Goal: Transaction & Acquisition: Obtain resource

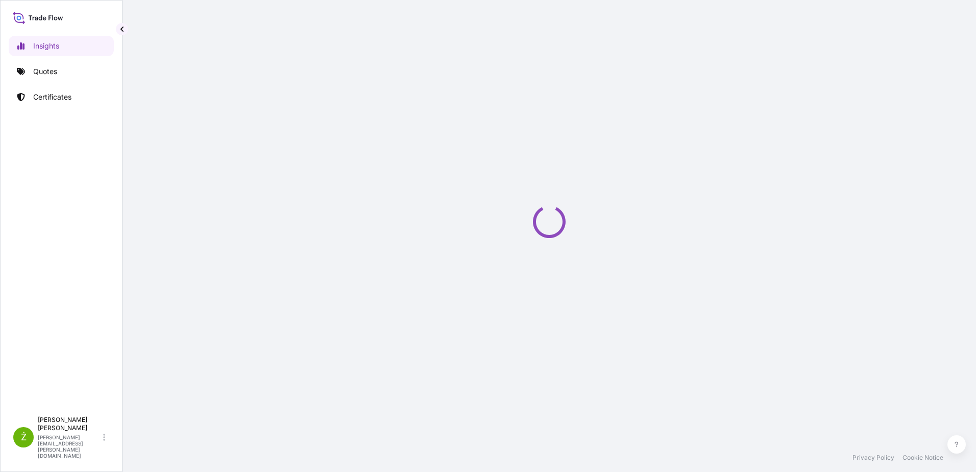
select select "2025"
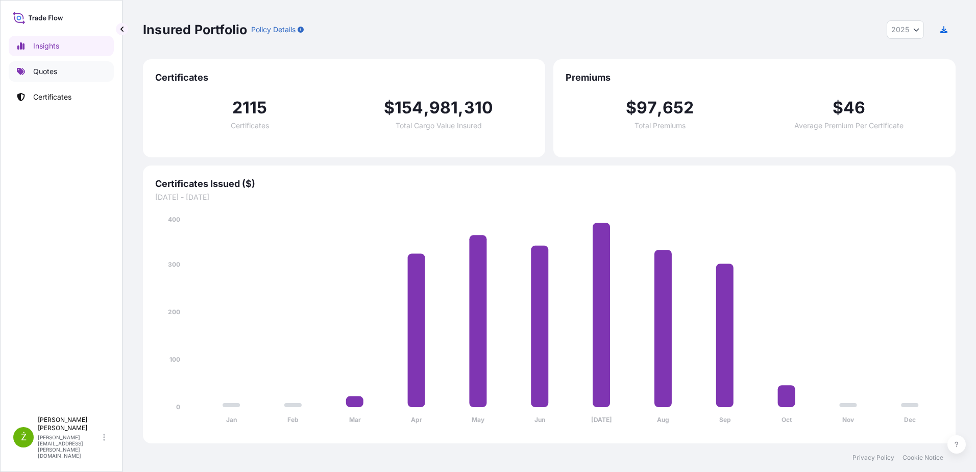
click at [69, 77] on link "Quotes" at bounding box center [61, 71] width 105 height 20
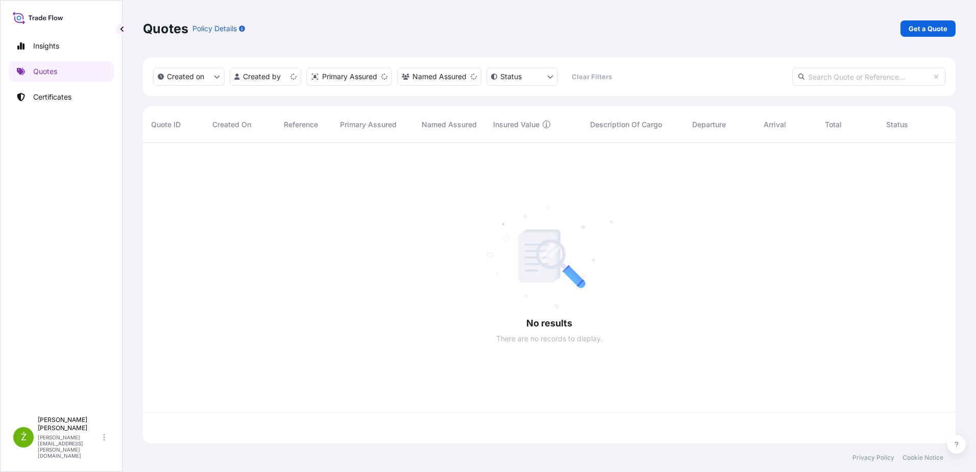
scroll to position [298, 805]
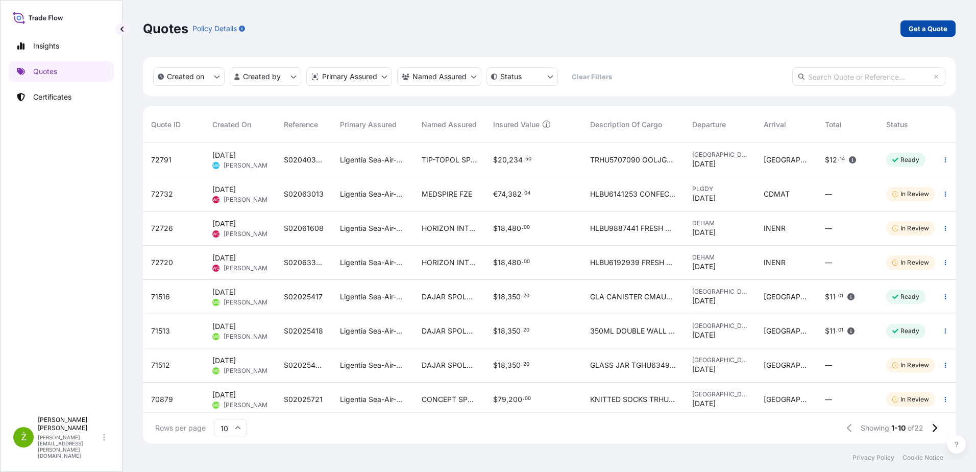
click at [928, 36] on link "Get a Quote" at bounding box center [928, 28] width 55 height 16
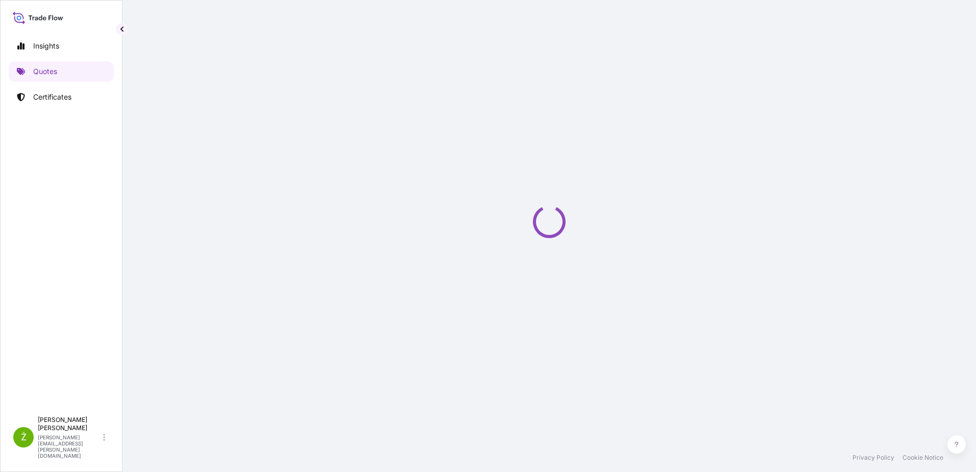
select select "Sea"
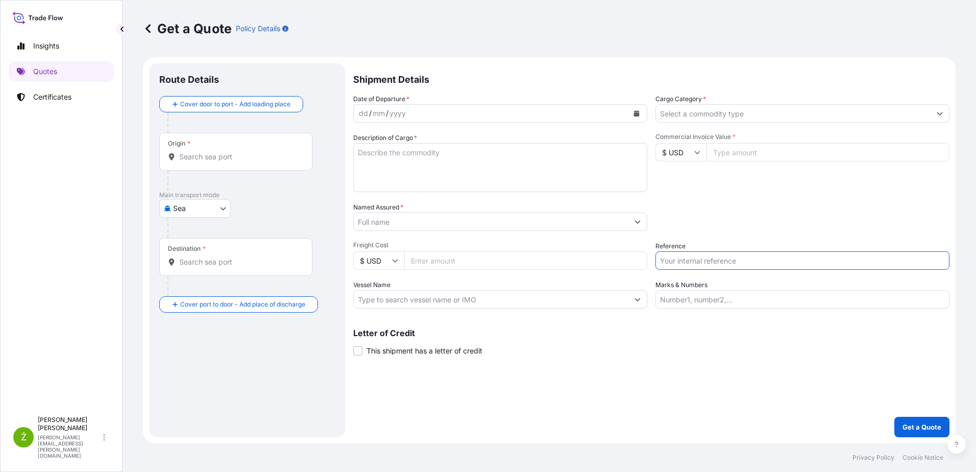
click at [774, 265] on input "Reference" at bounding box center [803, 260] width 294 height 18
paste input "S02051905"
type input "S02051905"
click at [416, 185] on textarea "Description of Cargo *" at bounding box center [500, 167] width 294 height 49
click at [755, 149] on input "Commercial Invoice Value *" at bounding box center [828, 152] width 243 height 18
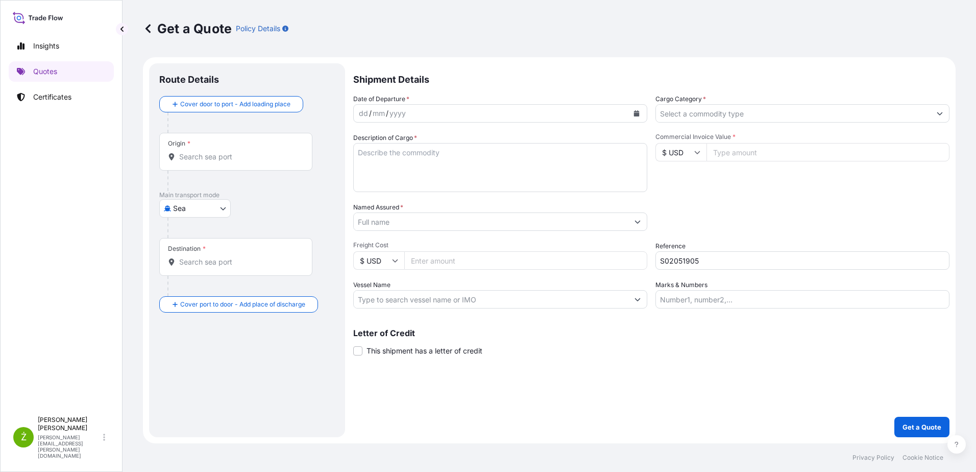
paste input "29916"
type input "29916"
click at [496, 173] on textarea "Description of Cargo *" at bounding box center [500, 167] width 294 height 49
click at [633, 112] on button "Calendar" at bounding box center [636, 113] width 16 height 16
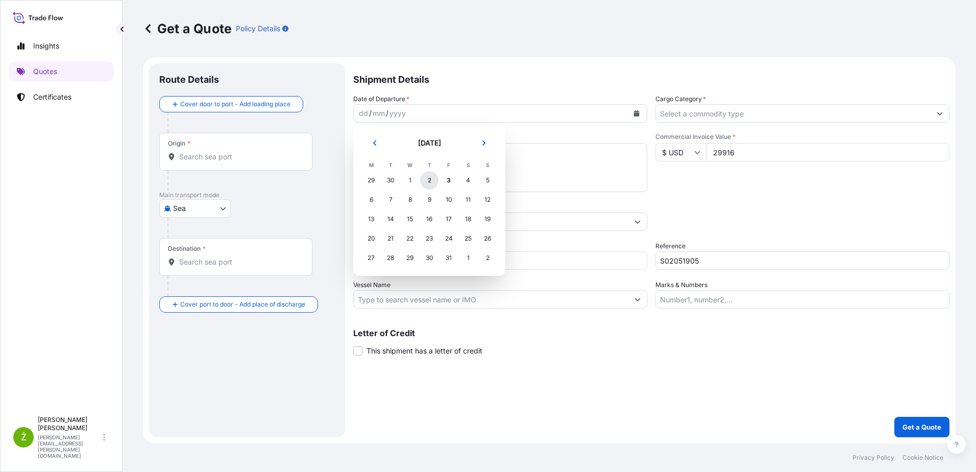
click at [432, 178] on div "2" at bounding box center [429, 180] width 18 height 18
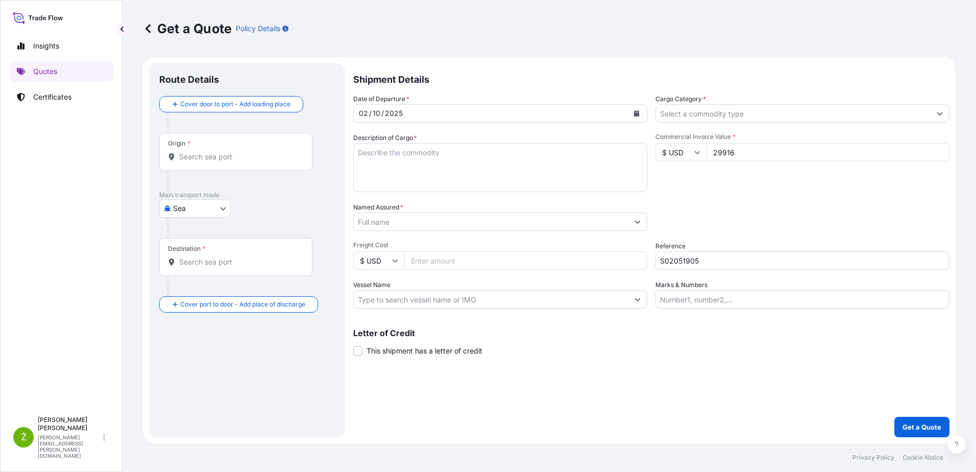
click at [258, 144] on div "Origin *" at bounding box center [235, 152] width 153 height 38
click at [258, 152] on input "Origin *" at bounding box center [239, 157] width 120 height 10
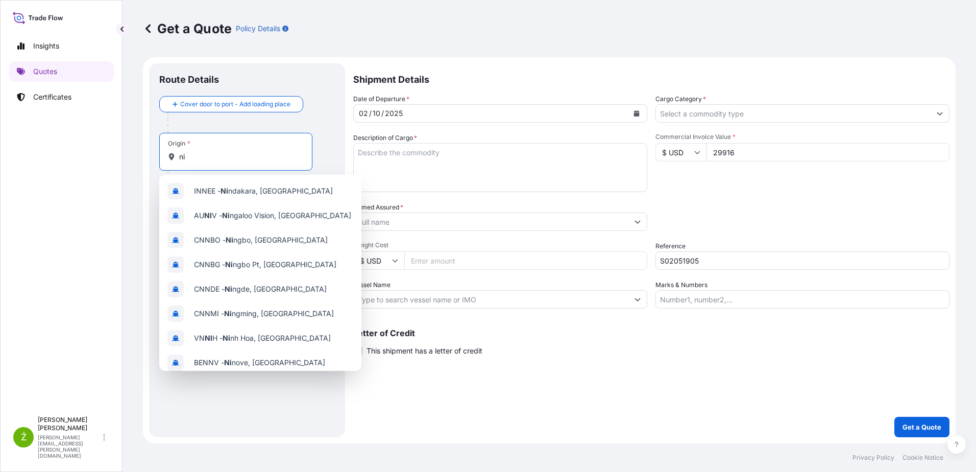
type input "n"
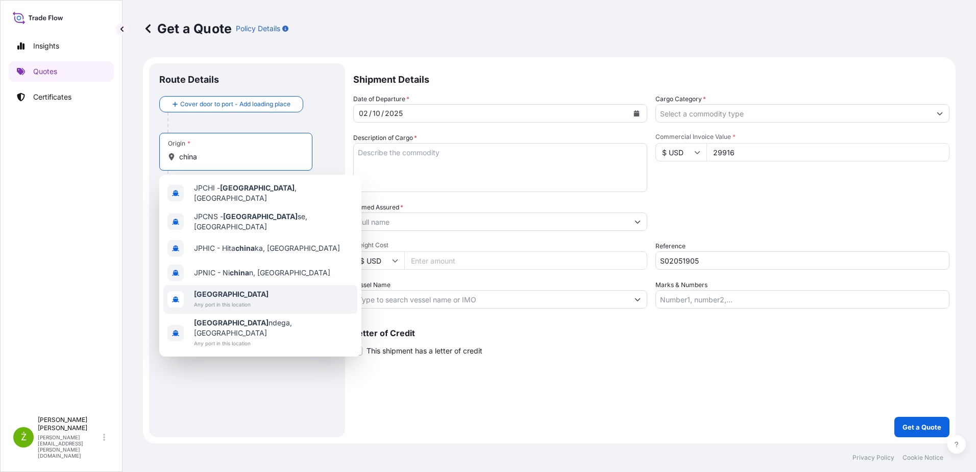
click at [221, 289] on span "[GEOGRAPHIC_DATA]" at bounding box center [231, 294] width 75 height 10
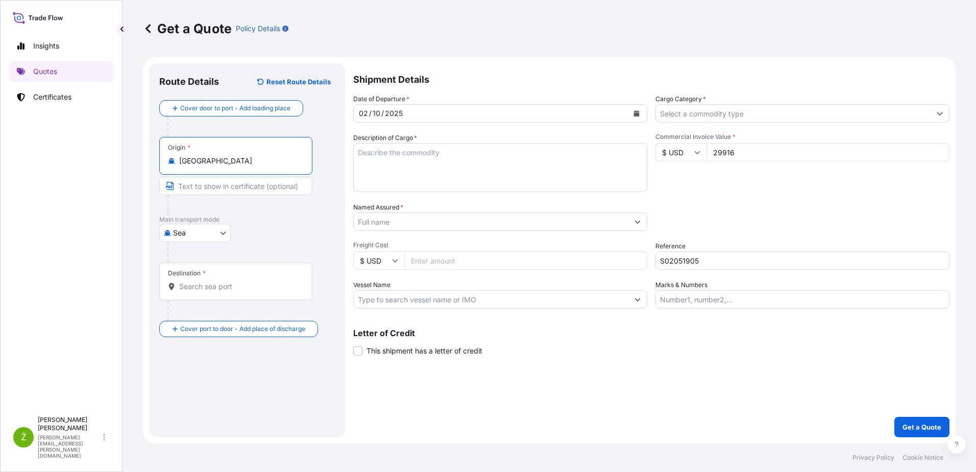
type input "[GEOGRAPHIC_DATA]"
click at [213, 292] on div "Destination *" at bounding box center [235, 281] width 153 height 38
click at [213, 292] on input "Destination *" at bounding box center [239, 286] width 120 height 10
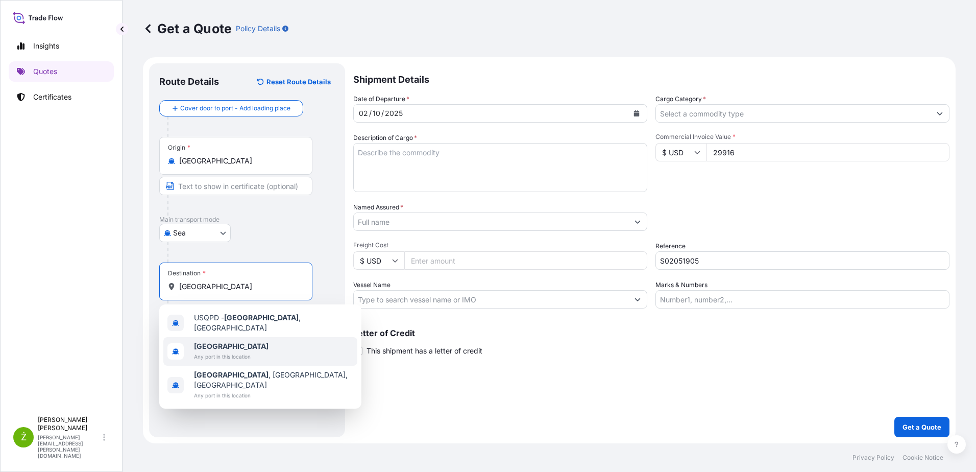
click at [219, 355] on span "Any port in this location" at bounding box center [231, 356] width 75 height 10
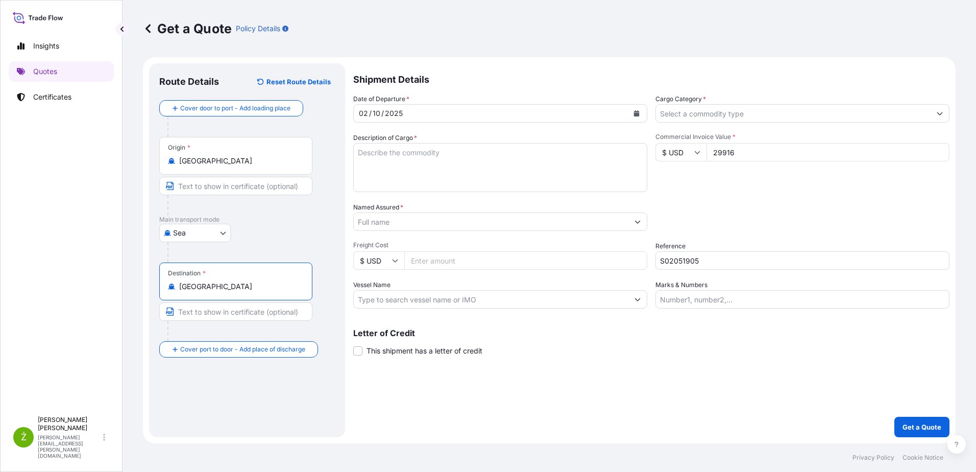
type input "[GEOGRAPHIC_DATA]"
click at [374, 228] on input "Named Assured *" at bounding box center [491, 221] width 275 height 18
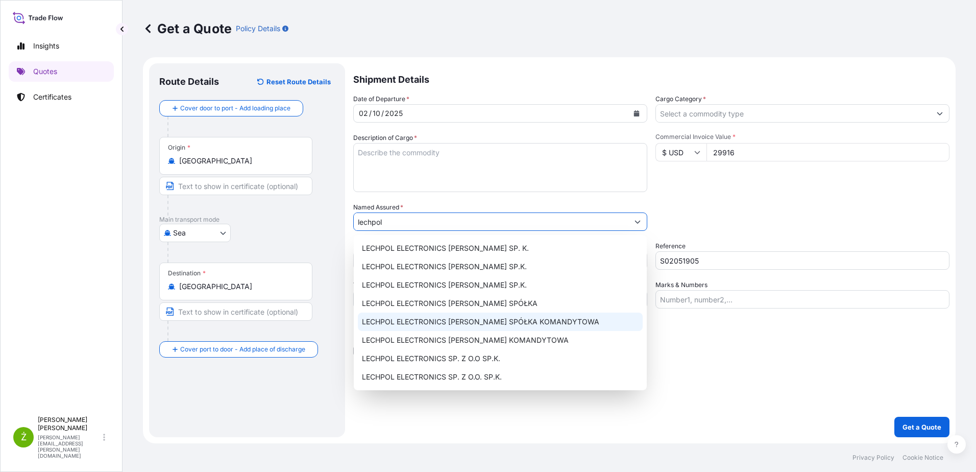
click at [517, 322] on span "LECHPOL ELECTRONICS [PERSON_NAME] SPÓŁKA KOMANDYTOWA" at bounding box center [480, 322] width 237 height 10
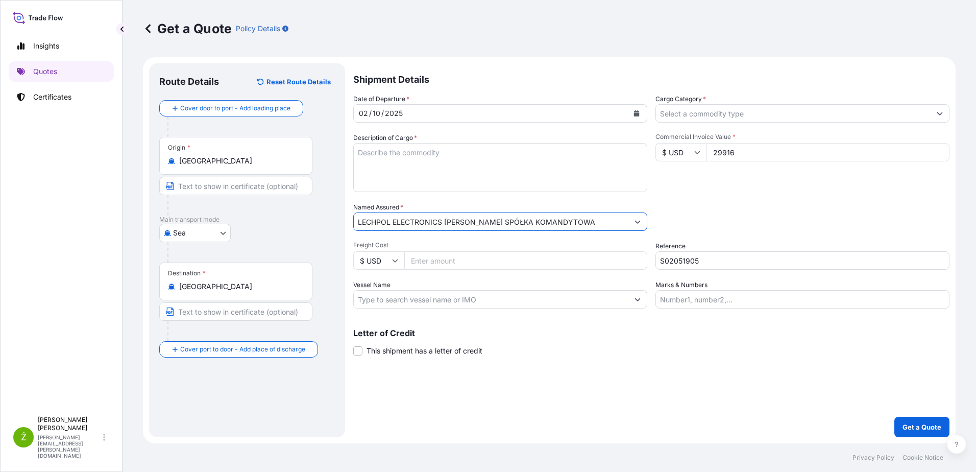
type input "LECHPOL ELECTRONICS [PERSON_NAME] SPÓŁKA KOMANDYTOWA"
click at [476, 156] on textarea "Description of Cargo *" at bounding box center [500, 167] width 294 height 49
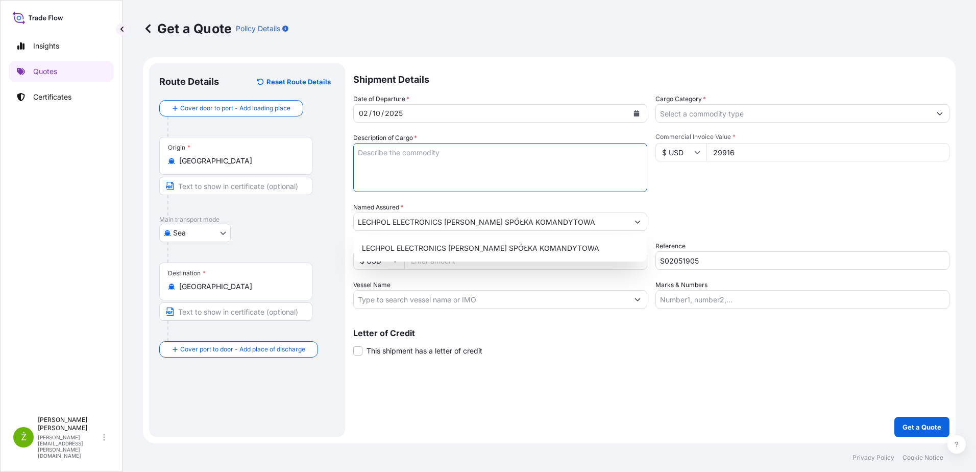
paste textarea "DUMBBELL"
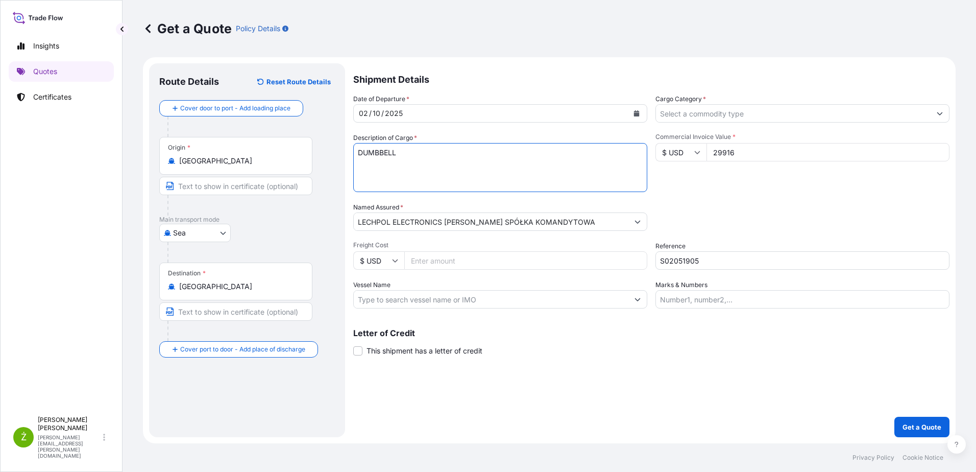
type textarea "DUMBBELL"
click at [674, 112] on input "Cargo Category *" at bounding box center [793, 113] width 275 height 18
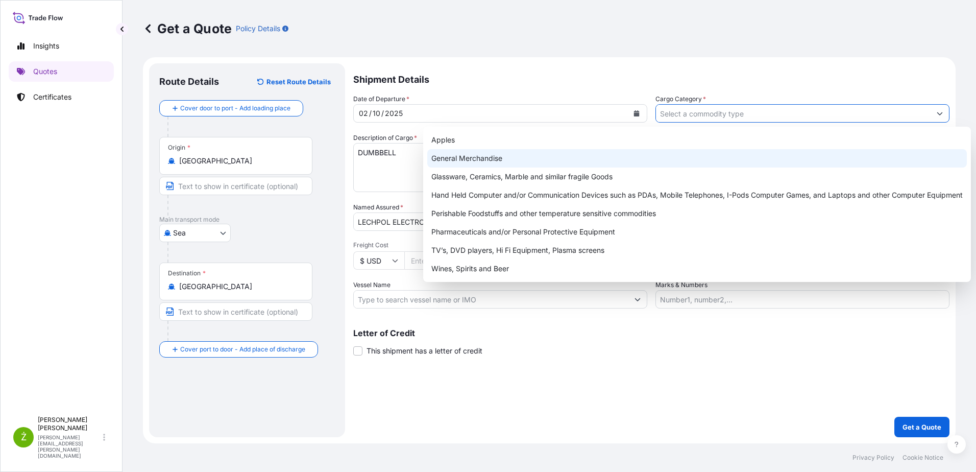
click at [597, 162] on div "General Merchandise" at bounding box center [697, 158] width 540 height 18
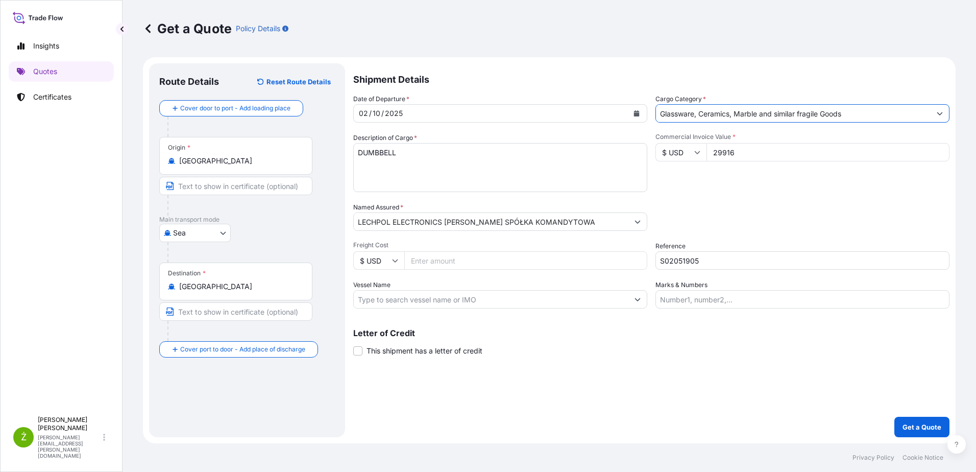
click at [885, 115] on input "Glassware, Ceramics, Marble and similar fragile Goods" at bounding box center [793, 113] width 275 height 18
click at [939, 116] on button "Show suggestions" at bounding box center [940, 113] width 18 height 18
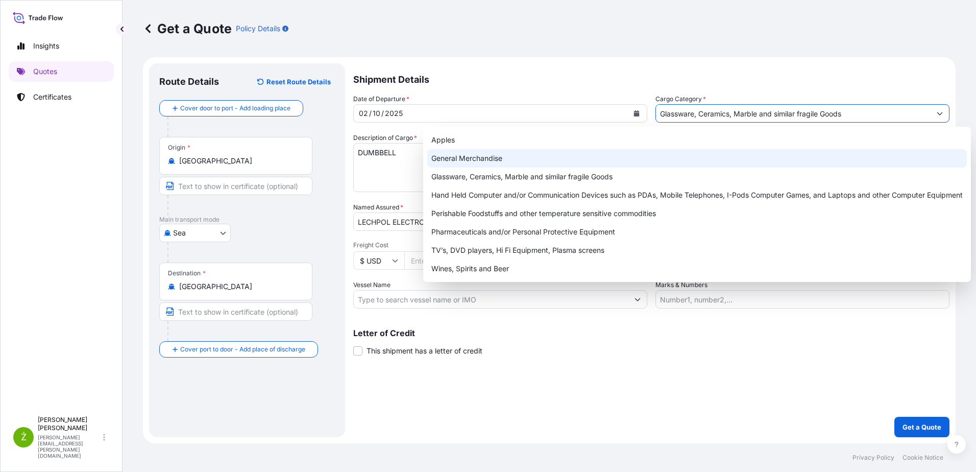
click at [745, 161] on div "General Merchandise" at bounding box center [697, 158] width 540 height 18
type input "General Merchandise"
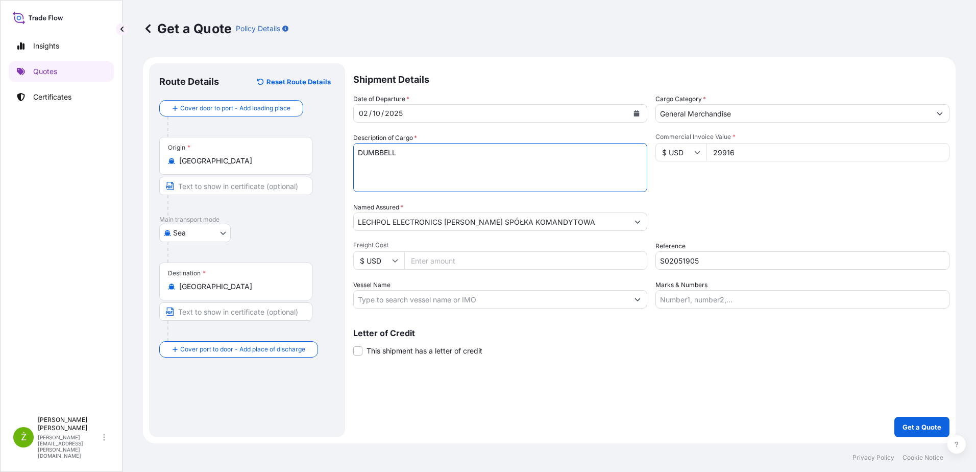
click at [441, 157] on textarea "DUMBBELL" at bounding box center [500, 167] width 294 height 49
paste textarea "MODECSNU6378240 OOLJGH0478 40HC 25208.00 KG 60.00 M3 814 CTN"
drag, startPoint x: 382, startPoint y: 165, endPoint x: 367, endPoint y: 165, distance: 15.3
click at [367, 165] on textarea "DUMBBELL MODECSNU6378240 OOLJGH0478 40HC 25208.00 KG 60.00 M3 814 CTN" at bounding box center [500, 167] width 294 height 49
click at [377, 163] on textarea "DUMBBELL MODECSNU6378240 OOLJGH0478 40HC 25208.00 KG 60.00 M3 814 CTN" at bounding box center [500, 167] width 294 height 49
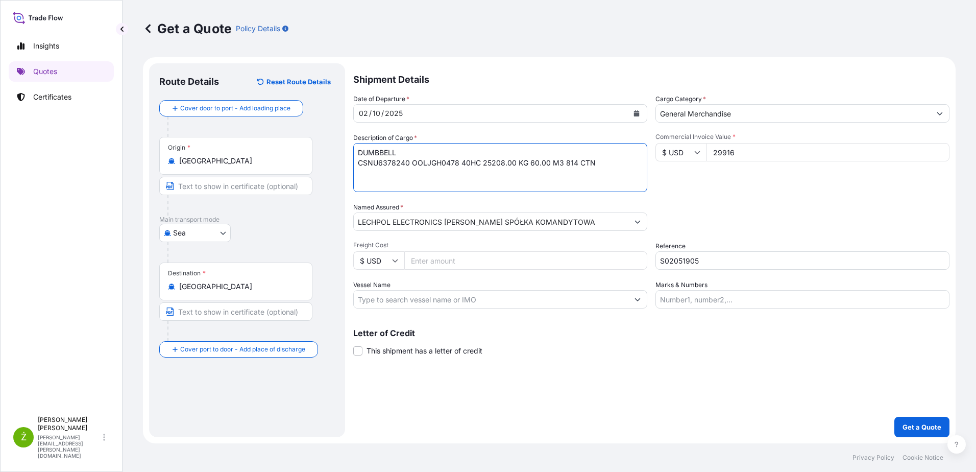
type textarea "DUMBBELL CSNU6378240 OOLJGH0478 40HC 25208.00 KG 60.00 M3 814 CTN"
click at [919, 427] on p "Get a Quote" at bounding box center [922, 427] width 39 height 10
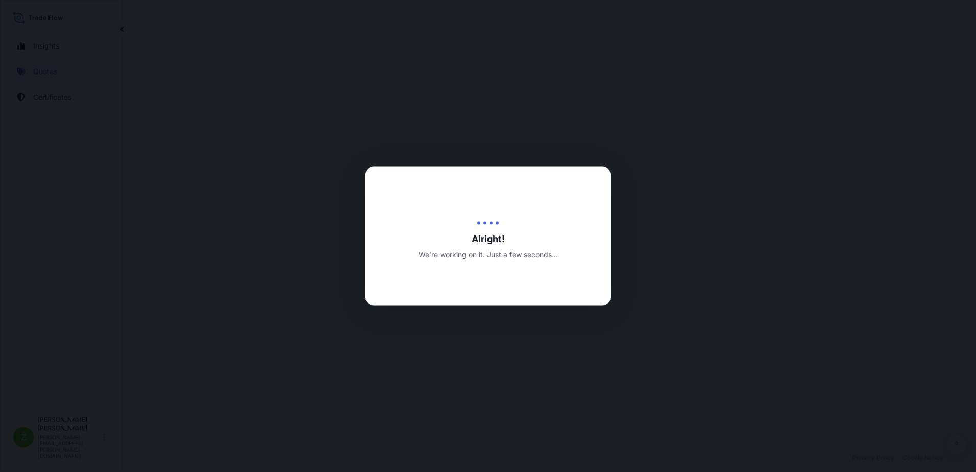
select select "Sea"
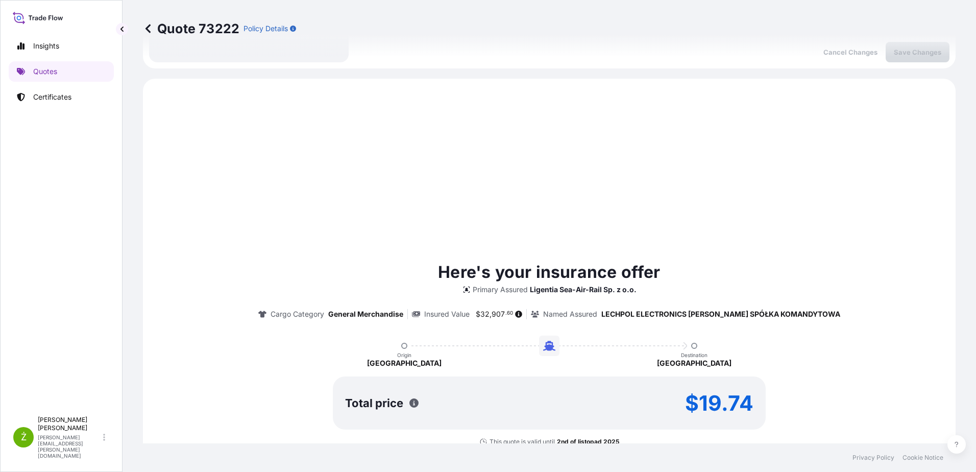
scroll to position [350, 0]
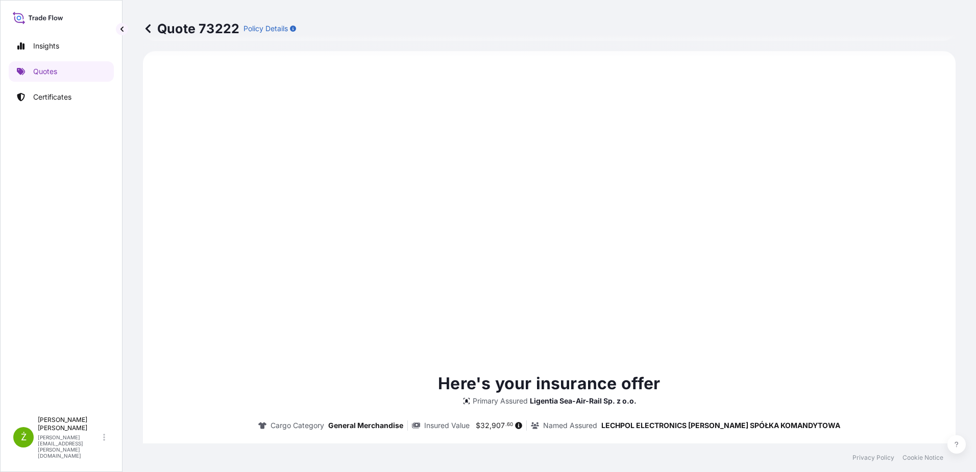
type input "[DATE]"
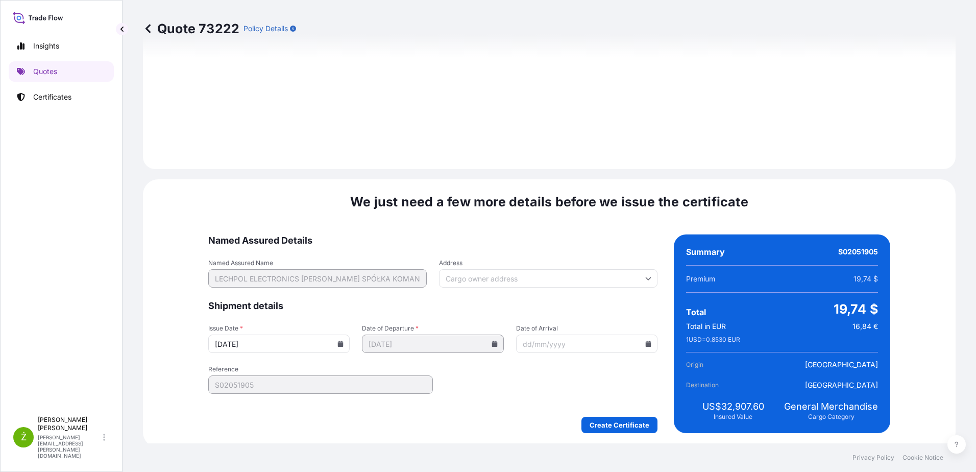
scroll to position [1086, 0]
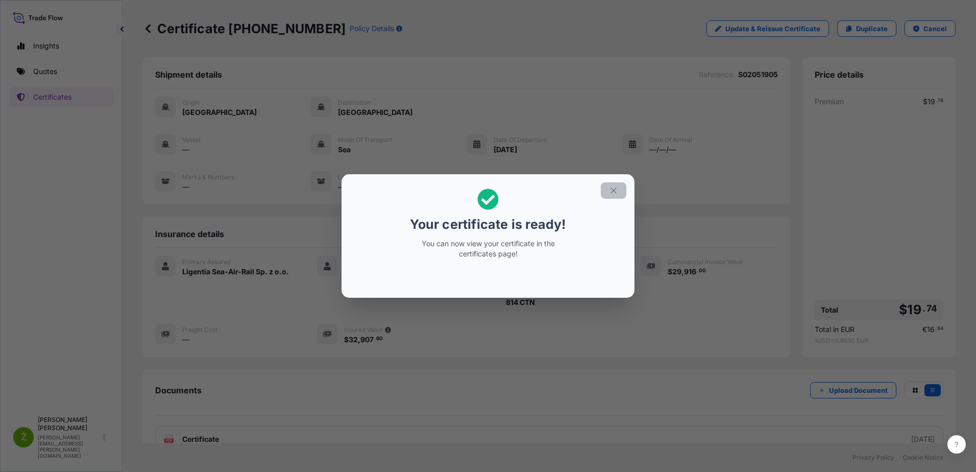
click at [612, 197] on button "button" at bounding box center [614, 190] width 26 height 16
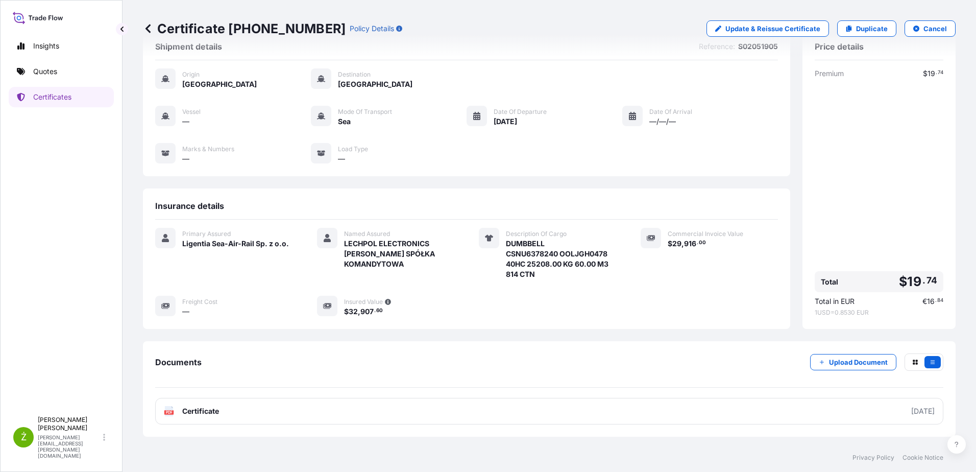
scroll to position [66, 0]
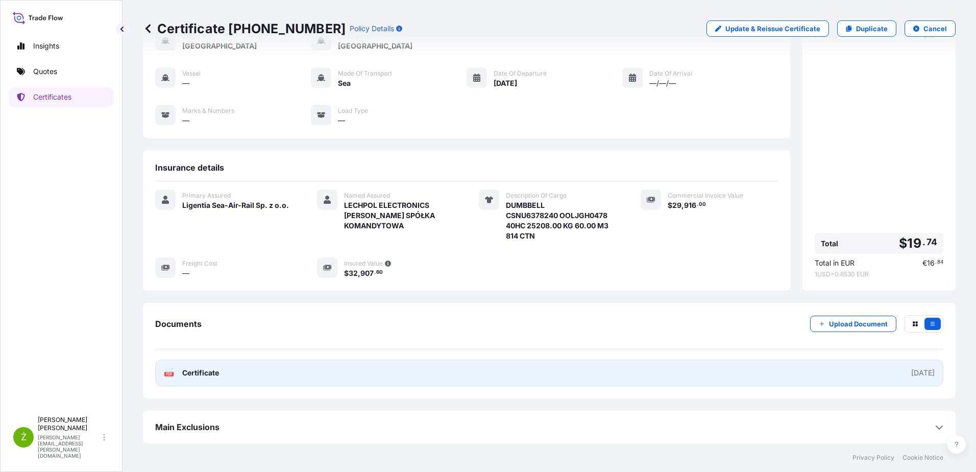
click at [249, 377] on link "PDF Certificate [DATE]" at bounding box center [549, 372] width 788 height 27
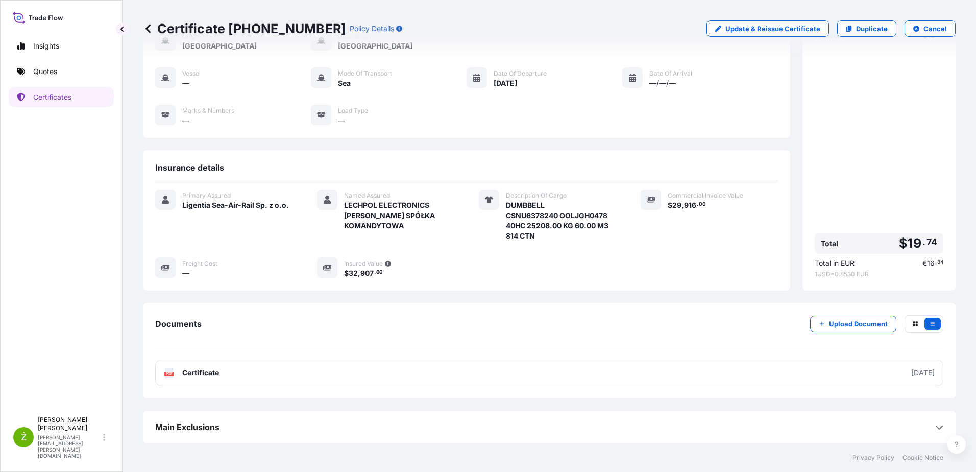
click at [251, 30] on p "Certificate [PHONE_NUMBER]" at bounding box center [244, 28] width 203 height 16
copy p "Certificate [PHONE_NUMBER]"
click at [67, 79] on link "Quotes" at bounding box center [61, 71] width 105 height 20
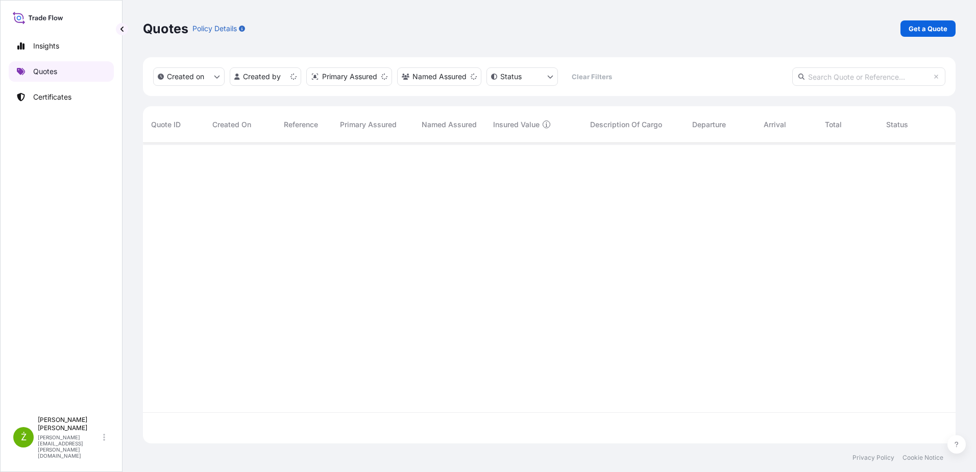
scroll to position [298, 805]
click at [932, 23] on link "Get a Quote" at bounding box center [928, 28] width 55 height 16
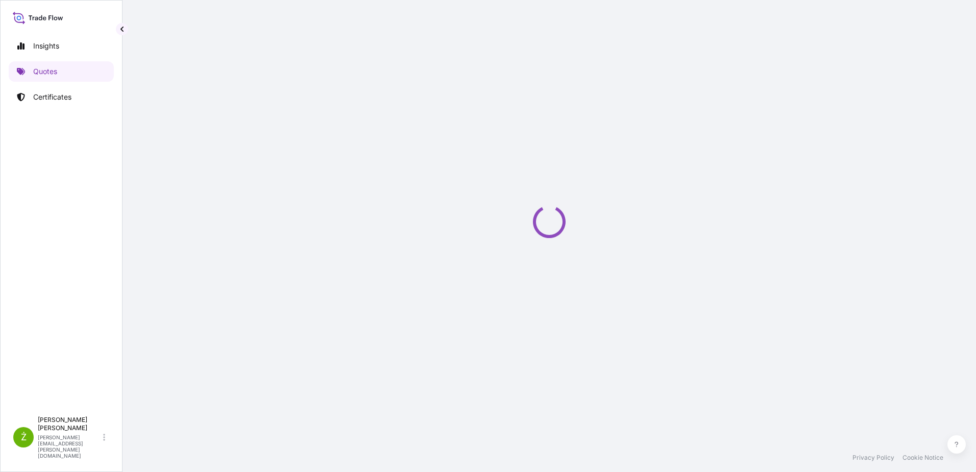
select select "Sea"
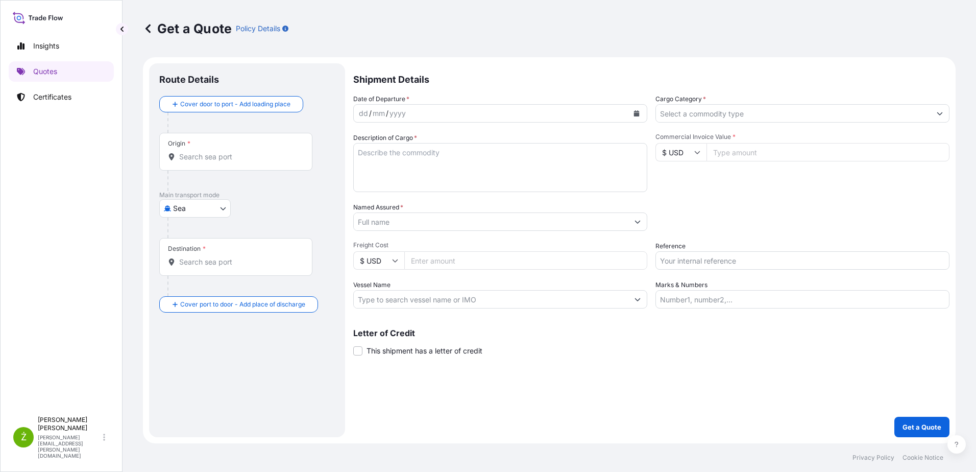
click at [683, 260] on input "Reference" at bounding box center [803, 260] width 294 height 18
paste input "S02057859"
type input "S02057859"
click at [765, 147] on input "Commercial Invoice Value *" at bounding box center [828, 152] width 243 height 18
paste input "19257.60"
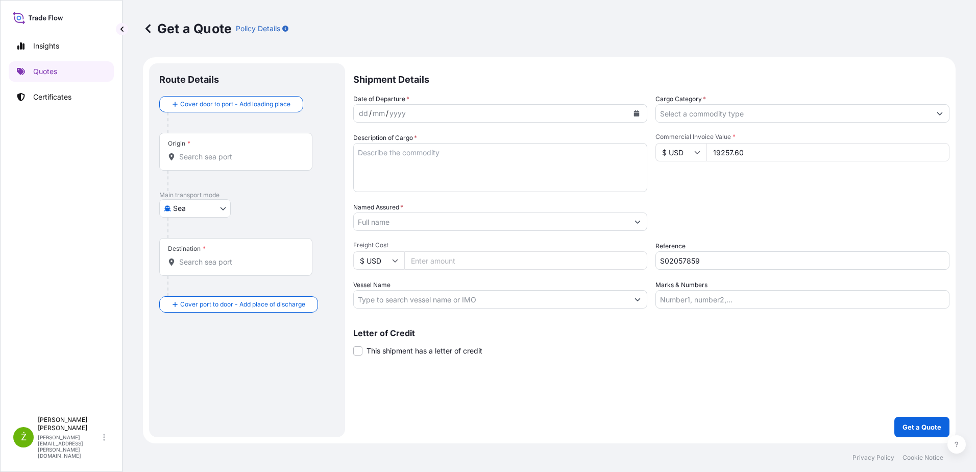
type input "19257.60"
click at [642, 117] on button "Calendar" at bounding box center [636, 113] width 16 height 16
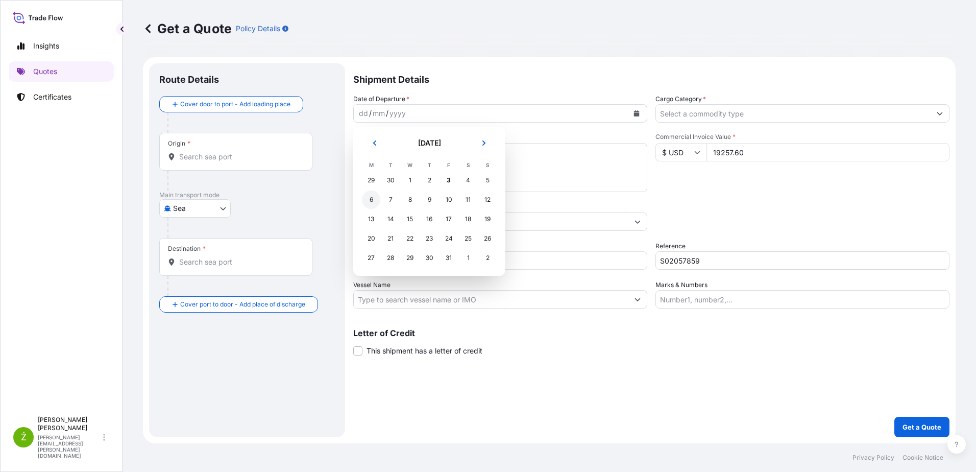
click at [371, 199] on div "6" at bounding box center [371, 199] width 18 height 18
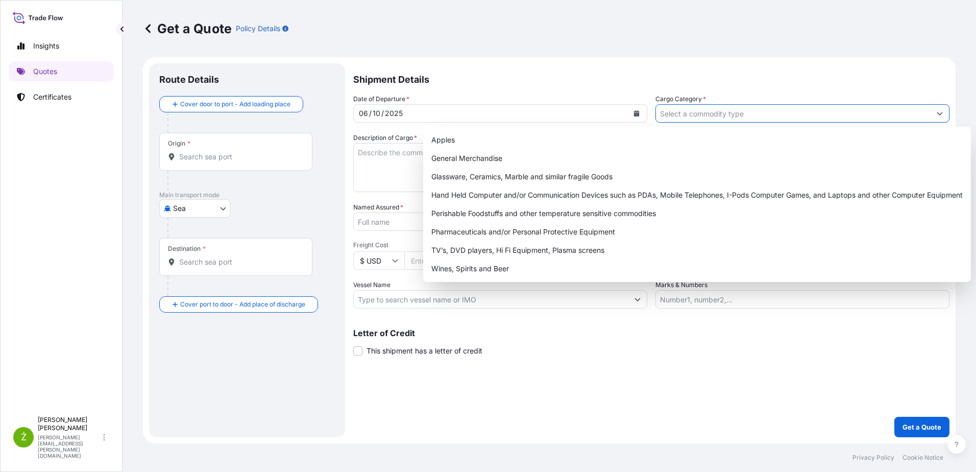
click at [677, 118] on input "Cargo Category *" at bounding box center [793, 113] width 275 height 18
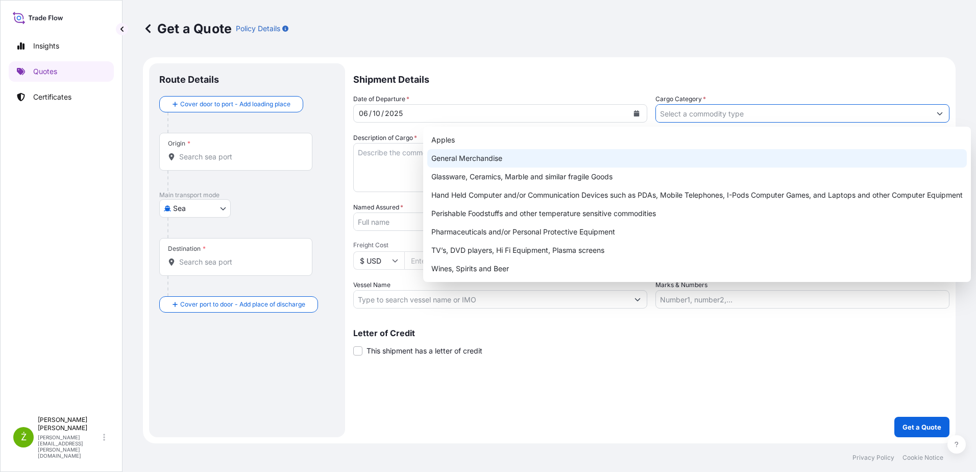
click at [583, 163] on div "General Merchandise" at bounding box center [697, 158] width 540 height 18
type input "General Merchandise"
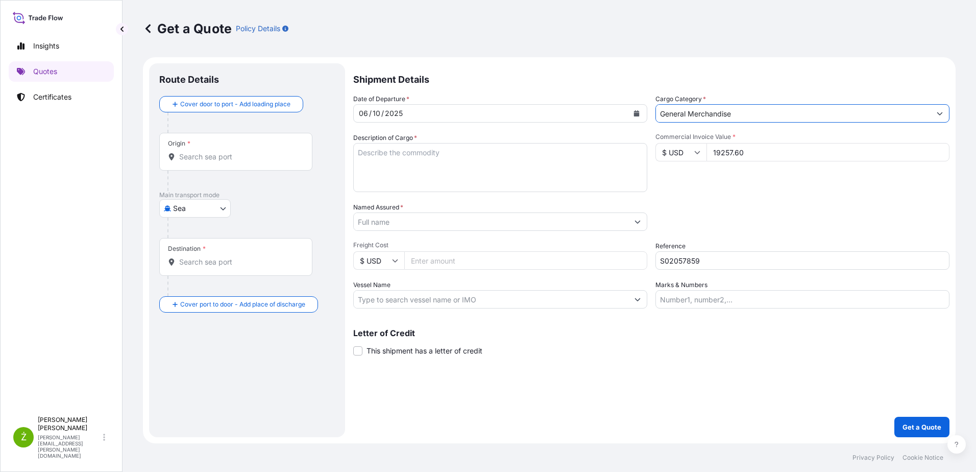
click at [508, 163] on textarea "Description of Cargo *" at bounding box center [500, 167] width 294 height 49
click at [232, 158] on input "Origin *" at bounding box center [239, 157] width 120 height 10
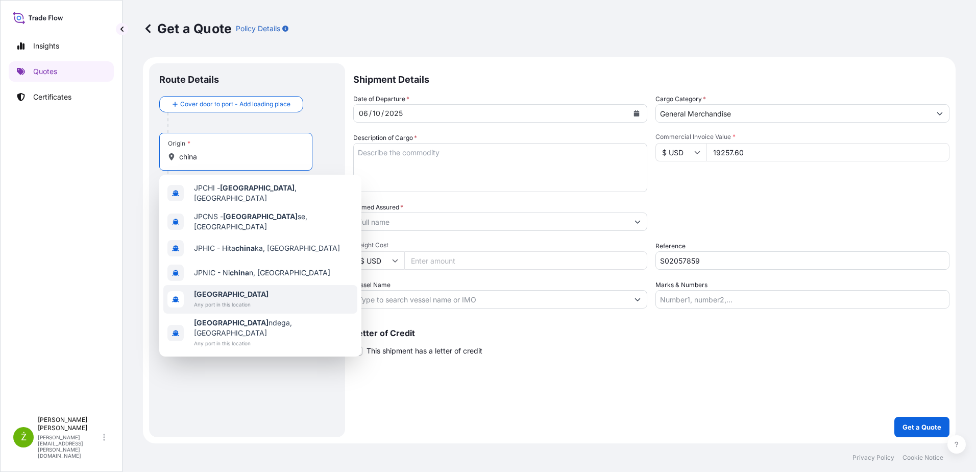
click at [202, 299] on span "Any port in this location" at bounding box center [231, 304] width 75 height 10
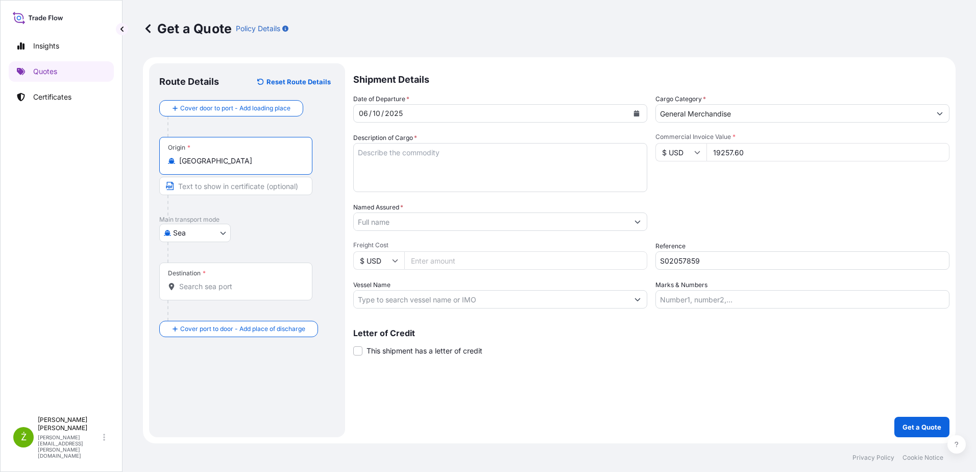
type input "[GEOGRAPHIC_DATA]"
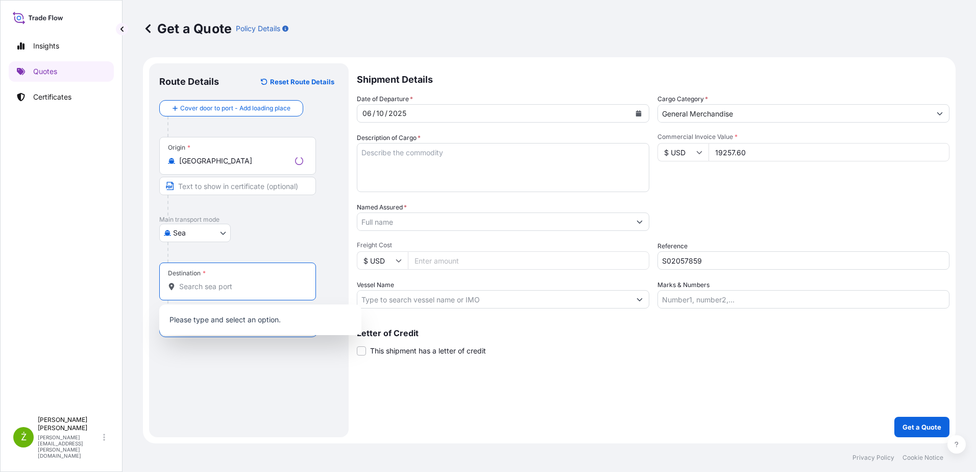
click at [202, 282] on input "Destination *" at bounding box center [241, 286] width 124 height 10
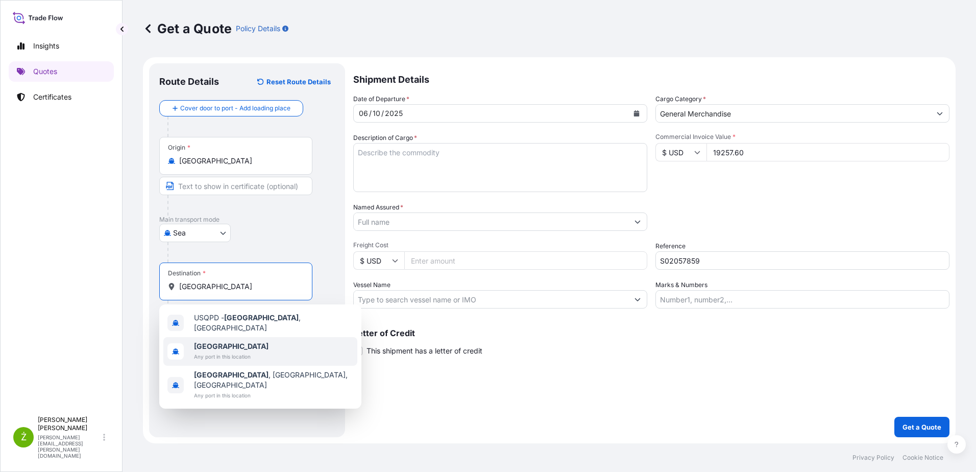
click at [201, 342] on b "[GEOGRAPHIC_DATA]" at bounding box center [231, 346] width 75 height 9
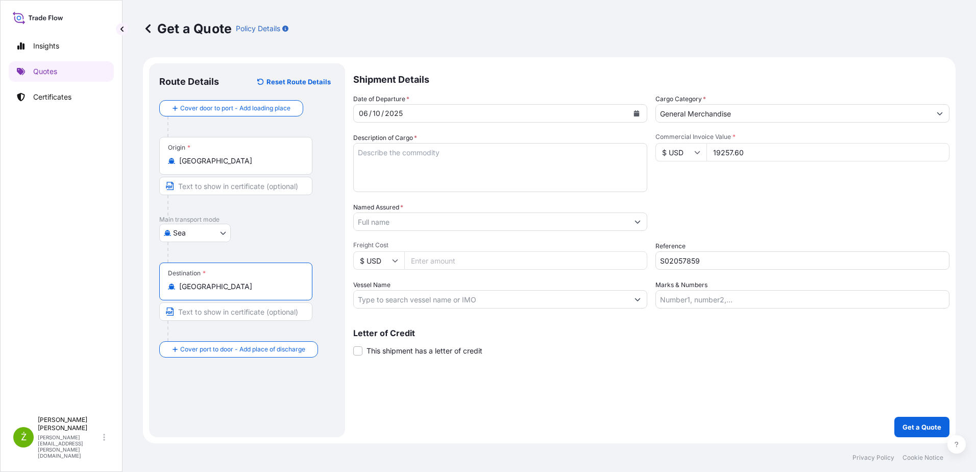
type input "[GEOGRAPHIC_DATA]"
click at [537, 168] on textarea "Description of Cargo *" at bounding box center [500, 167] width 294 height 49
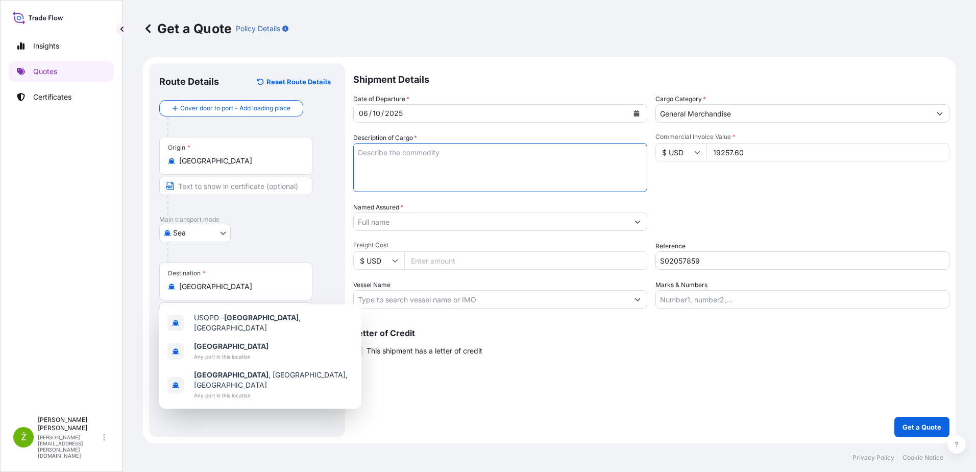
paste textarea "GLASS TEAPOT"
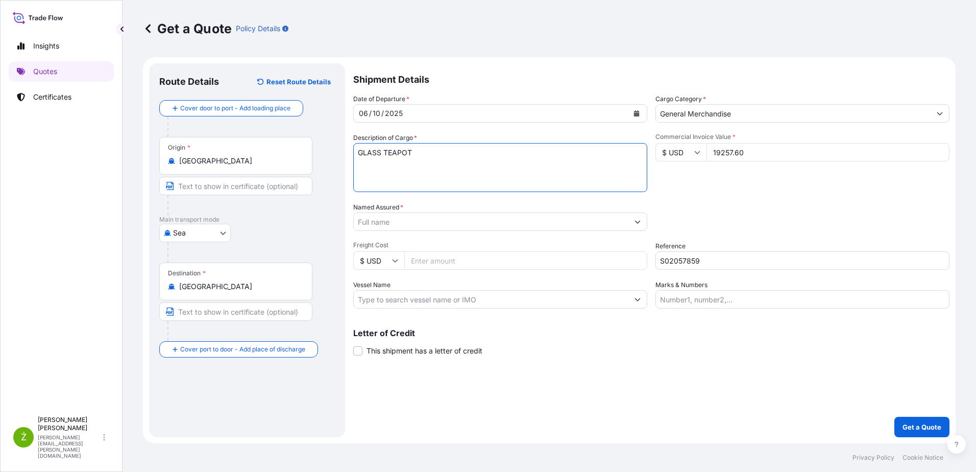
type textarea "GLASS TEAPOT"
click at [706, 120] on input "General Merchandise" at bounding box center [793, 113] width 275 height 18
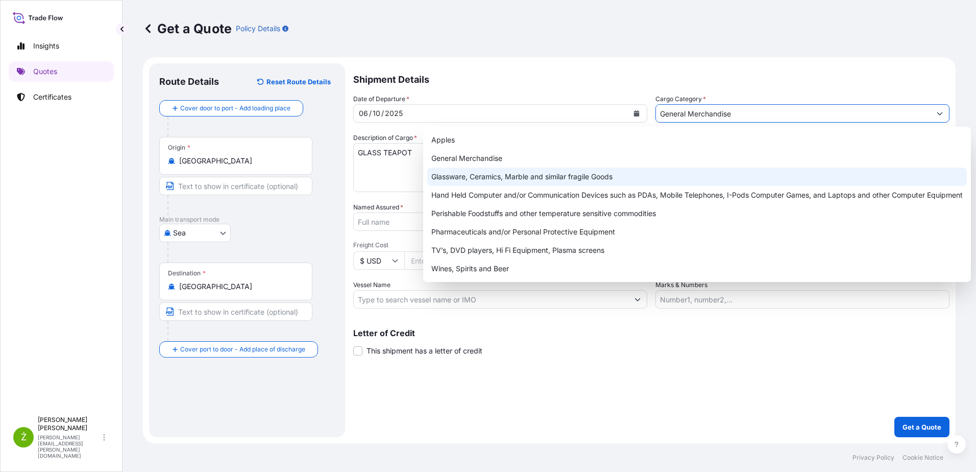
click at [610, 175] on div "Glassware, Ceramics, Marble and similar fragile Goods" at bounding box center [697, 176] width 540 height 18
type input "Glassware, Ceramics, Marble and similar fragile Goods"
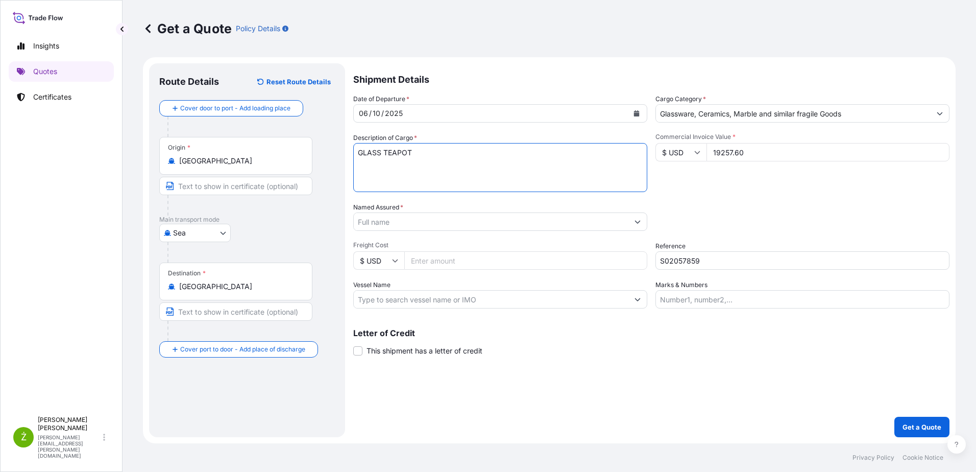
click at [542, 184] on textarea "GLASS TEAPOT" at bounding box center [500, 167] width 294 height 49
click at [418, 229] on input "Named Assured *" at bounding box center [491, 221] width 275 height 18
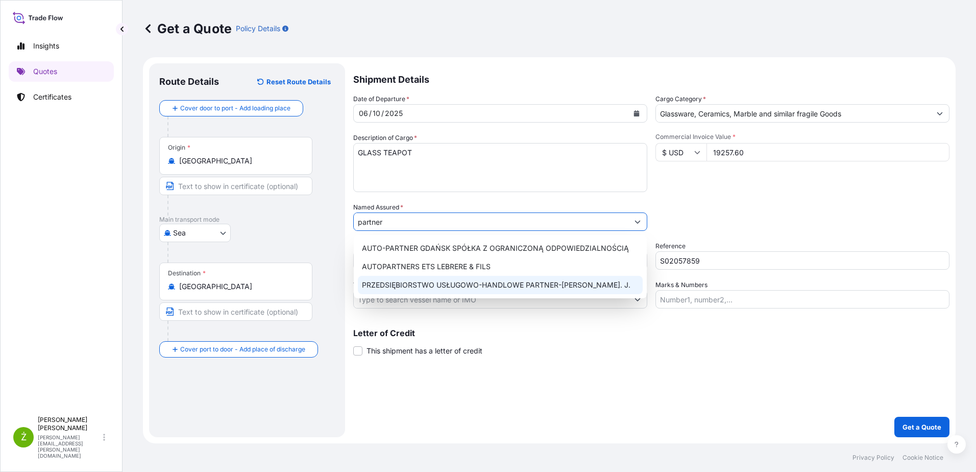
click at [443, 290] on div "PRZEDSIĘBIORSTWO USŁUGOWO-HANDLOWE PARTNER-[PERSON_NAME]. J." at bounding box center [500, 285] width 285 height 18
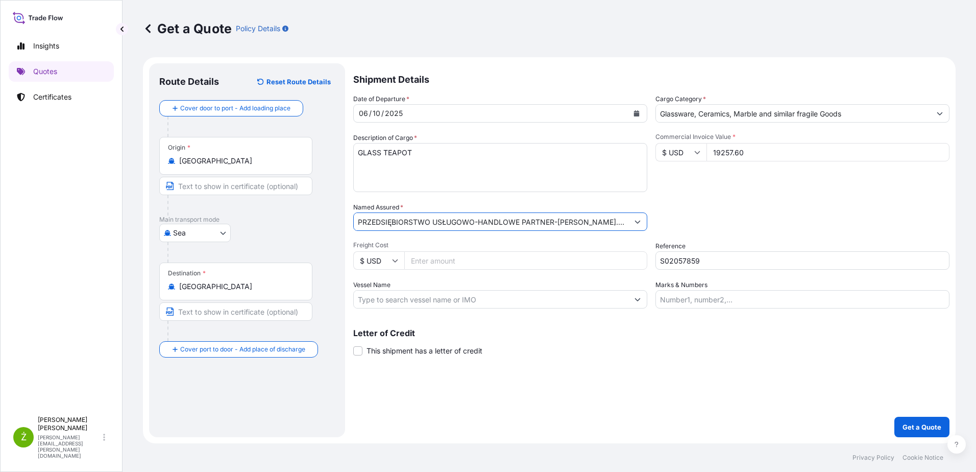
type input "PRZEDSIĘBIORSTWO USŁUGOWO-HANDLOWE PARTNER-[PERSON_NAME]. J."
click at [396, 174] on textarea "GLASS TEAPOT" at bounding box center [500, 167] width 294 height 49
click at [422, 158] on textarea "GLASS TEAPOT" at bounding box center [500, 167] width 294 height 49
click at [409, 157] on textarea "GLASS TEAPOT" at bounding box center [500, 167] width 294 height 49
paste textarea "MODECSNU6157358 OOLKRA8256 40HC 6900.00 KG 68.67 M3 521 CTN"
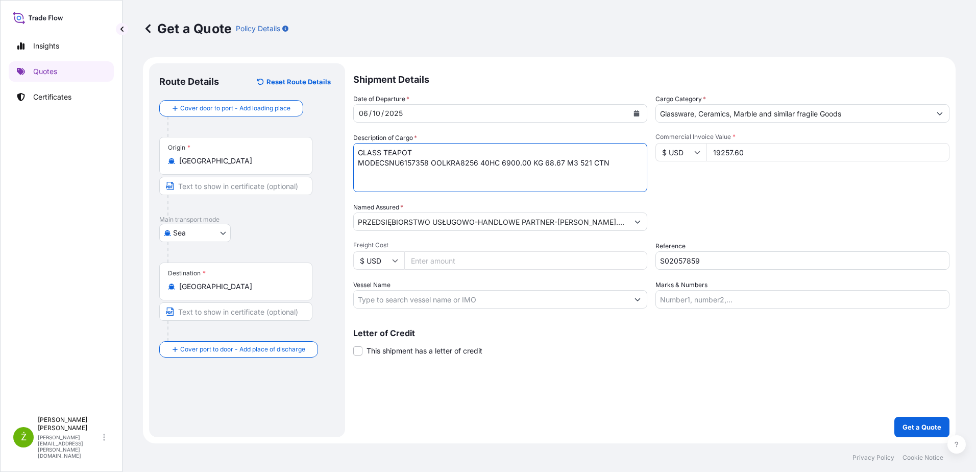
drag, startPoint x: 379, startPoint y: 165, endPoint x: 343, endPoint y: 168, distance: 36.4
click at [343, 168] on form "Route Details Reset Route Details Cover door to port - Add loading place Place …" at bounding box center [549, 250] width 813 height 386
click at [360, 168] on textarea "GLASS TEAPOT MODECSNU6157358 OOLKRA8256 40HC 6900.00 KG 68.67 M3 521 CTN" at bounding box center [500, 167] width 294 height 49
click at [376, 162] on textarea "GLASS TEAPOT MODECSNU6157358 OOLKRA8256 40HC 6900.00 KG 68.67 M3 521 CTN" at bounding box center [500, 167] width 294 height 49
click at [379, 164] on textarea "GLASS TEAPOT MODECSNU6157358 OOLKRA8256 40HC 6900.00 KG 68.67 M3 521 CTN" at bounding box center [500, 167] width 294 height 49
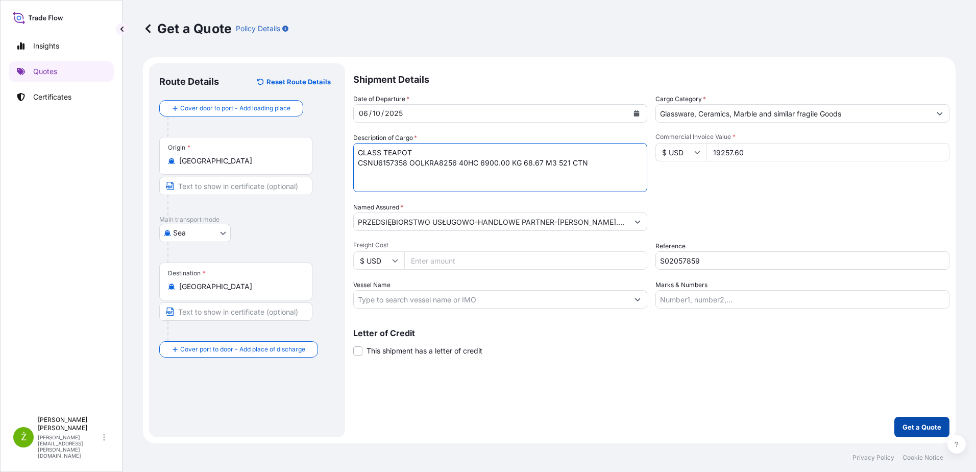
type textarea "GLASS TEAPOT CSNU6157358 OOLKRA8256 40HC 6900.00 KG 68.67 M3 521 CTN"
click at [929, 424] on p "Get a Quote" at bounding box center [922, 427] width 39 height 10
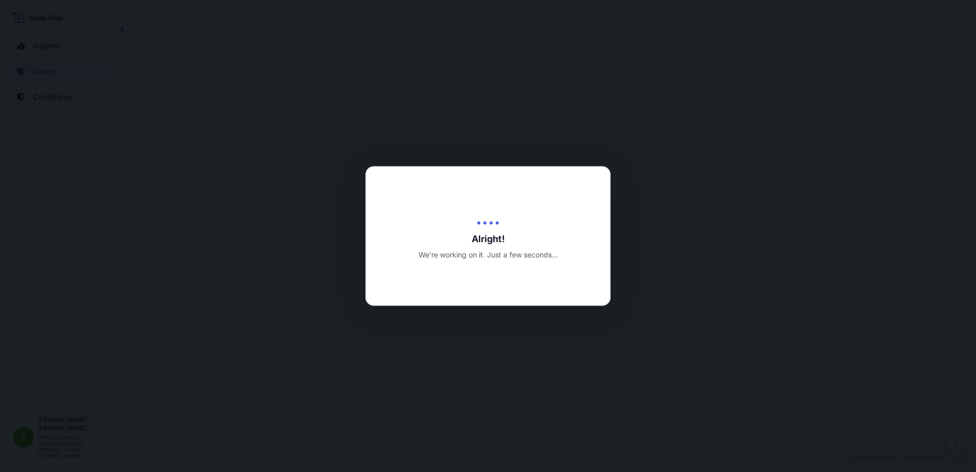
select select "Sea"
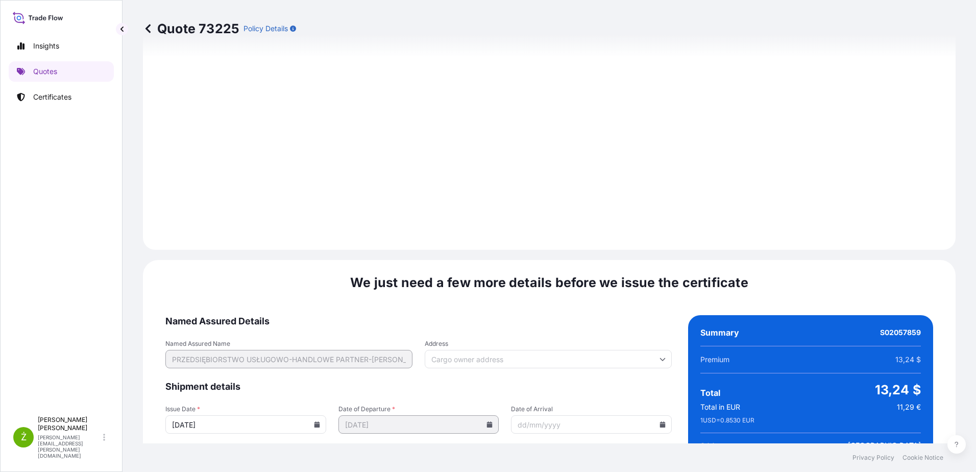
scroll to position [1086, 0]
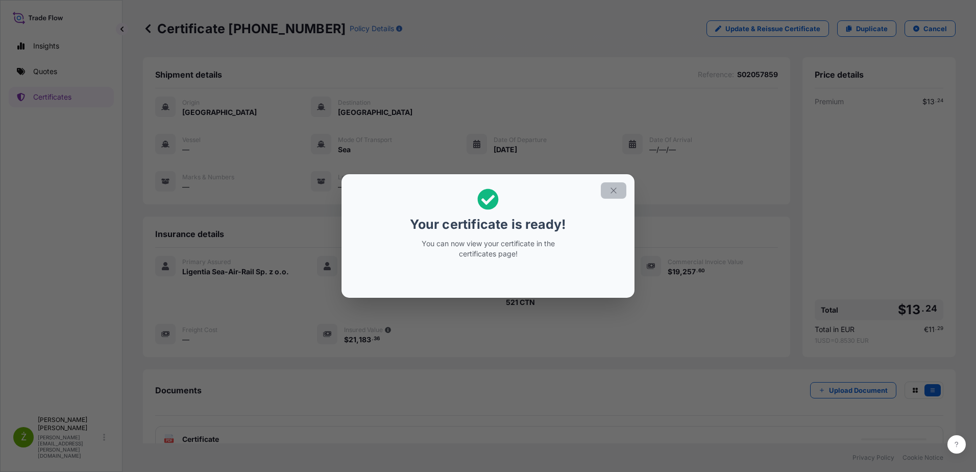
click at [608, 188] on button "button" at bounding box center [614, 190] width 26 height 16
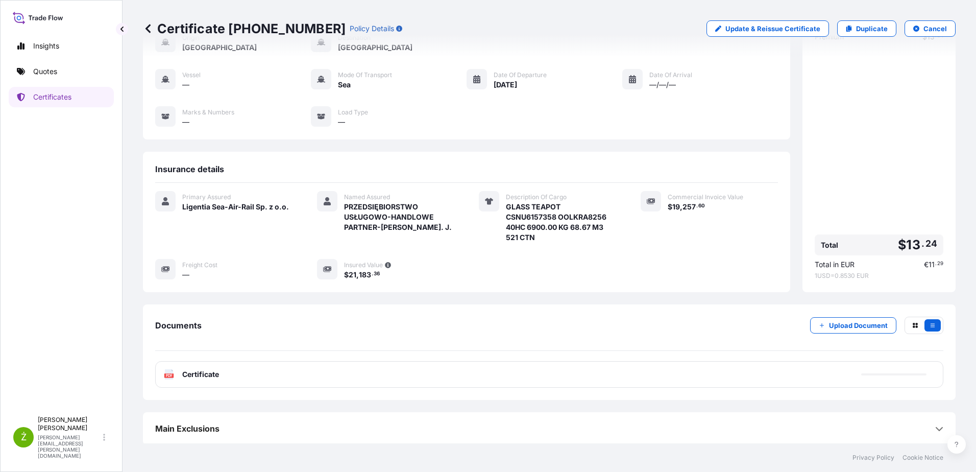
scroll to position [66, 0]
click at [306, 382] on div "PDF Certificate" at bounding box center [549, 372] width 788 height 27
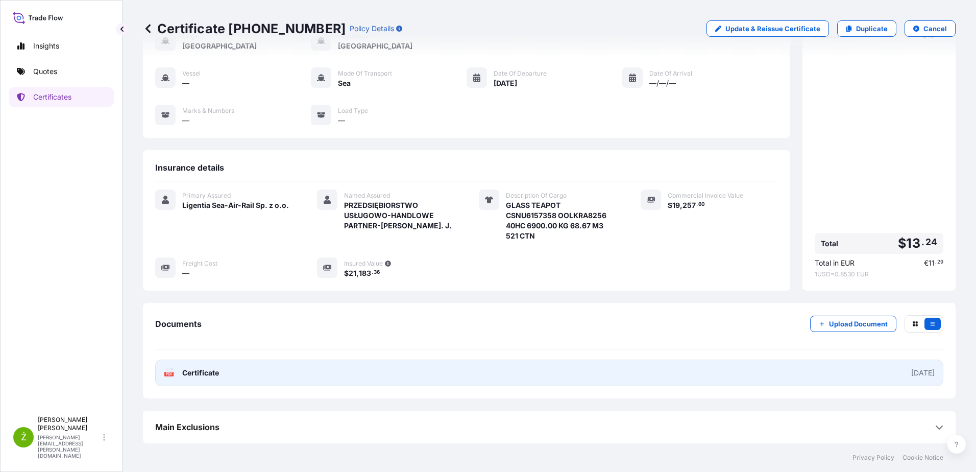
click at [409, 375] on link "PDF Certificate [DATE]" at bounding box center [549, 372] width 788 height 27
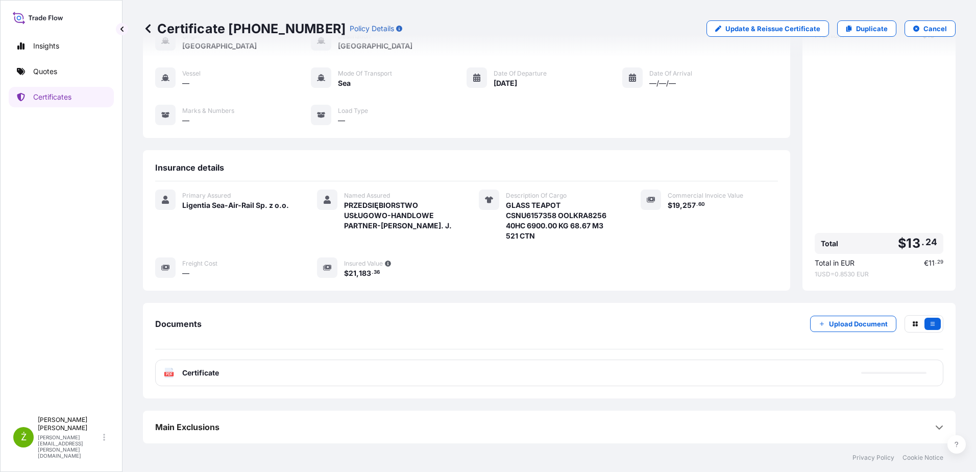
click at [258, 29] on p "Certificate [PHONE_NUMBER]" at bounding box center [244, 28] width 203 height 16
copy p "Certificate [PHONE_NUMBER]"
click at [45, 68] on p "Quotes" at bounding box center [45, 71] width 24 height 10
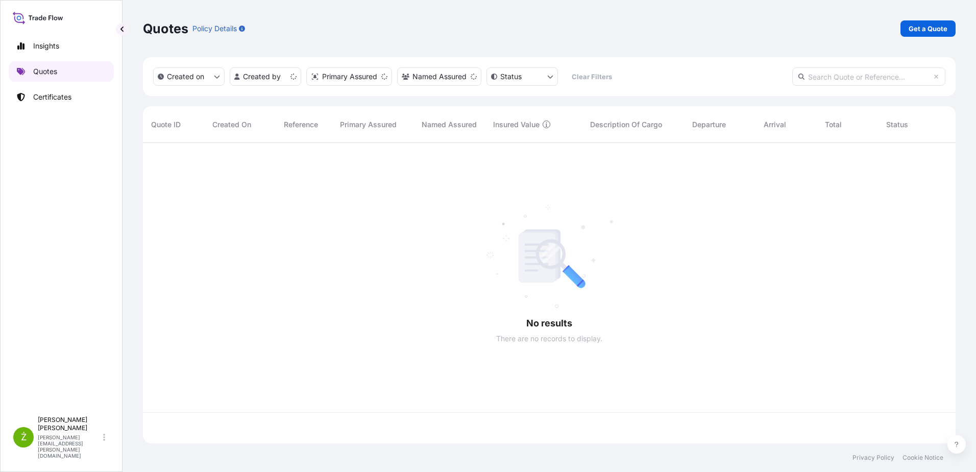
scroll to position [298, 805]
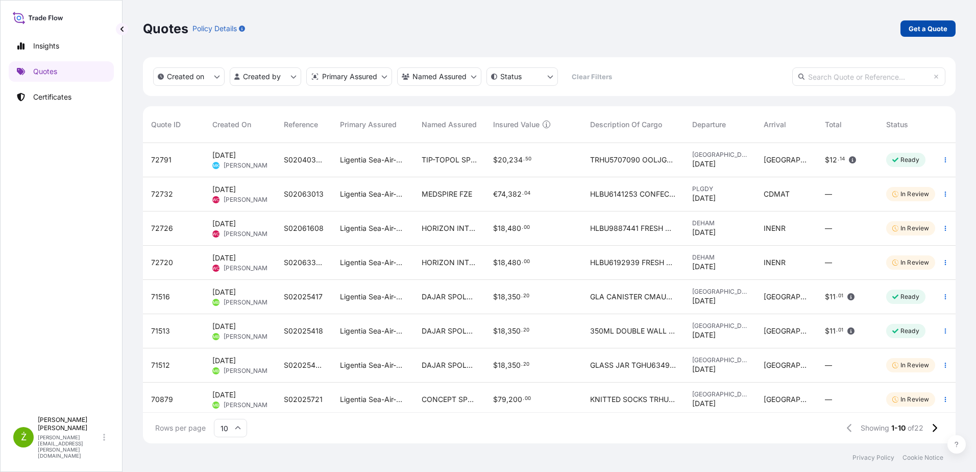
click at [911, 31] on p "Get a Quote" at bounding box center [928, 28] width 39 height 10
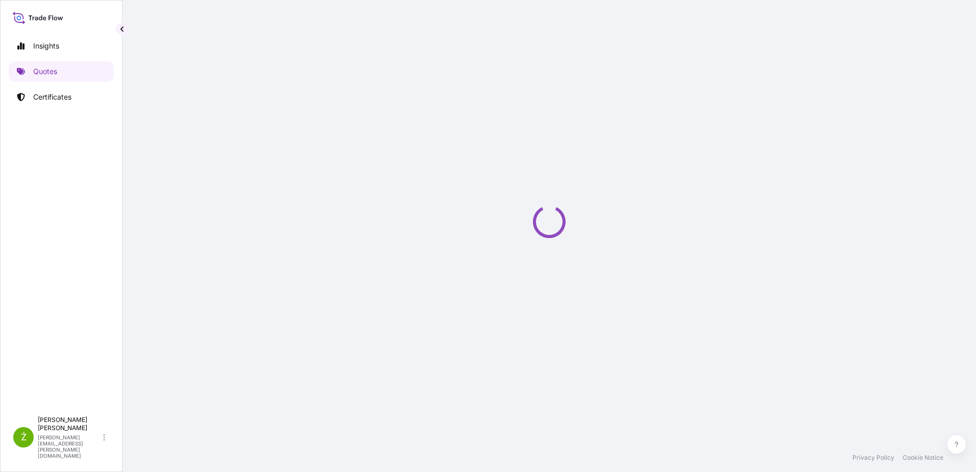
select select "Sea"
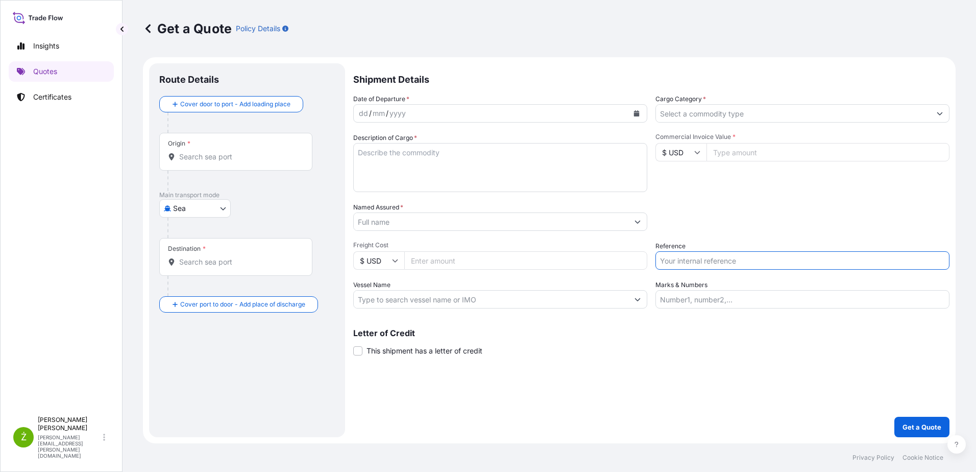
click at [690, 262] on input "Reference" at bounding box center [803, 260] width 294 height 18
paste input "S02056390"
type input "S02056390"
click at [239, 163] on div "Origin *" at bounding box center [235, 152] width 153 height 38
click at [239, 162] on input "Origin *" at bounding box center [239, 157] width 120 height 10
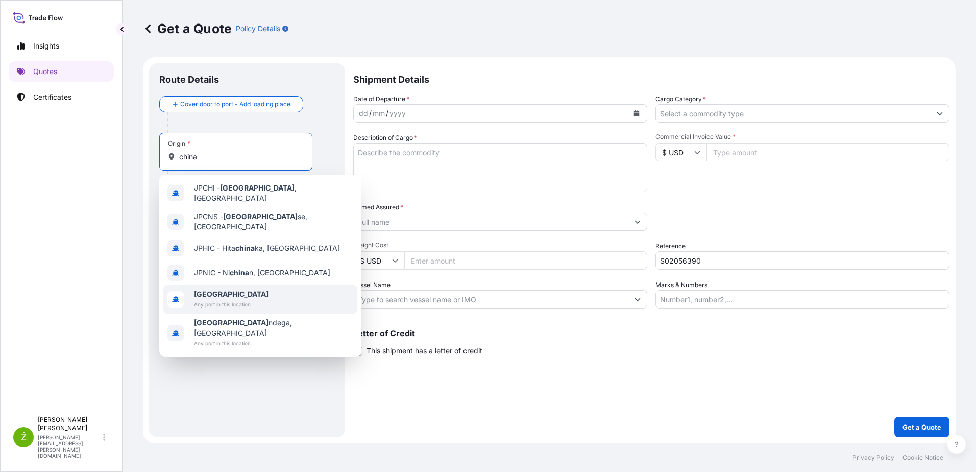
click at [235, 289] on span "[GEOGRAPHIC_DATA]" at bounding box center [231, 294] width 75 height 10
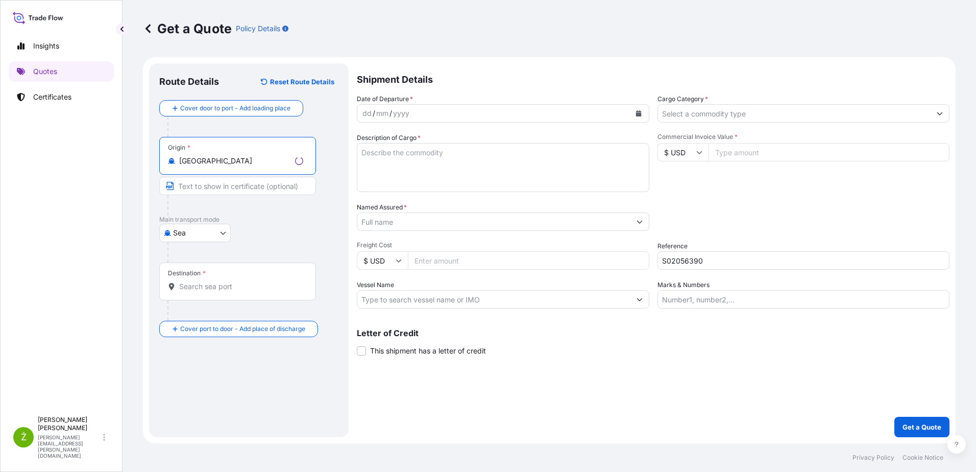
type input "[GEOGRAPHIC_DATA]"
click at [224, 291] on input "Destination *" at bounding box center [241, 286] width 124 height 10
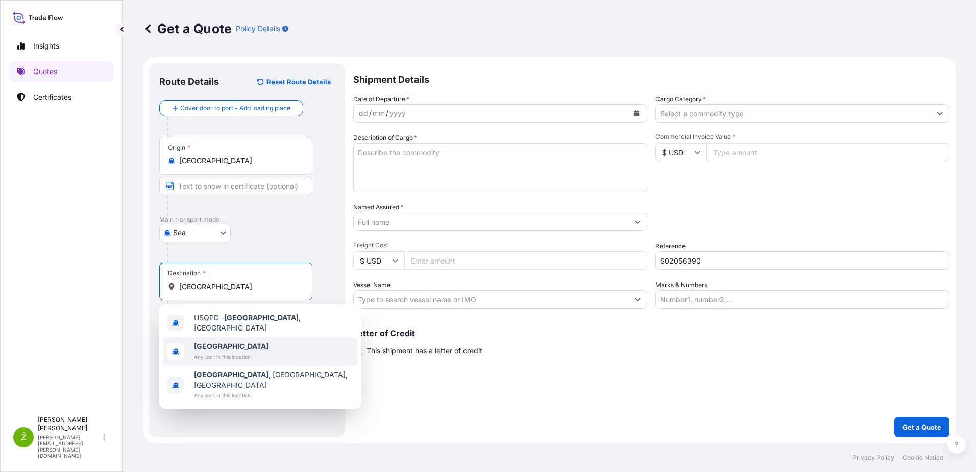
click at [235, 351] on span "Any port in this location" at bounding box center [231, 356] width 75 height 10
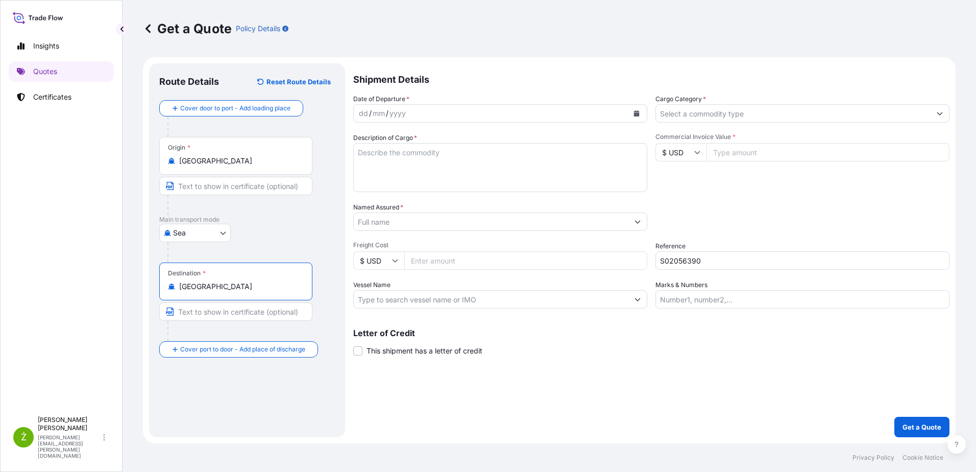
type input "[GEOGRAPHIC_DATA]"
click at [640, 109] on button "Calendar" at bounding box center [636, 113] width 16 height 16
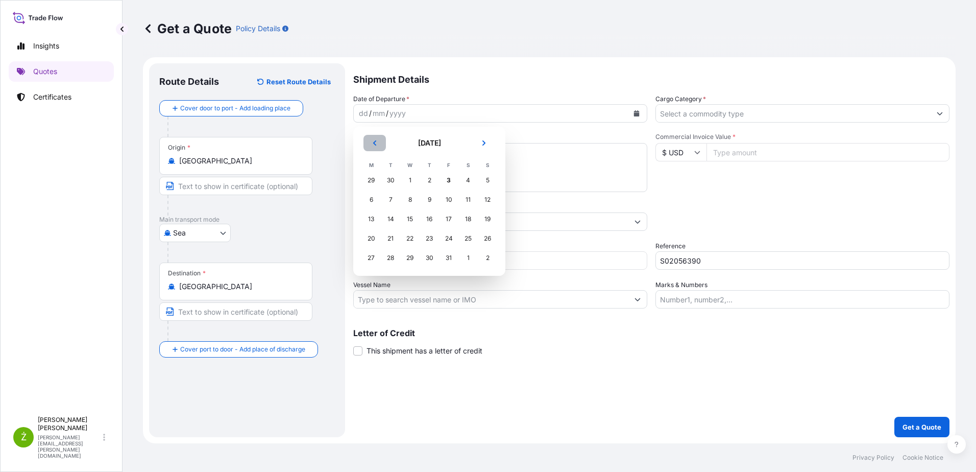
click at [374, 143] on icon "Previous" at bounding box center [374, 142] width 3 height 5
click at [436, 240] on div "25" at bounding box center [429, 238] width 18 height 18
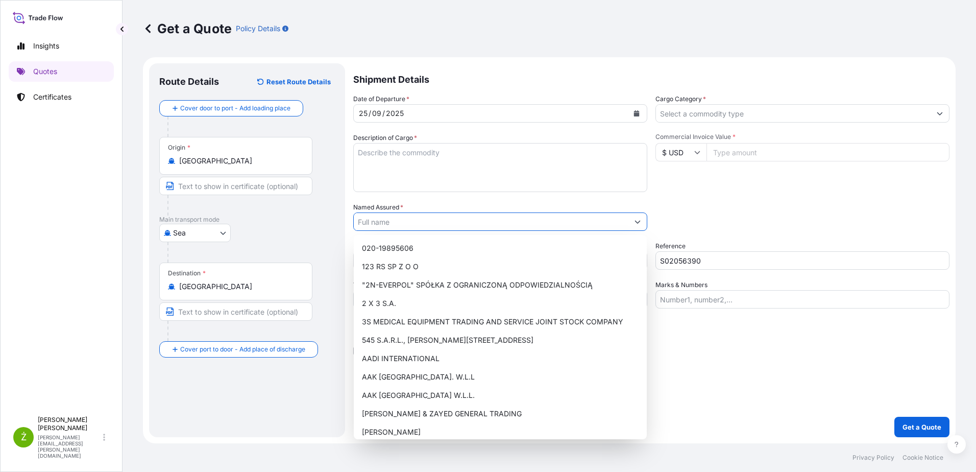
click at [435, 213] on input "Named Assured *" at bounding box center [491, 221] width 275 height 18
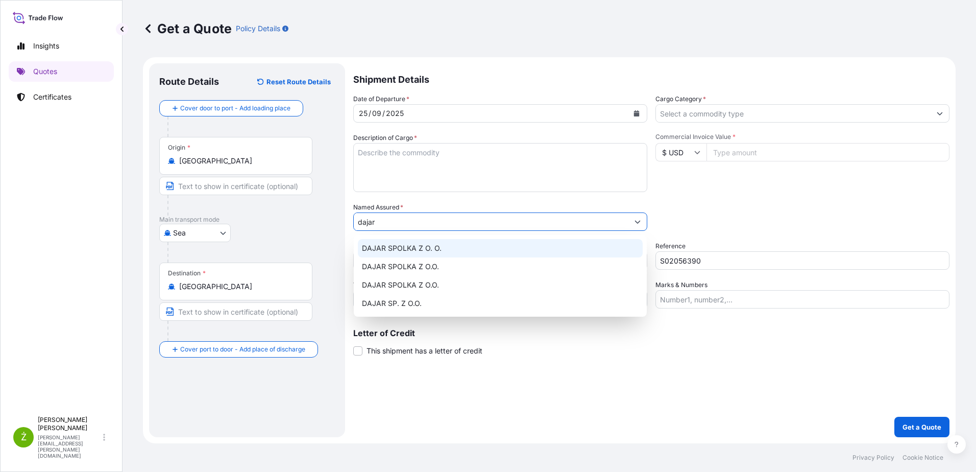
click at [447, 252] on div "DAJAR SPOLKA Z O. O." at bounding box center [500, 248] width 285 height 18
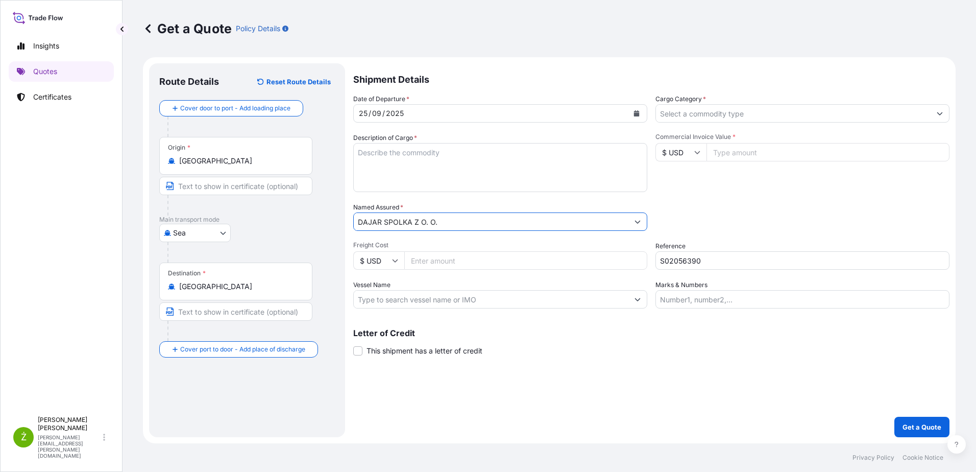
type input "DAJAR SPOLKA Z O. O."
click at [734, 158] on input "Commercial Invoice Value *" at bounding box center [828, 152] width 243 height 18
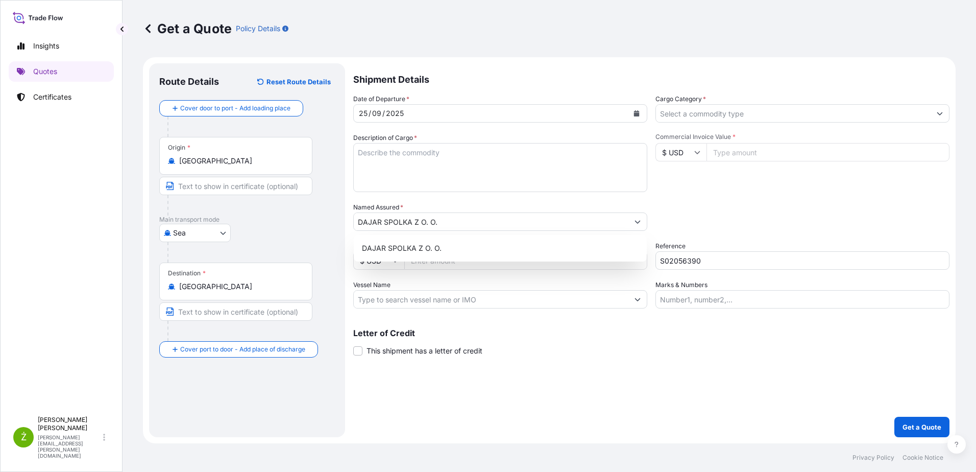
paste input "32486.40"
type input "32486.40"
click at [472, 264] on input "Freight Cost" at bounding box center [525, 260] width 243 height 18
type input "1535"
drag, startPoint x: 761, startPoint y: 108, endPoint x: 756, endPoint y: 114, distance: 8.0
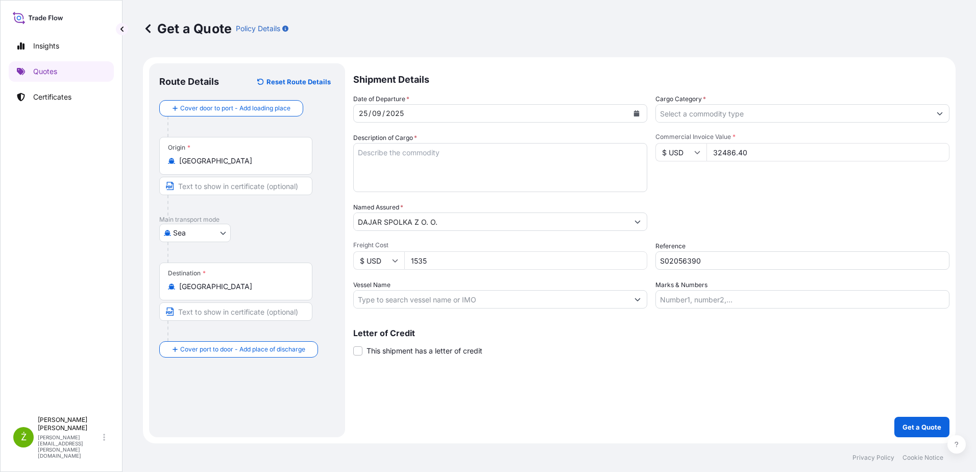
click at [761, 108] on input "Cargo Category *" at bounding box center [793, 113] width 275 height 18
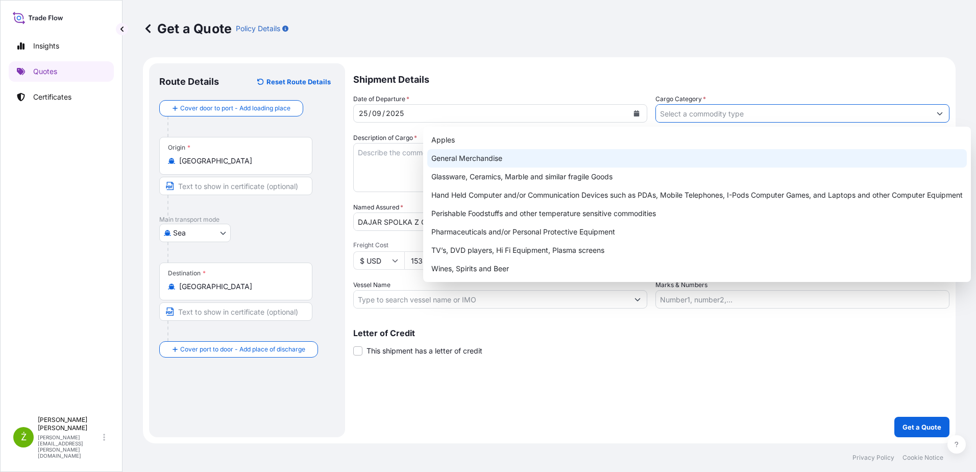
click at [480, 162] on div "General Merchandise" at bounding box center [697, 158] width 540 height 18
type input "General Merchandise"
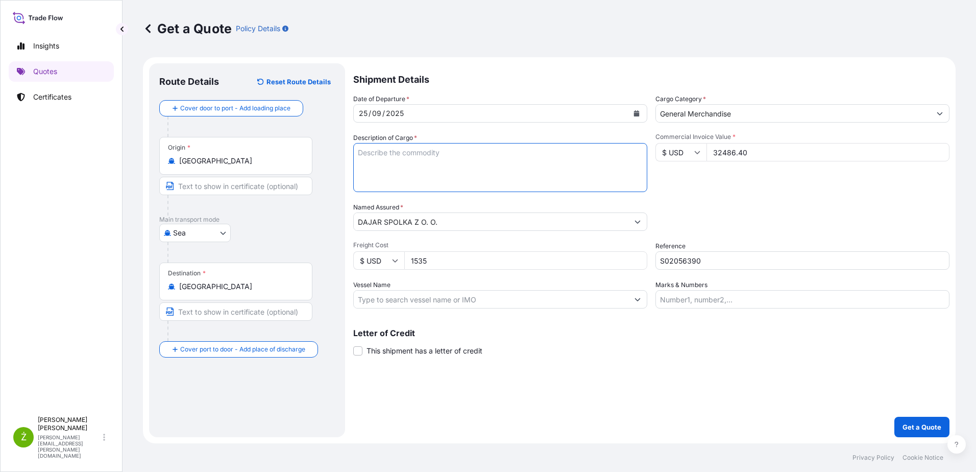
click at [469, 184] on textarea "Description of Cargo *" at bounding box center [500, 167] width 294 height 49
click at [397, 149] on textarea "Description of Cargo *" at bounding box center [500, 167] width 294 height 49
paste textarea "2PCS BATHROOM SET WITH"
click at [454, 157] on textarea "2PCS BATHROOM SET WITH" at bounding box center [500, 167] width 294 height 49
paste textarea "BAMBOO LID"
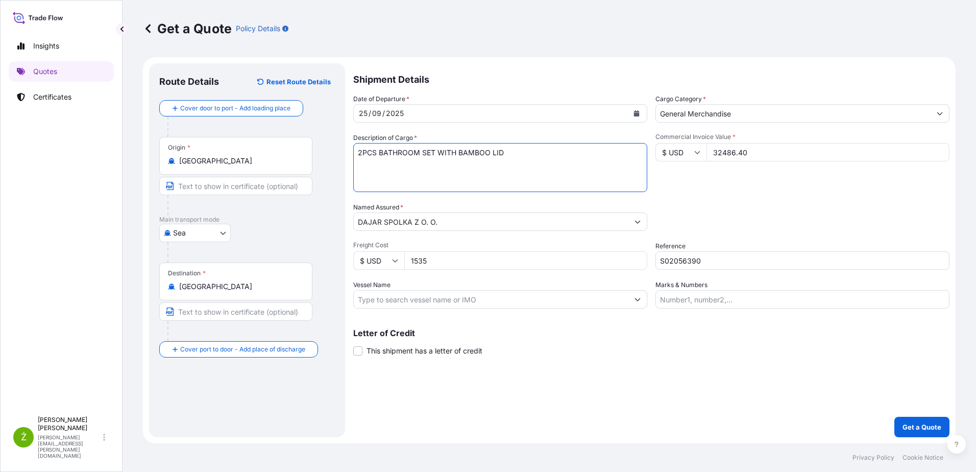
click at [509, 155] on textarea "2PCS BATHROOM SET WITH BAMBOO LID" at bounding box center [500, 167] width 294 height 49
click at [375, 169] on textarea "2PCS BATHROOM SET WITH BAMBOO LID" at bounding box center [500, 167] width 294 height 49
paste textarea "MODESEGU4489861 OOLJGG9467 40HC 8873.60 KG 58.418 M3 3008 CTN"
drag, startPoint x: 380, startPoint y: 160, endPoint x: 351, endPoint y: 164, distance: 29.3
click at [351, 164] on form "Route Details Reset Route Details Cover door to port - Add loading place Place …" at bounding box center [549, 250] width 813 height 386
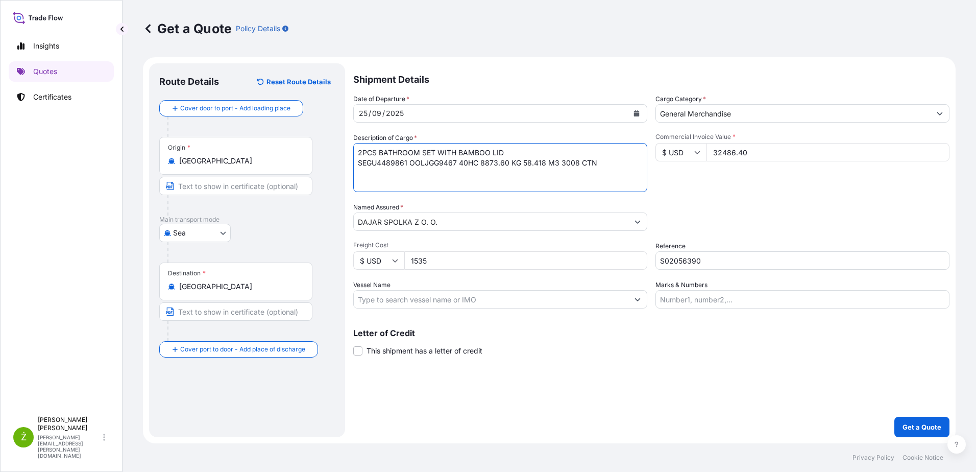
type textarea "2PCS BATHROOM SET WITH BAMBOO LID SEGU4489861 OOLJGG9467 40HC 8873.60 KG 58.418…"
click at [577, 350] on div "Letter of Credit This shipment has a letter of credit Letter of credit * Letter…" at bounding box center [651, 342] width 596 height 27
click at [915, 428] on p "Get a Quote" at bounding box center [922, 427] width 39 height 10
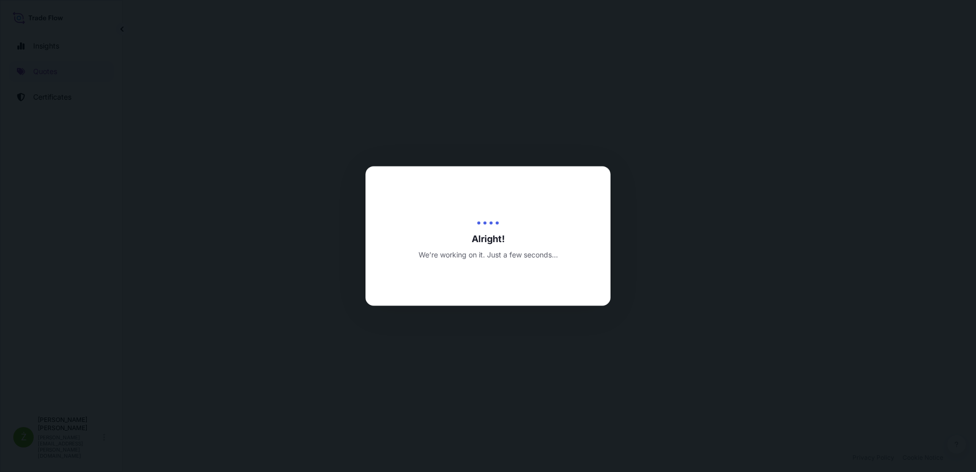
select select "Sea"
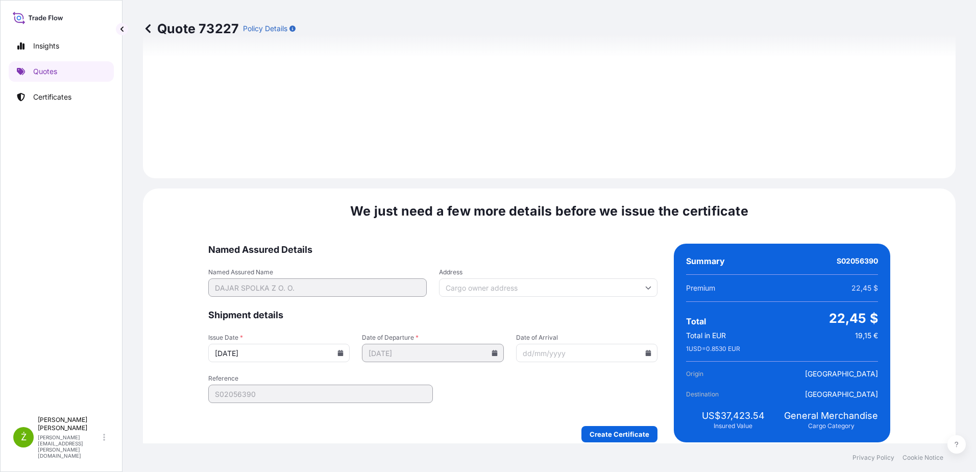
scroll to position [1097, 0]
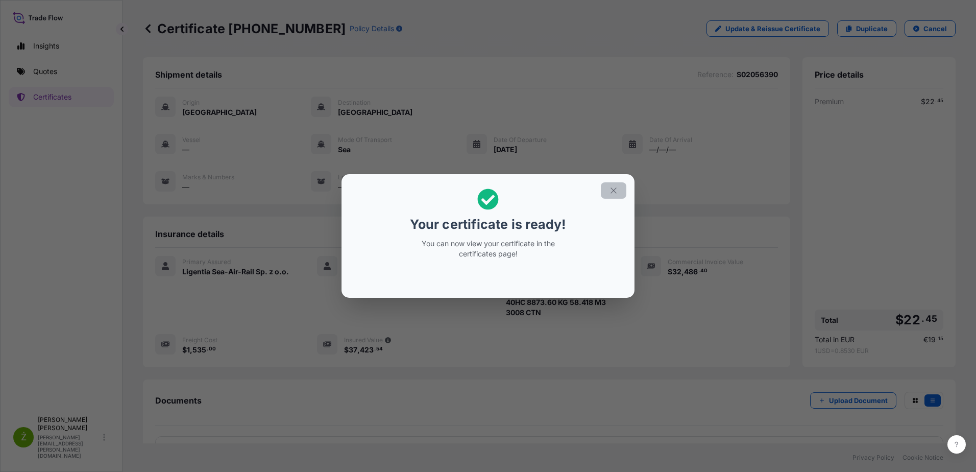
click at [615, 189] on icon "button" at bounding box center [613, 190] width 9 height 9
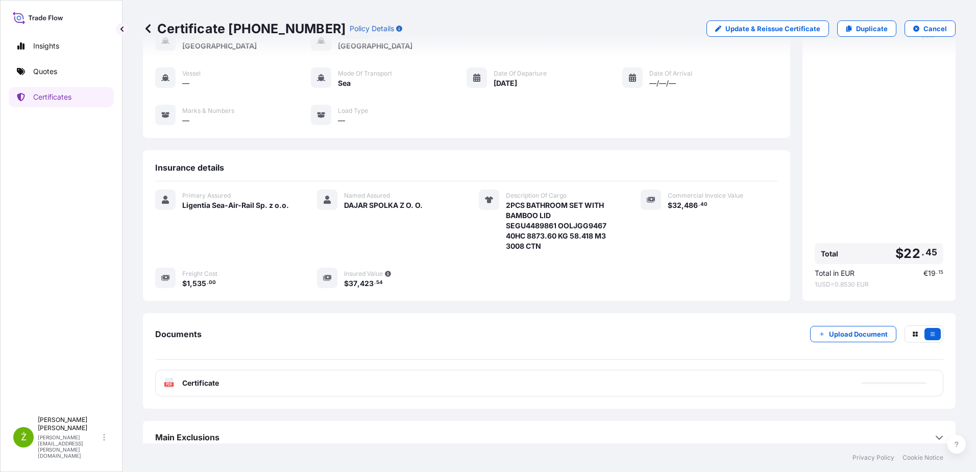
scroll to position [77, 0]
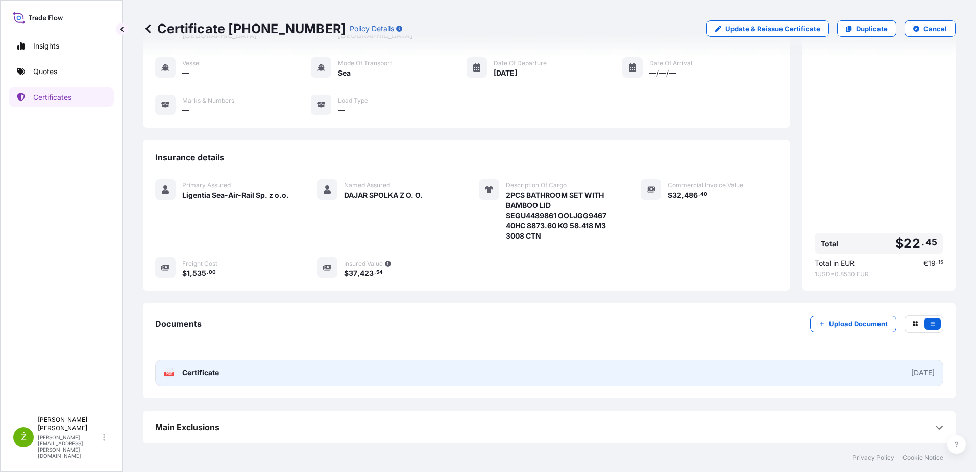
click at [356, 371] on link "PDF Certificate [DATE]" at bounding box center [549, 372] width 788 height 27
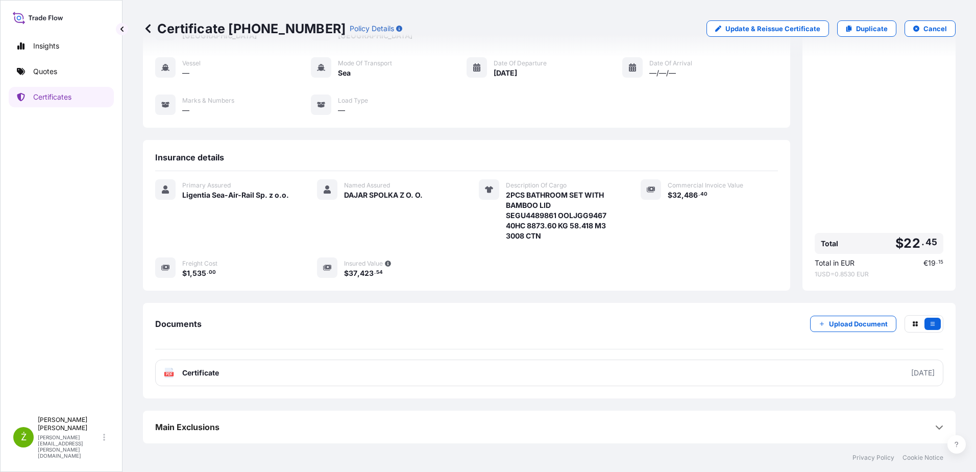
click at [276, 33] on p "Certificate [PHONE_NUMBER]" at bounding box center [244, 28] width 203 height 16
copy p "Certificate [PHONE_NUMBER]"
click at [86, 74] on link "Quotes" at bounding box center [61, 71] width 105 height 20
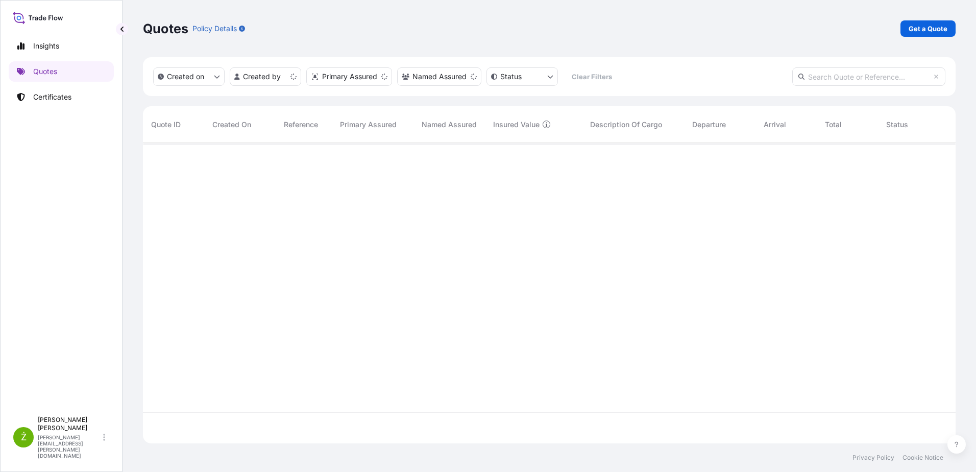
scroll to position [298, 805]
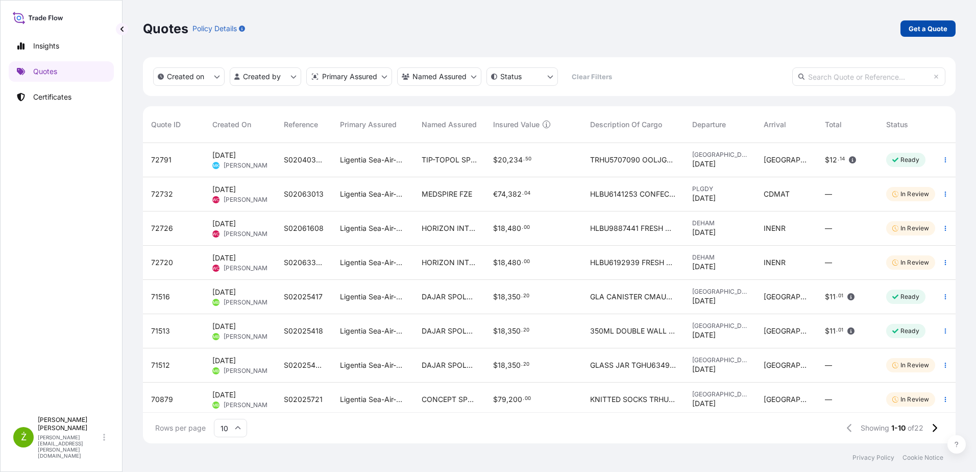
click at [943, 25] on p "Get a Quote" at bounding box center [928, 28] width 39 height 10
select select "Sea"
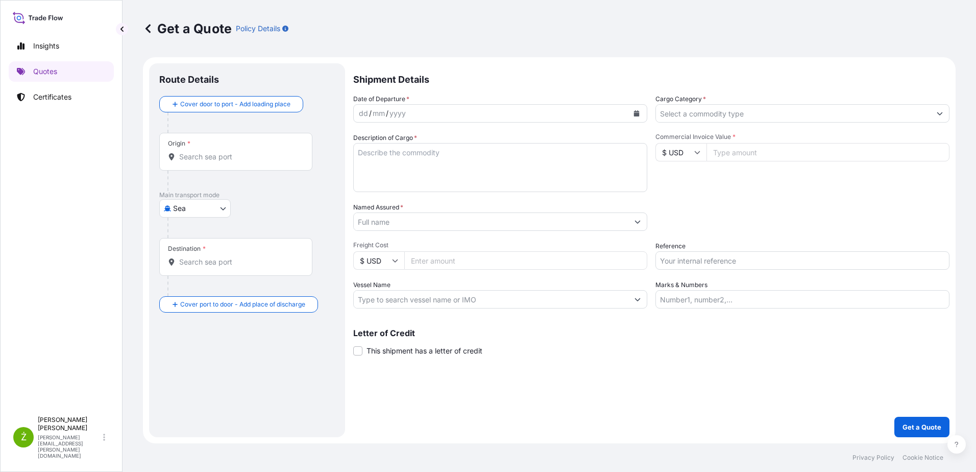
click at [695, 263] on input "Reference" at bounding box center [803, 260] width 294 height 18
paste input "S02056270"
type input "S02056270"
click at [443, 226] on input "Named Assured *" at bounding box center [491, 221] width 275 height 18
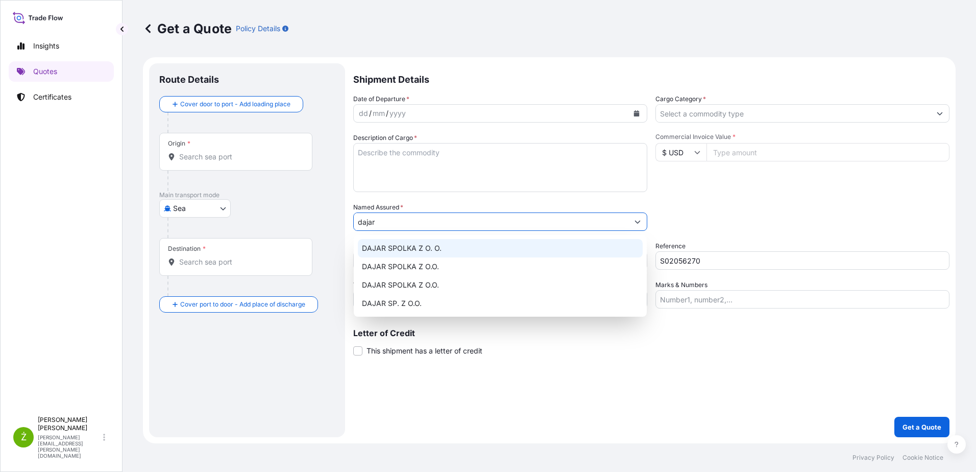
click at [444, 249] on div "DAJAR SPOLKA Z O. O." at bounding box center [500, 248] width 285 height 18
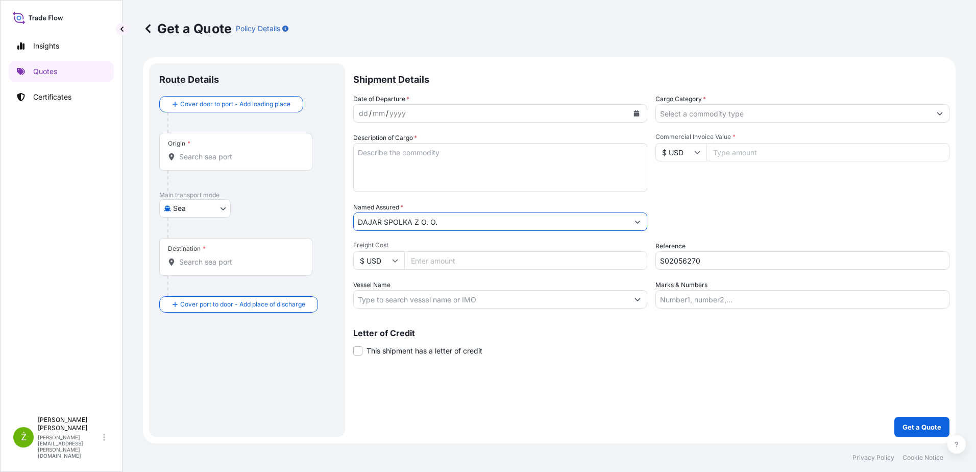
type input "DAJAR SPOLKA Z O. O."
click at [221, 164] on div "Origin *" at bounding box center [235, 152] width 153 height 38
click at [221, 162] on input "Origin *" at bounding box center [239, 157] width 120 height 10
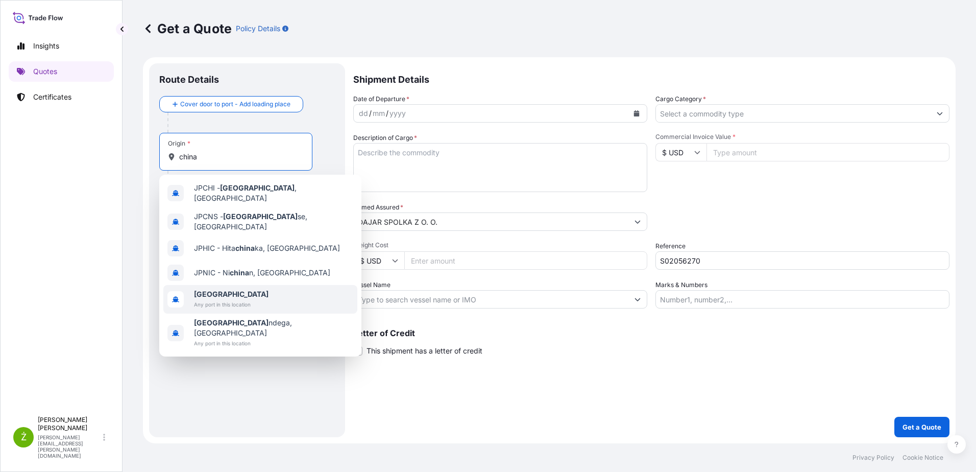
click at [242, 290] on span "[GEOGRAPHIC_DATA]" at bounding box center [231, 294] width 75 height 10
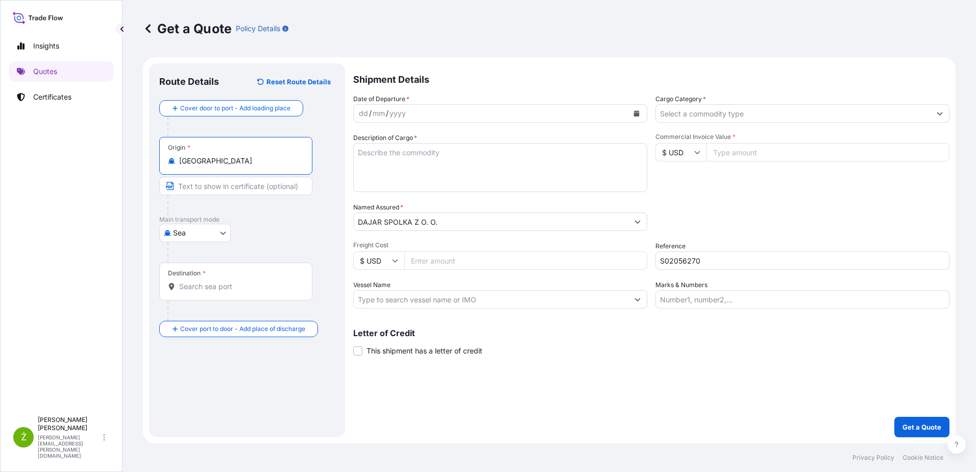
type input "[GEOGRAPHIC_DATA]"
click at [206, 292] on div "Destination *" at bounding box center [237, 281] width 157 height 38
click at [206, 292] on input "Destination *" at bounding box center [241, 286] width 124 height 10
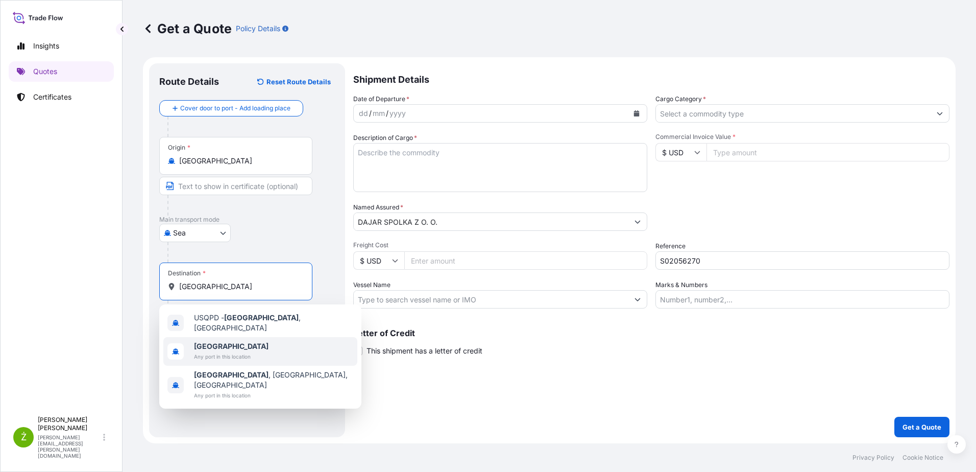
click at [224, 346] on span "[GEOGRAPHIC_DATA]" at bounding box center [231, 346] width 75 height 10
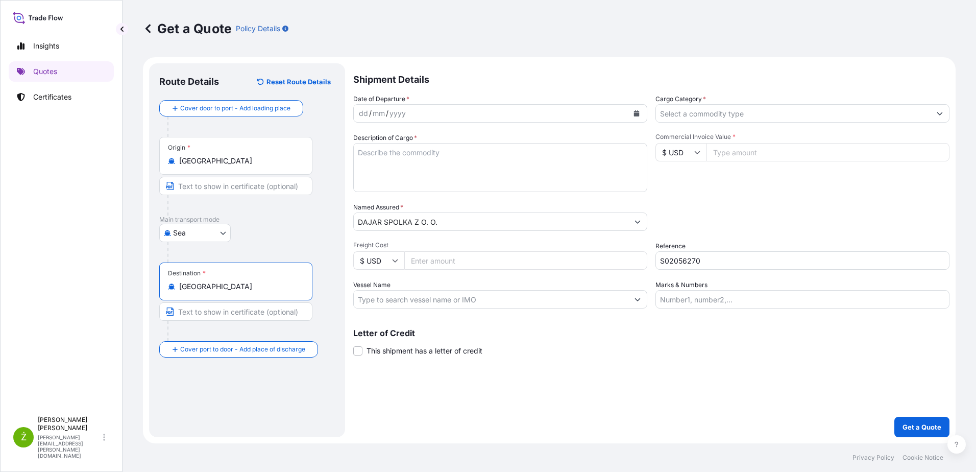
type input "[GEOGRAPHIC_DATA]"
click at [640, 116] on button "Calendar" at bounding box center [636, 113] width 16 height 16
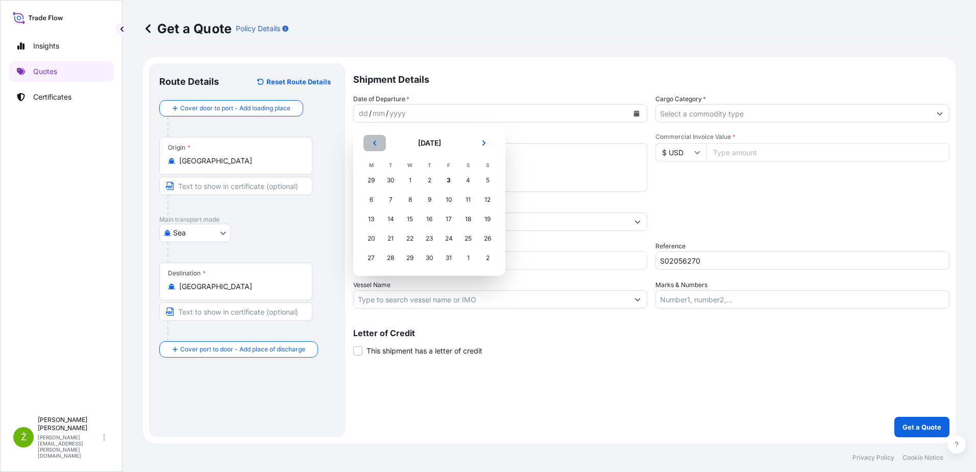
click at [374, 145] on icon "Previous" at bounding box center [375, 143] width 6 height 6
click at [431, 238] on div "25" at bounding box center [429, 238] width 18 height 18
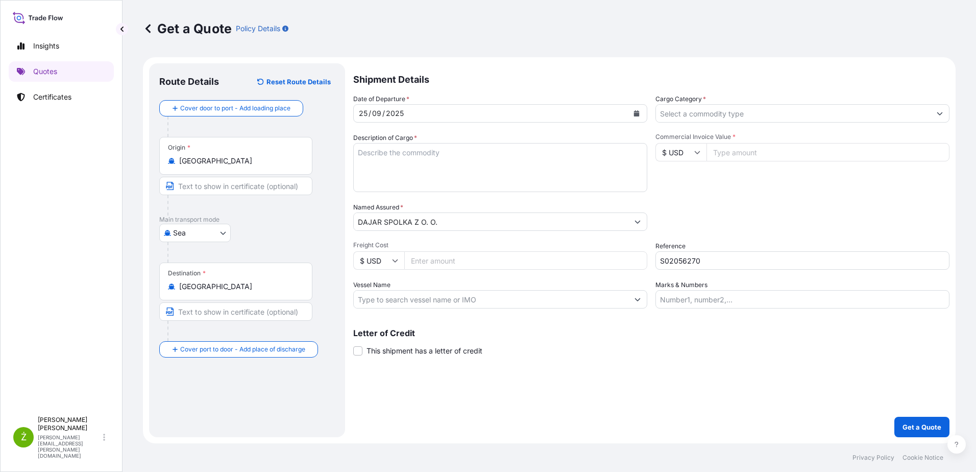
click at [409, 165] on textarea "Description of Cargo *" at bounding box center [500, 167] width 294 height 49
paste textarea "1.4L WATER JUG W/4 WATER CUP"
click at [395, 182] on textarea "1.4L WATER JUG W/4 WATER CUP" at bounding box center [500, 167] width 294 height 49
paste textarea "MODECSNU8146455 OOLJGH8604 40HC 5994.43 KG 65.889 M3 3547 CTN"
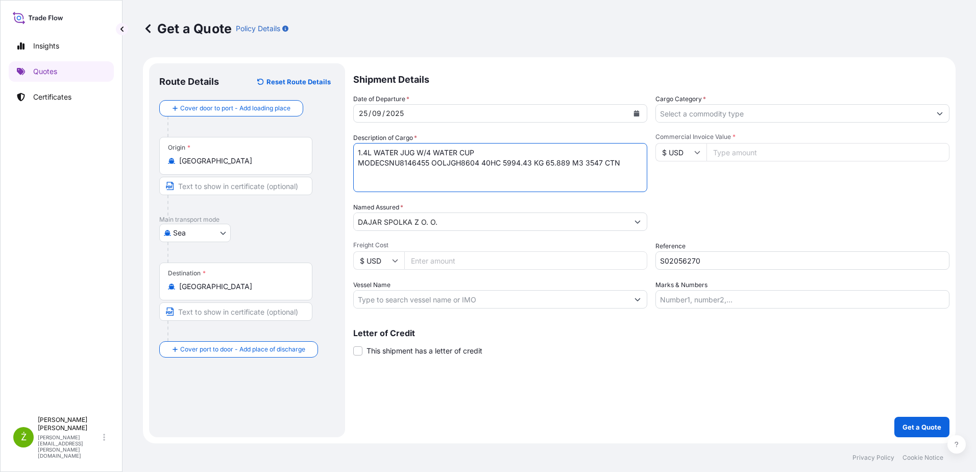
drag, startPoint x: 377, startPoint y: 165, endPoint x: 359, endPoint y: 163, distance: 18.5
click at [359, 163] on textarea "1.4L WATER JUG W/4 WATER CUP MODECSNU8146455 OOLJGH8604 40HC 5994.43 KG 65.889 …" at bounding box center [500, 167] width 294 height 49
type textarea "1.4L WATER JUG W/4 WATER CUP CSNU8146455 OOLJGH8604 40HC 5994.43 KG 65.889 M3 3…"
click at [774, 104] on div "Cargo Category *" at bounding box center [803, 108] width 294 height 29
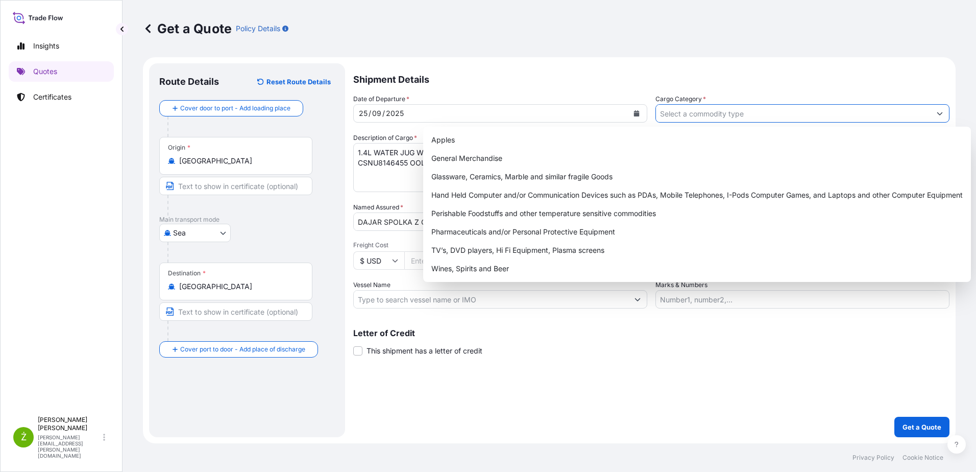
click at [761, 113] on input "Cargo Category *" at bounding box center [793, 113] width 275 height 18
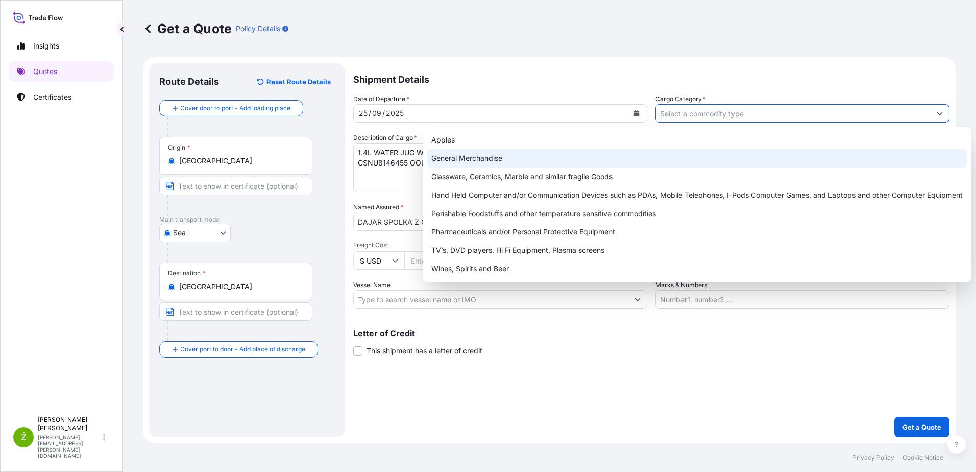
click at [604, 154] on div "General Merchandise" at bounding box center [697, 158] width 540 height 18
type input "General Merchandise"
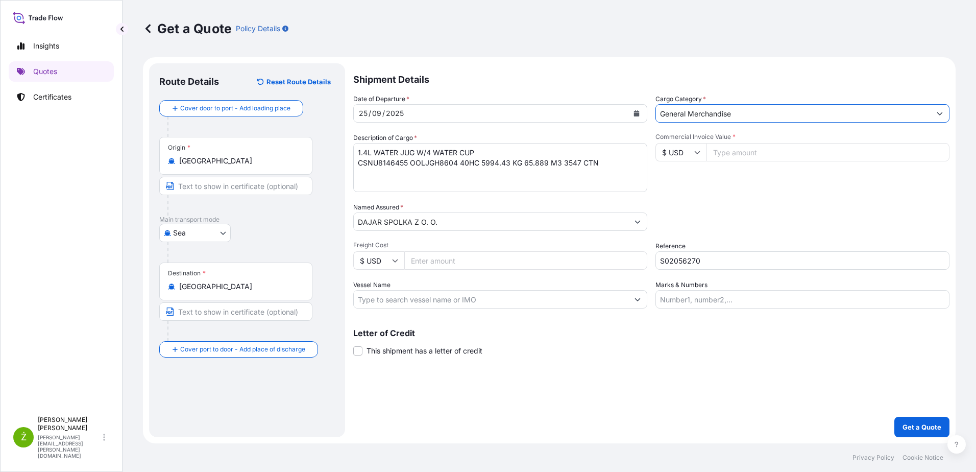
click at [758, 206] on div "Packing Category Type to search a container mode Please select a primary mode o…" at bounding box center [803, 216] width 294 height 29
click at [732, 153] on input "Commercial Invoice Value *" at bounding box center [828, 152] width 243 height 18
paste input "18089.70"
type input "18089.70"
click at [439, 271] on div "Date of Departure * [DATE] Cargo Category * General Merchandise Description of …" at bounding box center [651, 201] width 596 height 214
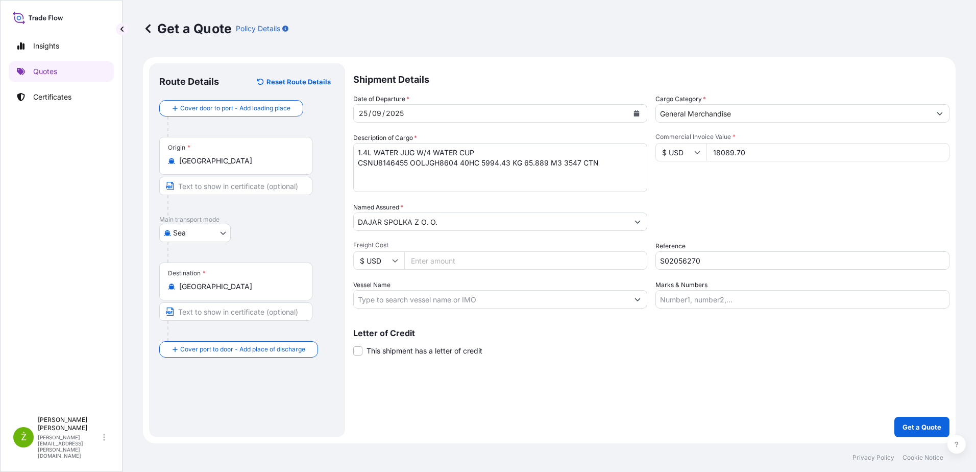
click at [447, 261] on input "Freight Cost" at bounding box center [525, 260] width 243 height 18
type input "1535"
click at [714, 378] on div "Shipment Details Date of Departure * [DATE] Cargo Category * General Merchandis…" at bounding box center [651, 250] width 596 height 374
click at [924, 429] on p "Get a Quote" at bounding box center [922, 427] width 39 height 10
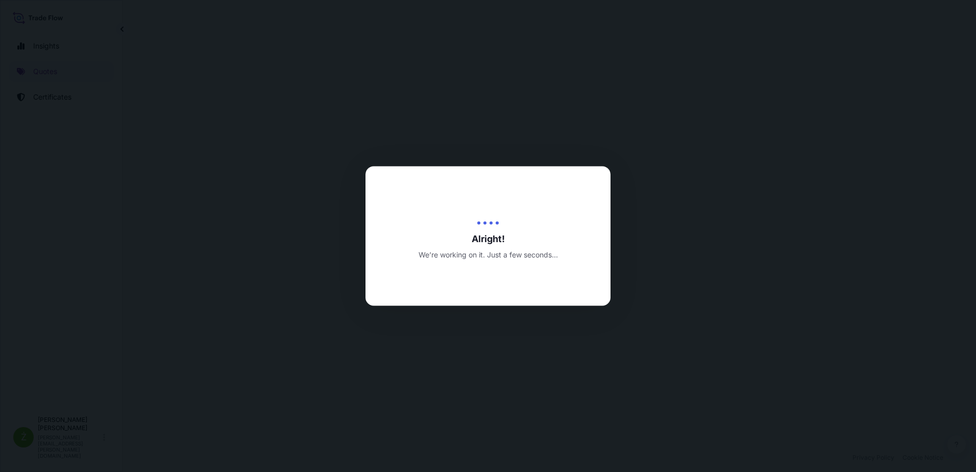
select select "Sea"
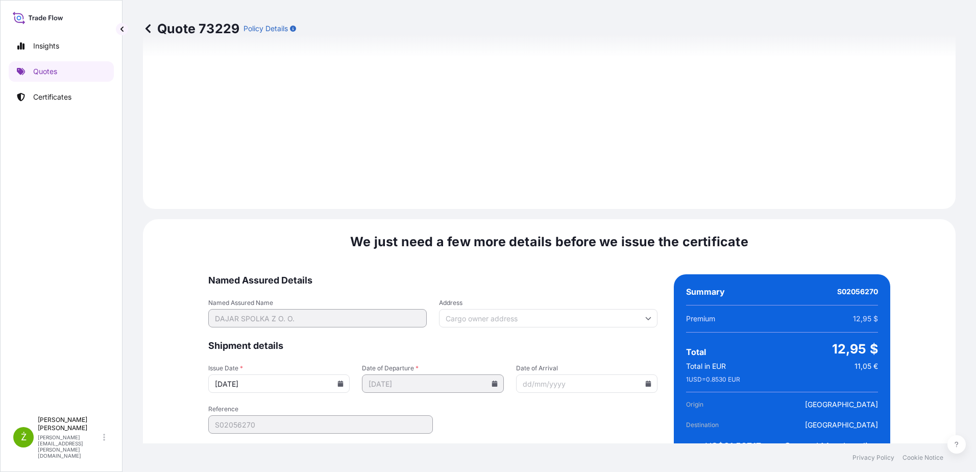
scroll to position [1097, 0]
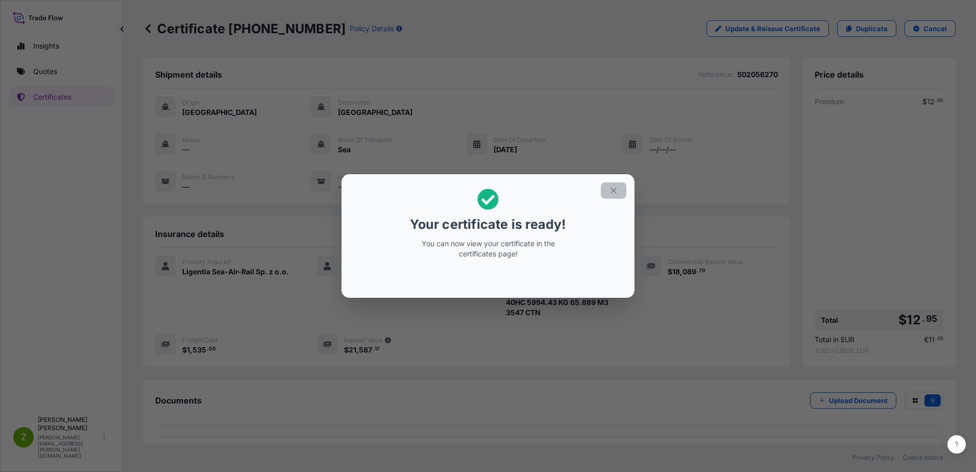
click at [613, 192] on icon "button" at bounding box center [613, 190] width 9 height 9
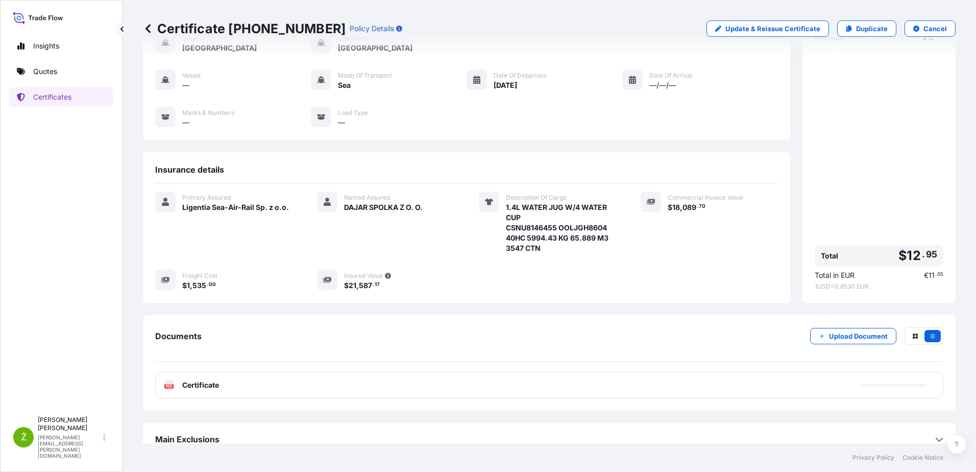
scroll to position [77, 0]
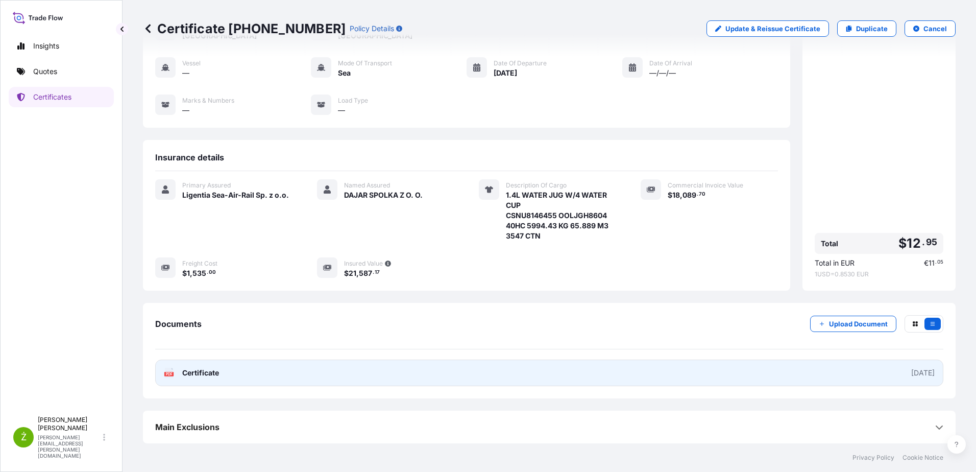
click at [296, 378] on link "PDF Certificate [DATE]" at bounding box center [549, 372] width 788 height 27
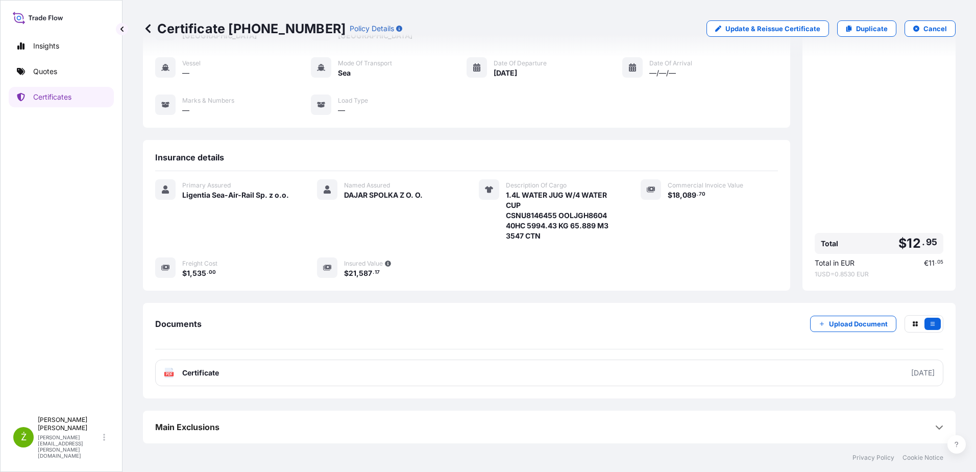
click at [271, 22] on p "Certificate [PHONE_NUMBER]" at bounding box center [244, 28] width 203 height 16
copy p "Certificate [PHONE_NUMBER]"
click at [848, 28] on link "Duplicate" at bounding box center [866, 28] width 59 height 16
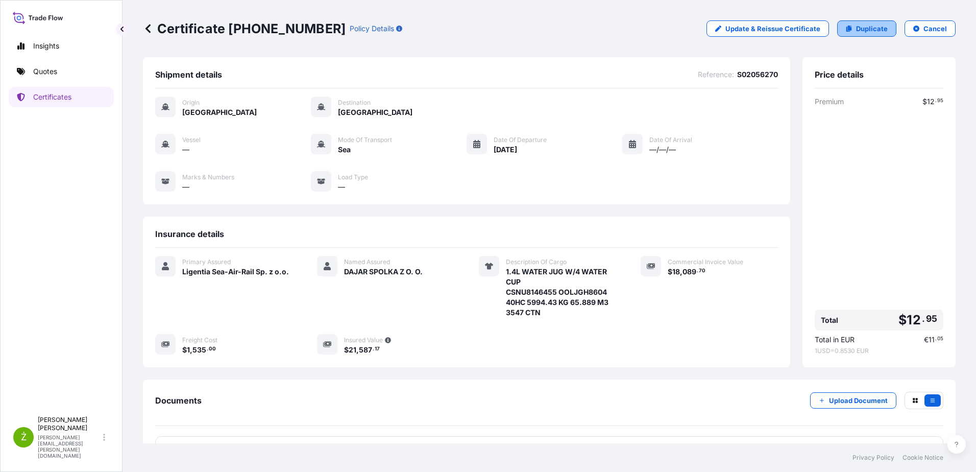
select select "Sea"
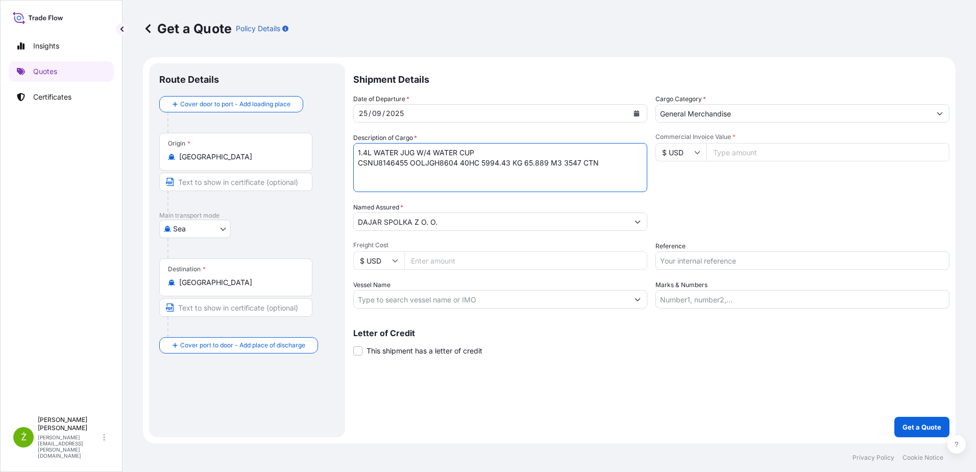
drag, startPoint x: 630, startPoint y: 164, endPoint x: 287, endPoint y: 140, distance: 342.9
click at [287, 140] on form "Route Details Cover door to port - Add loading place Place of loading Road / [G…" at bounding box center [549, 250] width 813 height 386
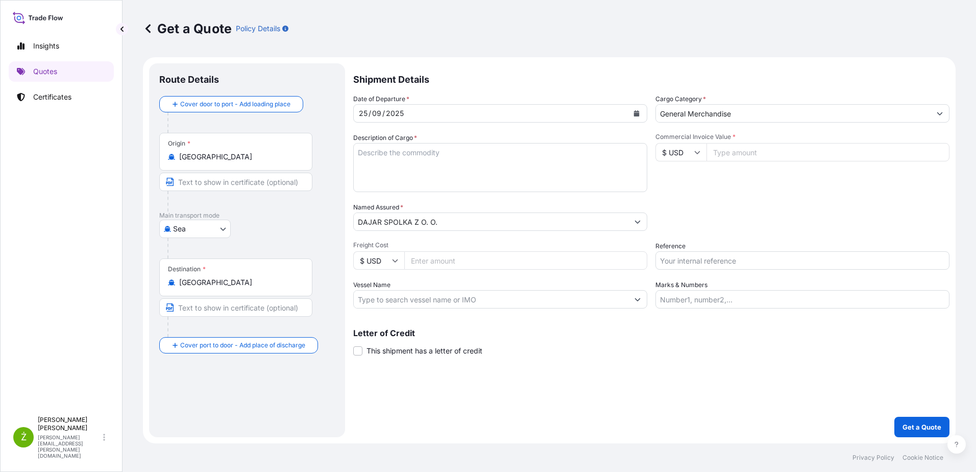
click at [722, 146] on input "Commercial Invoice Value *" at bounding box center [828, 152] width 243 height 18
paste input "49449.90"
type input "49449.90"
click at [437, 261] on input "Freight Cost" at bounding box center [525, 260] width 243 height 18
click at [472, 258] on input "Freight Cost" at bounding box center [525, 260] width 243 height 18
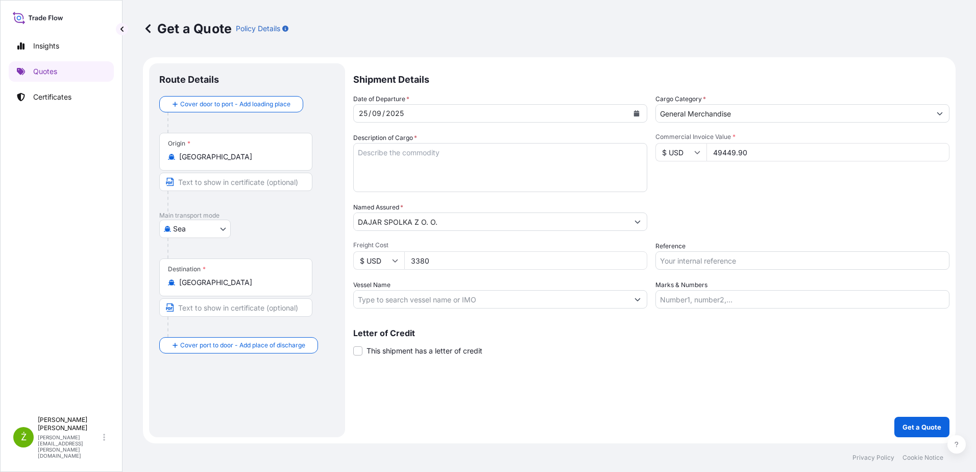
type input "3380"
click at [503, 357] on div "Shipment Details Date of Departure * [DATE] Cargo Category * General Merchandis…" at bounding box center [651, 250] width 596 height 374
click at [448, 176] on textarea "1.4L WATER JUG W/4 WATER CUP CSNU8146455 OOLJGH8604 40HC 5994.43 KG 65.889 M3 3…" at bounding box center [500, 167] width 294 height 49
paste textarea "STEEL DINING SET STEEL TABLE"
click at [442, 184] on textarea "1.4L WATER JUG W/4 WATER CUP CSNU8146455 OOLJGH8604 40HC 5994.43 KG 65.889 M3 3…" at bounding box center [500, 167] width 294 height 49
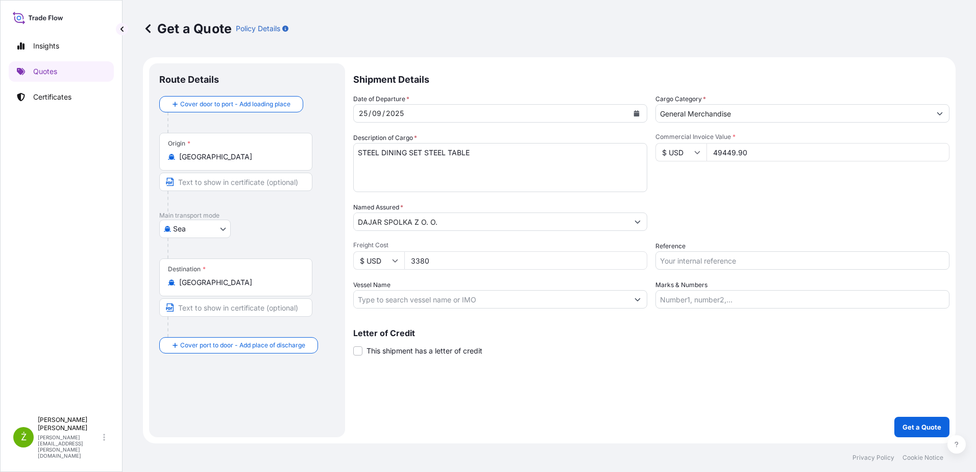
paste textarea "MODECSNU6928985 OOLJGH9079 40HC 20332.00 KG 67.508 M3 964 CTN CY/CY* 200 CTN 10…"
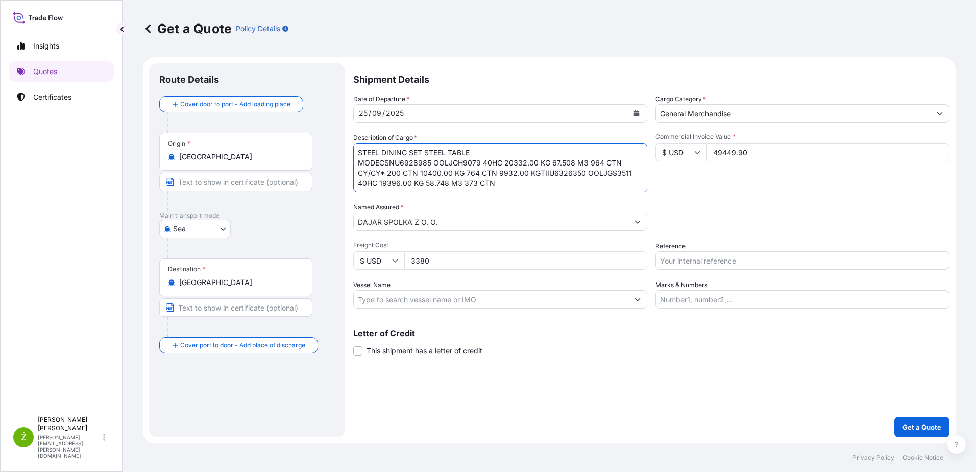
drag, startPoint x: 539, startPoint y: 173, endPoint x: 573, endPoint y: 187, distance: 37.5
click at [539, 174] on textarea "1.4L WATER JUG W/4 WATER CUP CSNU8146455 OOLJGH8604 40HC 5994.43 KG 65.889 M3 3…" at bounding box center [500, 167] width 294 height 49
drag, startPoint x: 550, startPoint y: 170, endPoint x: 359, endPoint y: 172, distance: 191.5
click at [359, 172] on textarea "1.4L WATER JUG W/4 WATER CUP CSNU8146455 OOLJGH8604 40HC 5994.43 KG 65.889 M3 3…" at bounding box center [500, 167] width 294 height 49
drag, startPoint x: 382, startPoint y: 160, endPoint x: 407, endPoint y: 182, distance: 33.3
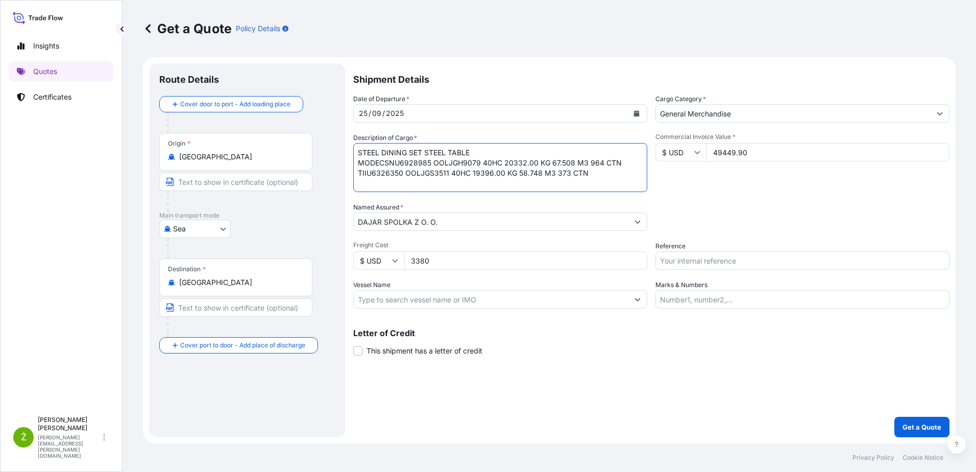
click at [382, 160] on textarea "1.4L WATER JUG W/4 WATER CUP CSNU8146455 OOLJGH8604 40HC 5994.43 KG 65.889 M3 3…" at bounding box center [500, 167] width 294 height 49
click at [587, 178] on textarea "1.4L WATER JUG W/4 WATER CUP CSNU8146455 OOLJGH8604 40HC 5994.43 KG 65.889 M3 3…" at bounding box center [500, 167] width 294 height 49
type textarea "STEEL DINING SET STEEL TABLE CSNU6928985 OOLJGH9079 40HC 20332.00 KG 67.508 M3 …"
drag, startPoint x: 741, startPoint y: 264, endPoint x: 734, endPoint y: 264, distance: 6.7
click at [740, 264] on input "Reference" at bounding box center [803, 260] width 294 height 18
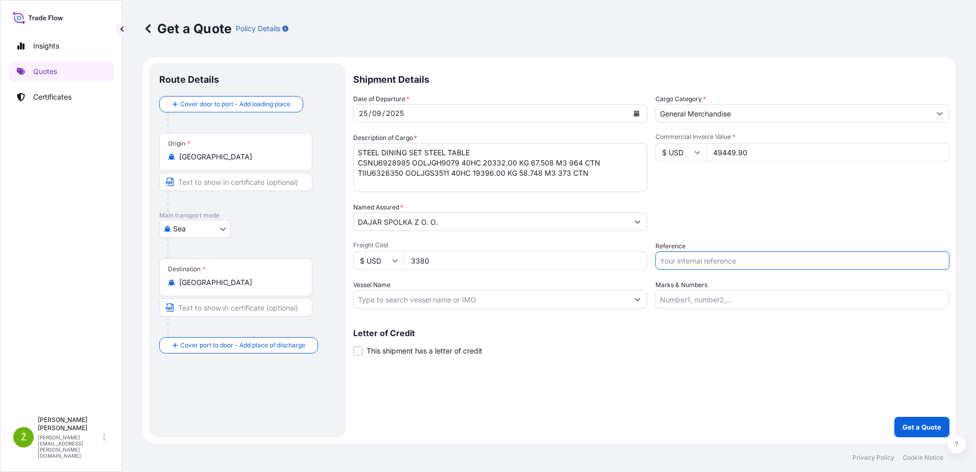
paste input "S02055680"
type input "S02055680"
click at [724, 351] on div "Letter of Credit This shipment has a letter of credit Letter of credit * Letter…" at bounding box center [651, 342] width 596 height 27
click at [917, 428] on p "Get a Quote" at bounding box center [922, 427] width 39 height 10
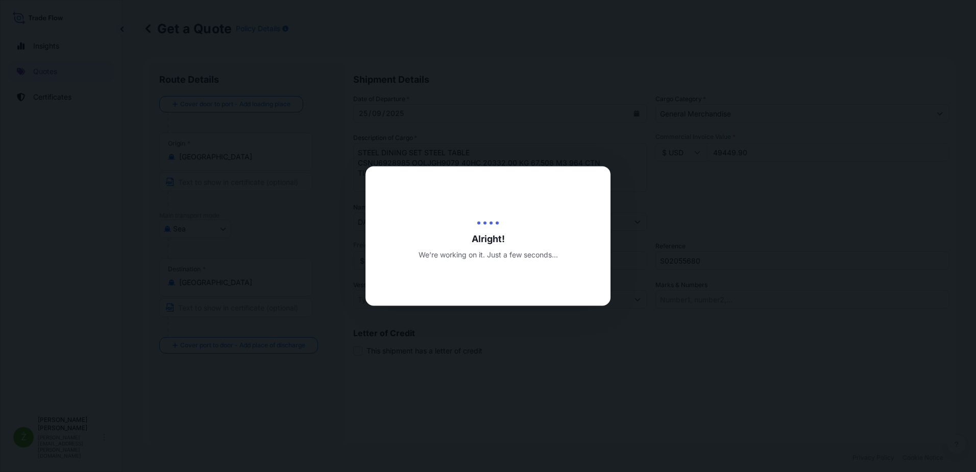
type input "[DATE]"
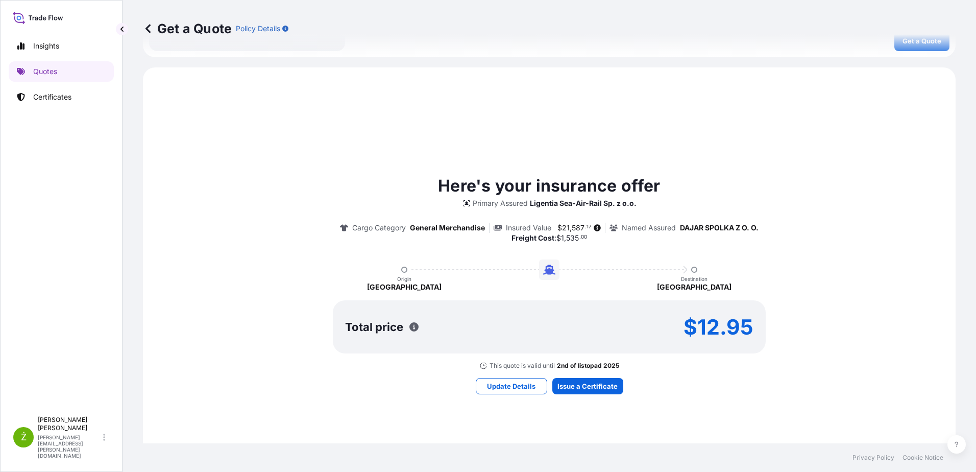
scroll to position [459, 0]
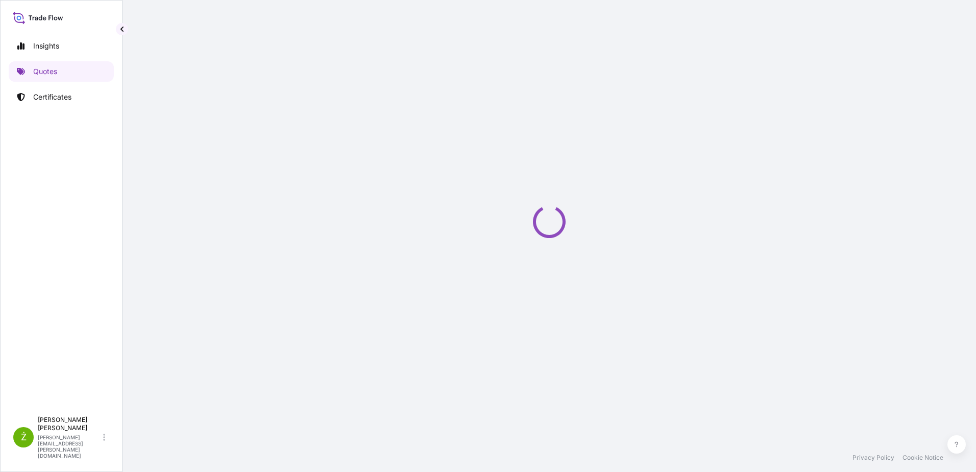
select select "Sea"
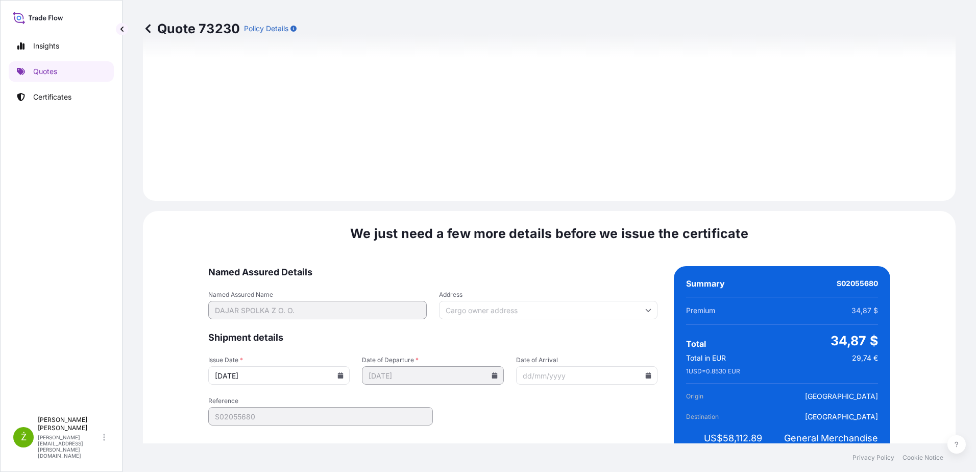
scroll to position [1097, 0]
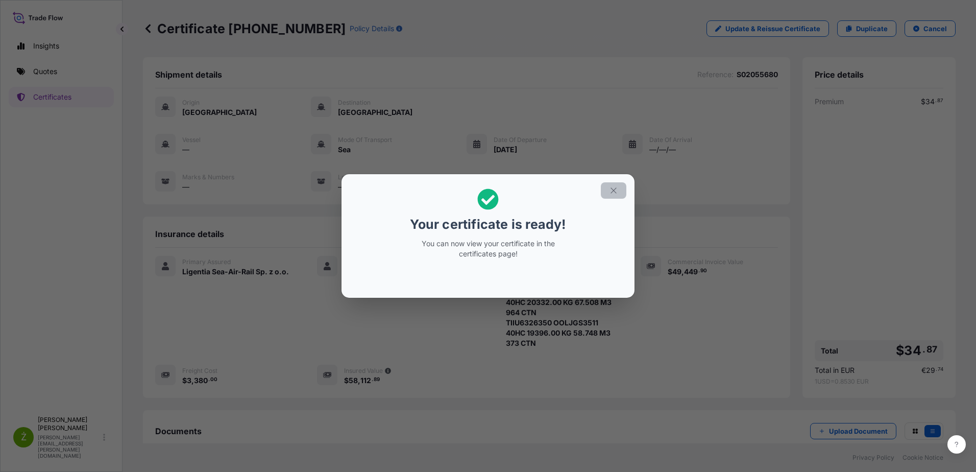
click at [609, 194] on button "button" at bounding box center [614, 190] width 26 height 16
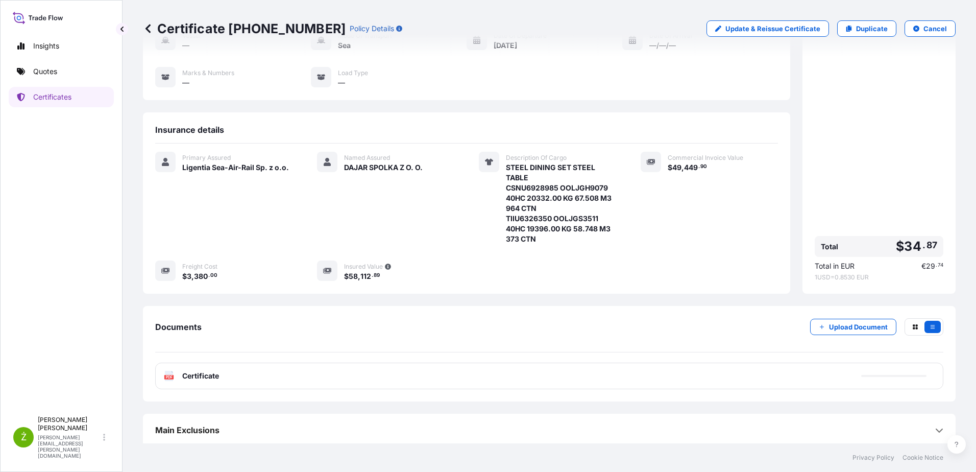
scroll to position [107, 0]
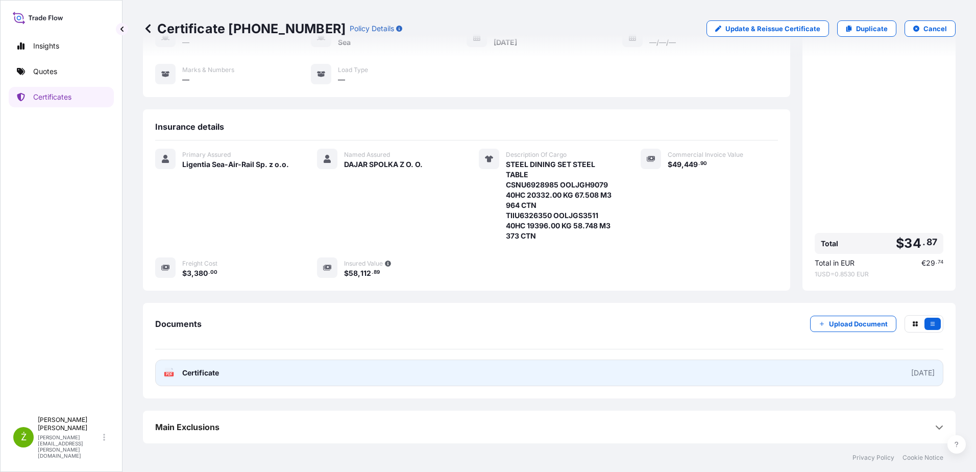
click at [375, 373] on link "PDF Certificate [DATE]" at bounding box center [549, 372] width 788 height 27
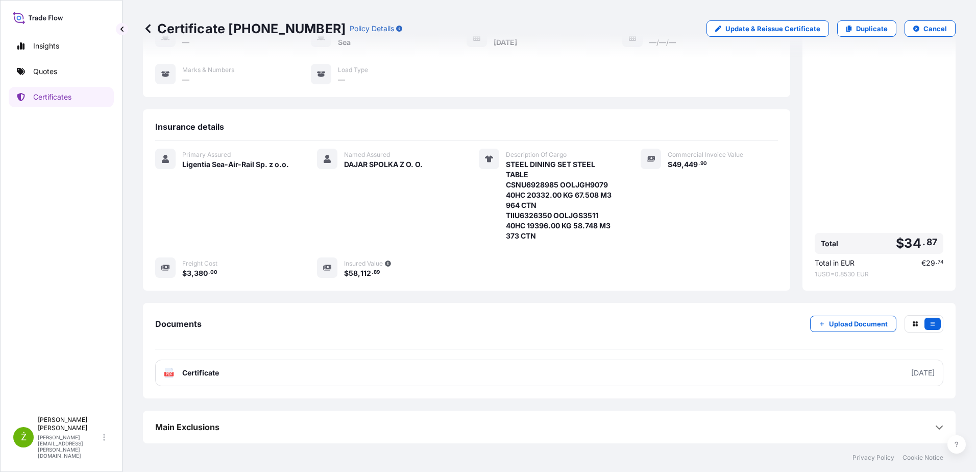
click at [217, 34] on p "Certificate [PHONE_NUMBER]" at bounding box center [244, 28] width 203 height 16
copy p "Certificate [PHONE_NUMBER]"
click at [859, 30] on p "Duplicate" at bounding box center [872, 28] width 32 height 10
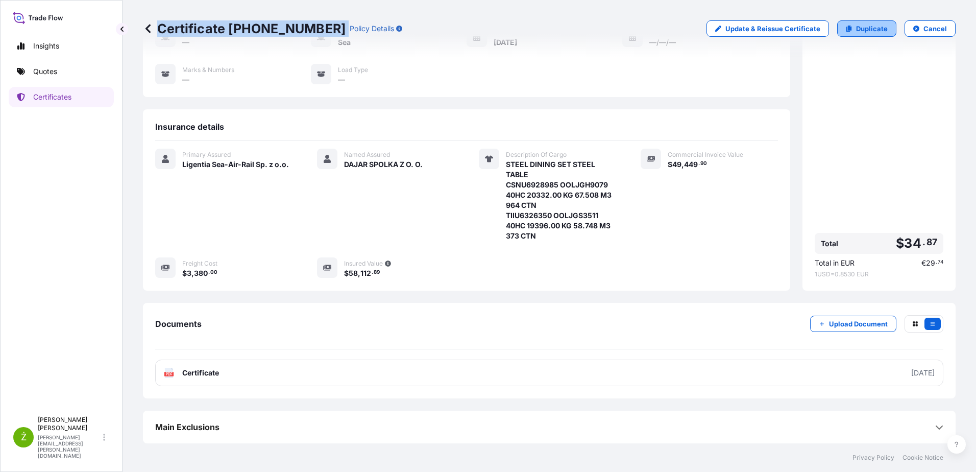
select select "Sea"
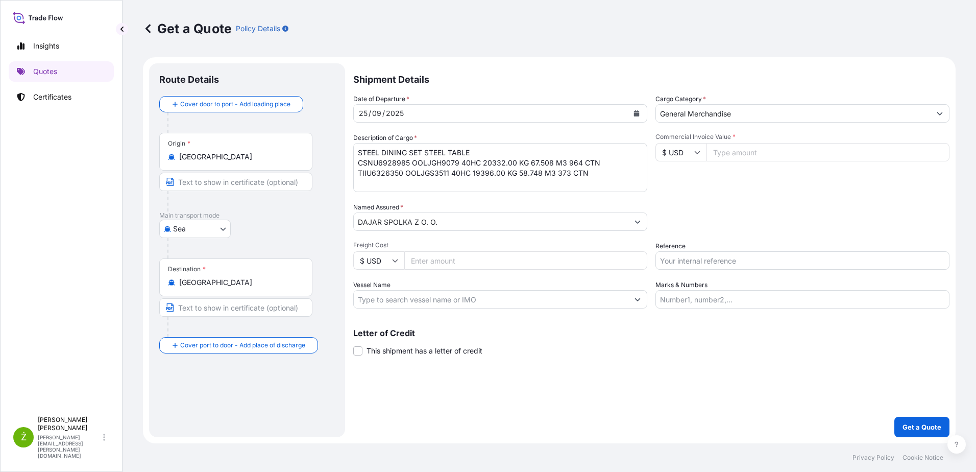
click at [748, 156] on input "Commercial Invoice Value *" at bounding box center [828, 152] width 243 height 18
paste input "9996.00"
type input "9996.00"
click at [488, 257] on input "Freight Cost" at bounding box center [525, 260] width 243 height 18
type input "1535"
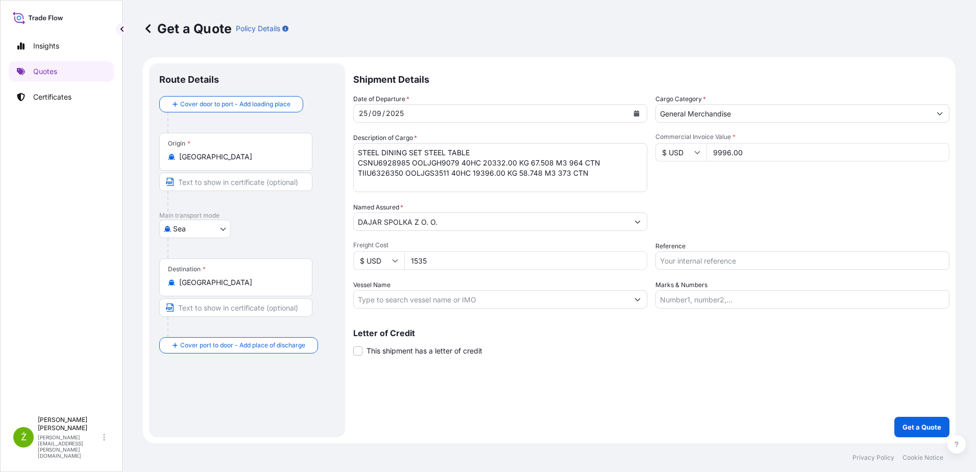
click at [637, 114] on icon "Calendar" at bounding box center [637, 113] width 6 height 6
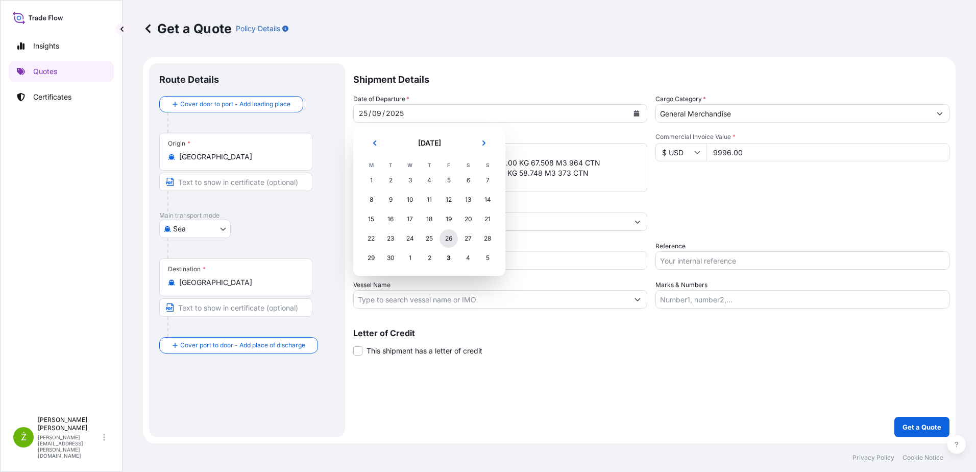
click at [448, 241] on div "26" at bounding box center [449, 238] width 18 height 18
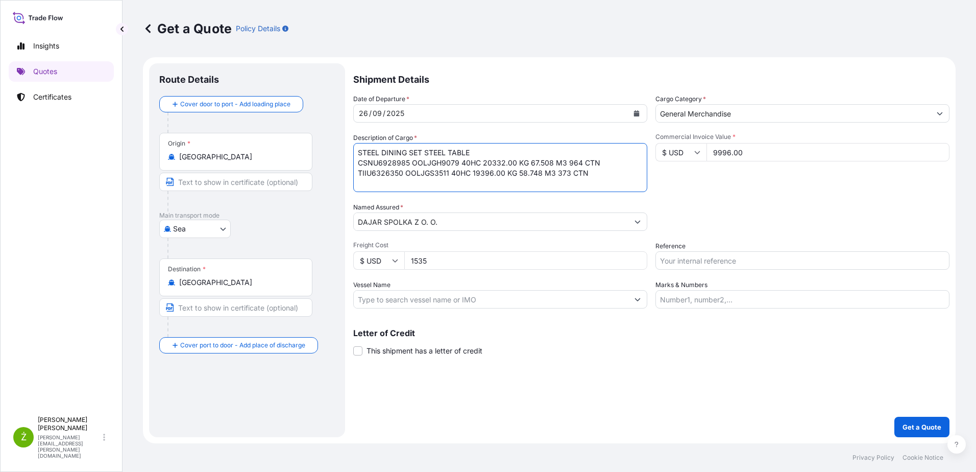
drag, startPoint x: 600, startPoint y: 176, endPoint x: 262, endPoint y: 156, distance: 338.6
click at [262, 156] on form "Route Details Cover door to port - Add loading place Place of loading Road / [G…" at bounding box center [549, 250] width 813 height 386
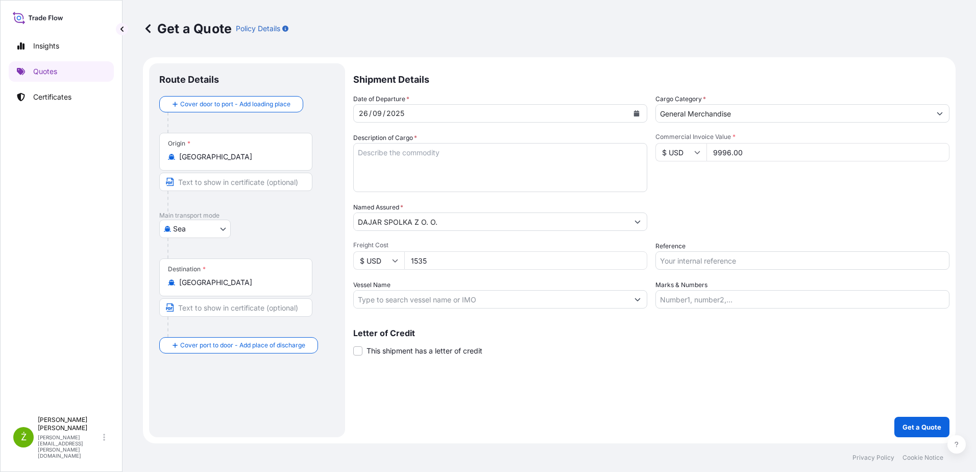
click at [354, 166] on textarea "STEEL DINING SET STEEL TABLE CSNU6928985 OOLJGH9079 40HC 20332.00 KG 67.508 M3 …" at bounding box center [500, 167] width 294 height 49
paste textarea "GARDEN CHAIR"
click at [412, 185] on textarea "STEEL DINING SET STEEL TABLE CSNU6928985 OOLJGH9079 40HC 20332.00 KG 67.508 M3 …" at bounding box center [500, 167] width 294 height 49
paste textarea "MODEOOCU9793354 OOLKPD5052 40HC 6960.00 KG 68.00 M3 60 PKG"
drag, startPoint x: 381, startPoint y: 165, endPoint x: 357, endPoint y: 163, distance: 23.5
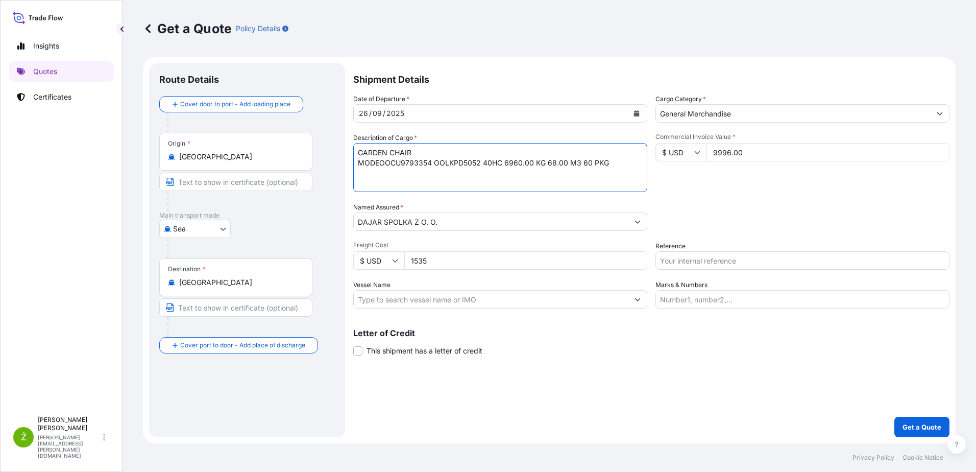
click at [357, 163] on textarea "STEEL DINING SET STEEL TABLE CSNU6928985 OOLJGH9079 40HC 20332.00 KG 67.508 M3 …" at bounding box center [500, 167] width 294 height 49
type textarea "GARDEN CHAIR OOCU9793354 OOLKPD5052 40HC 6960.00 KG 68.00 M3 60 PKG"
drag, startPoint x: 794, startPoint y: 400, endPoint x: 1, endPoint y: 238, distance: 809.8
click at [770, 393] on div "Shipment Details Date of Departure * [DATE] Cargo Category * General Merchandis…" at bounding box center [651, 250] width 596 height 374
click at [754, 271] on div "Date of Departure * [DATE] Cargo Category * General Merchandise Description of …" at bounding box center [651, 201] width 596 height 214
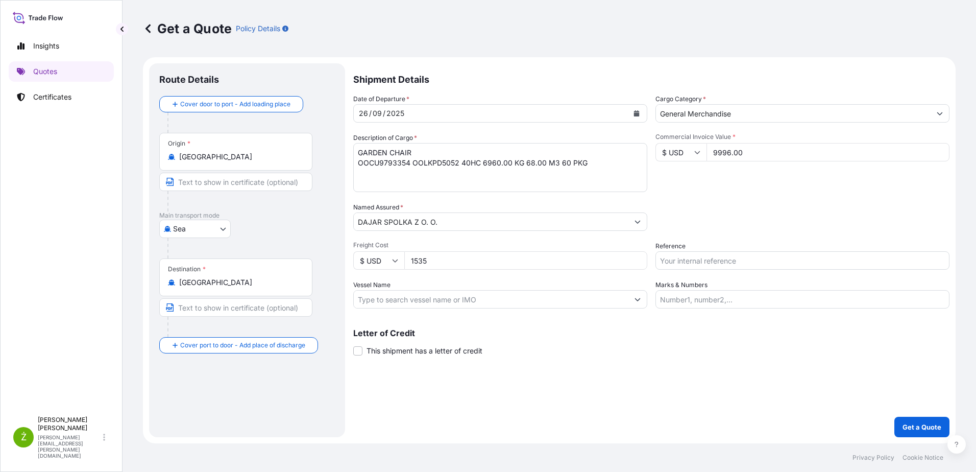
click at [747, 265] on input "Reference" at bounding box center [803, 260] width 294 height 18
paste input "S02054829"
type input "S02054829"
click at [820, 360] on div "Shipment Details Date of Departure * [DATE] Cargo Category * General Merchandis…" at bounding box center [651, 250] width 596 height 374
click at [911, 425] on p "Get a Quote" at bounding box center [922, 427] width 39 height 10
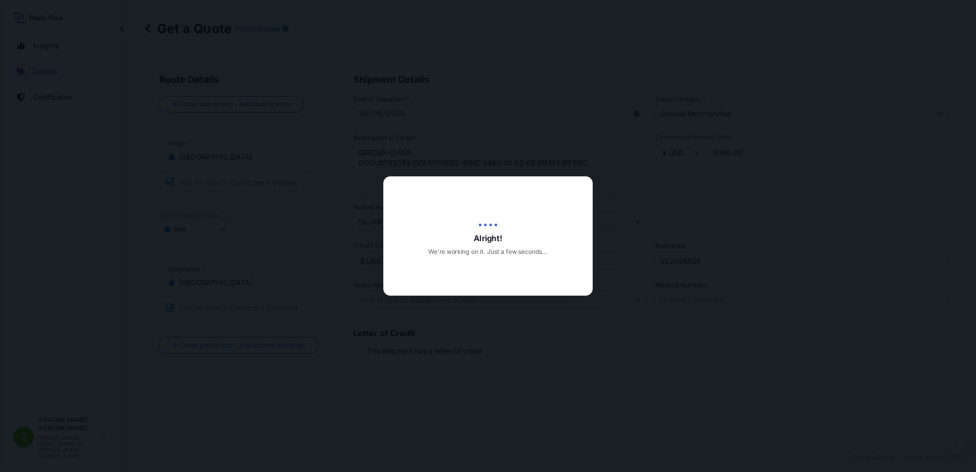
type input "[DATE]"
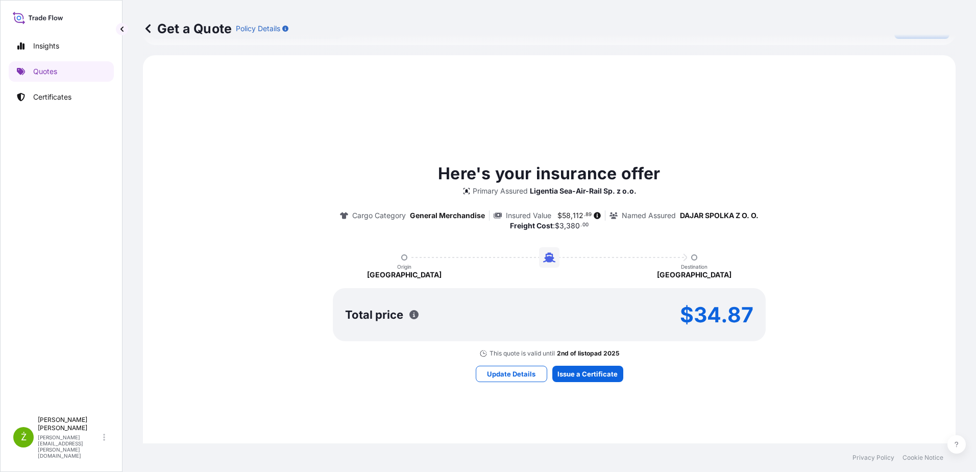
scroll to position [459, 0]
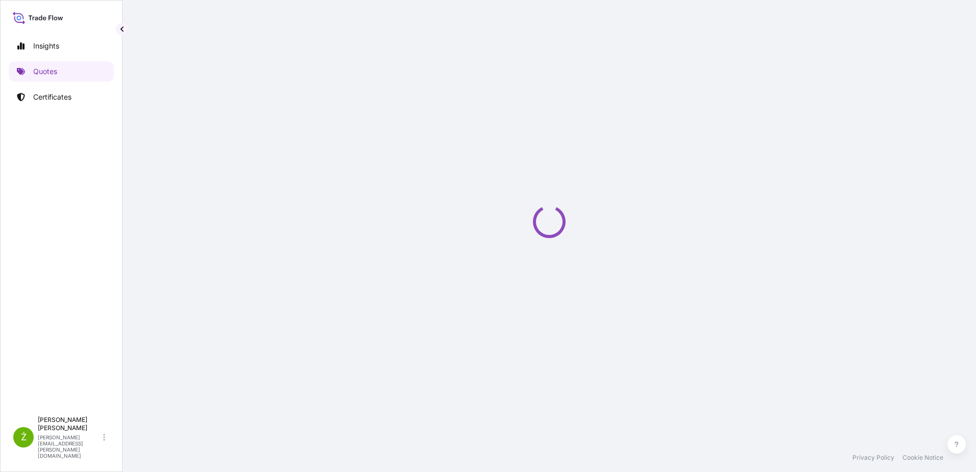
select select "Sea"
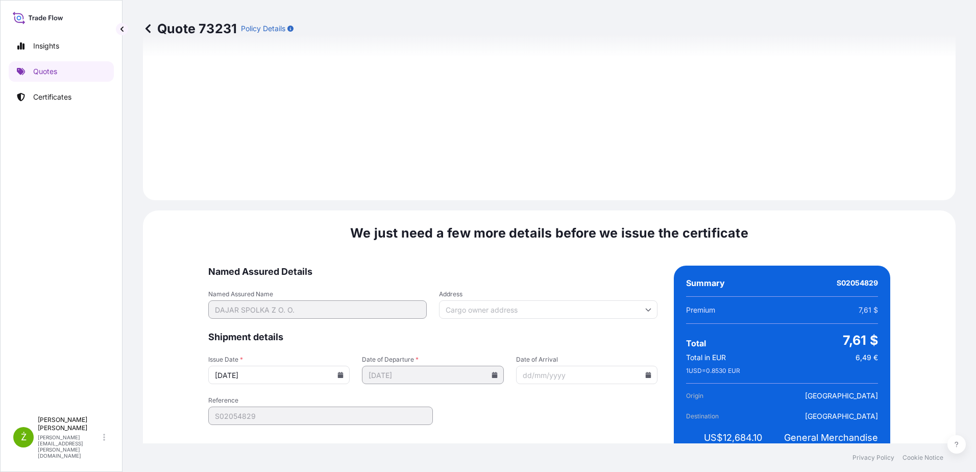
scroll to position [1097, 0]
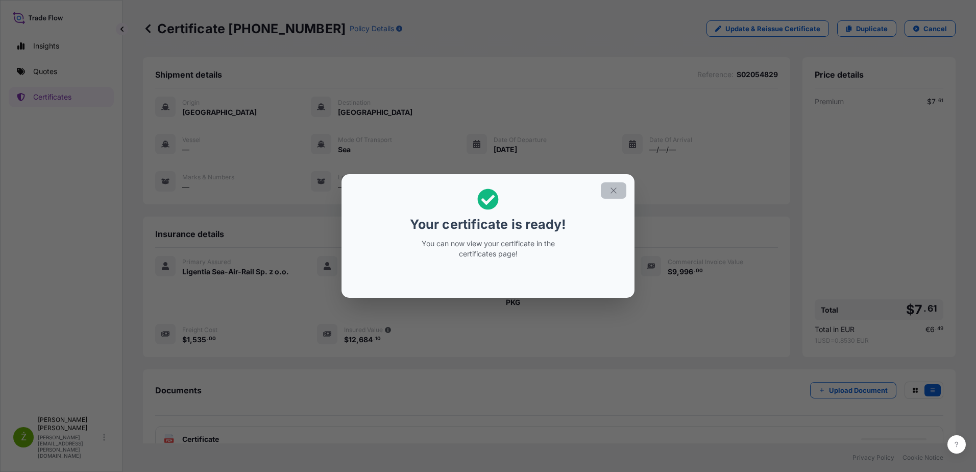
click at [616, 194] on icon "button" at bounding box center [613, 190] width 9 height 9
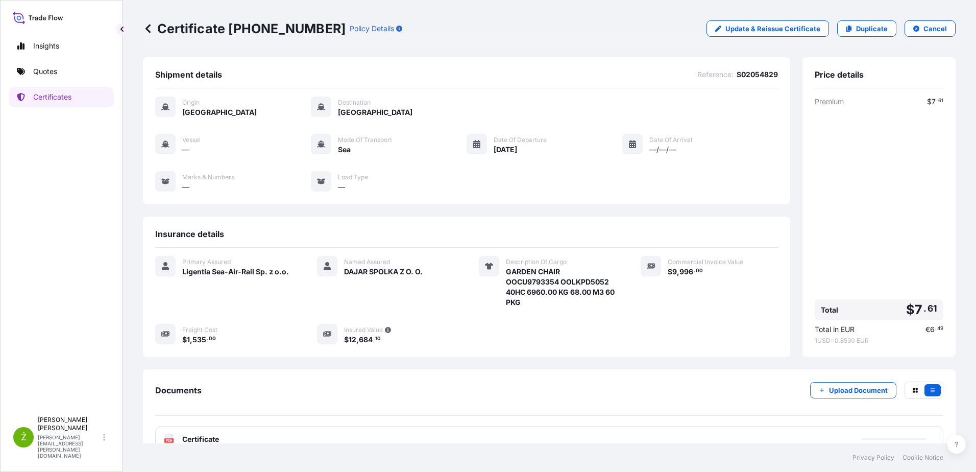
scroll to position [66, 0]
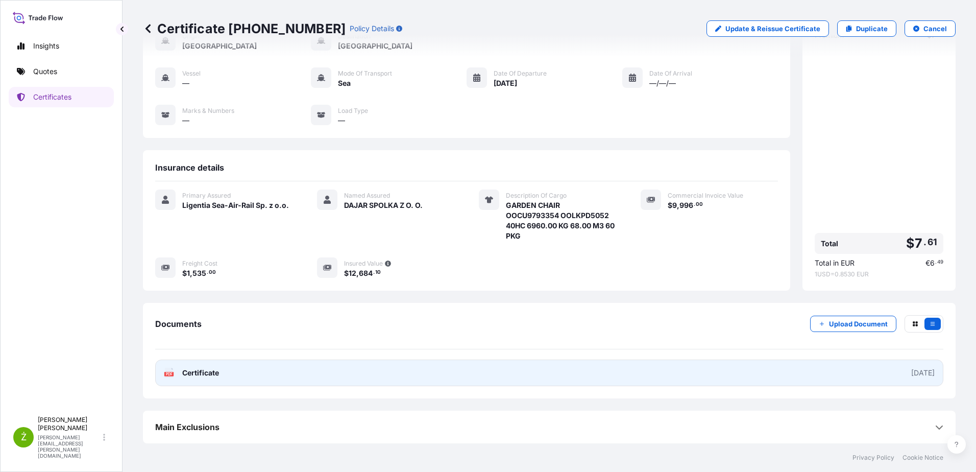
click at [270, 368] on link "PDF Certificate [DATE]" at bounding box center [549, 372] width 788 height 27
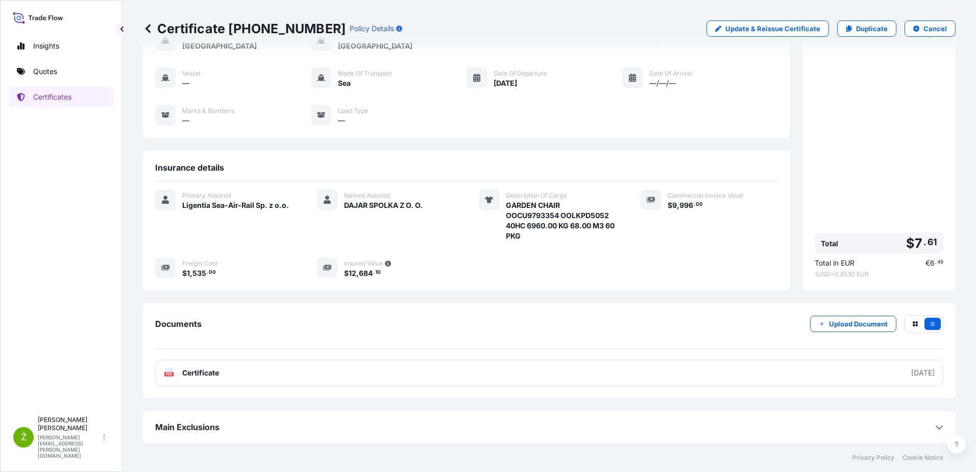
click at [227, 28] on p "Certificate [PHONE_NUMBER]" at bounding box center [244, 28] width 203 height 16
copy p "Certificate [PHONE_NUMBER]"
click at [866, 29] on p "Duplicate" at bounding box center [872, 28] width 32 height 10
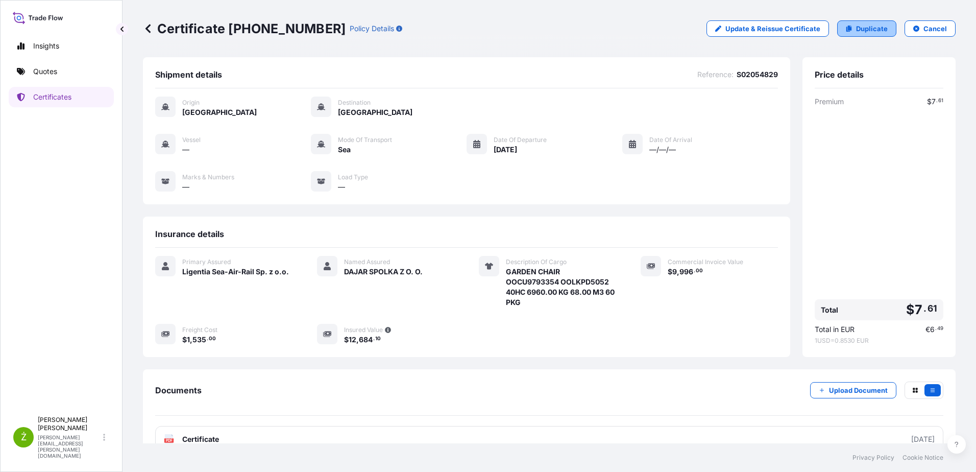
select select "Sea"
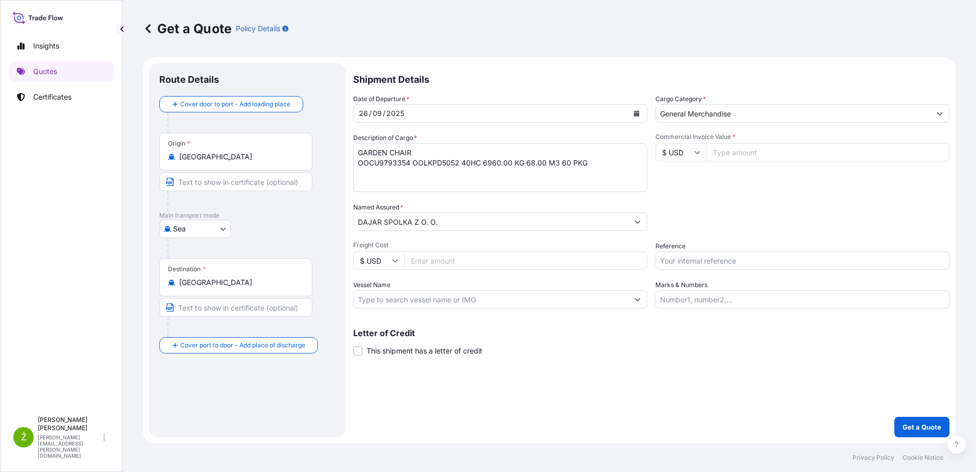
click at [717, 155] on input "Commercial Invoice Value *" at bounding box center [828, 152] width 243 height 18
paste input "11656.00"
type input "11656.00"
click at [433, 264] on input "Freight Cost" at bounding box center [525, 260] width 243 height 18
type input "1075"
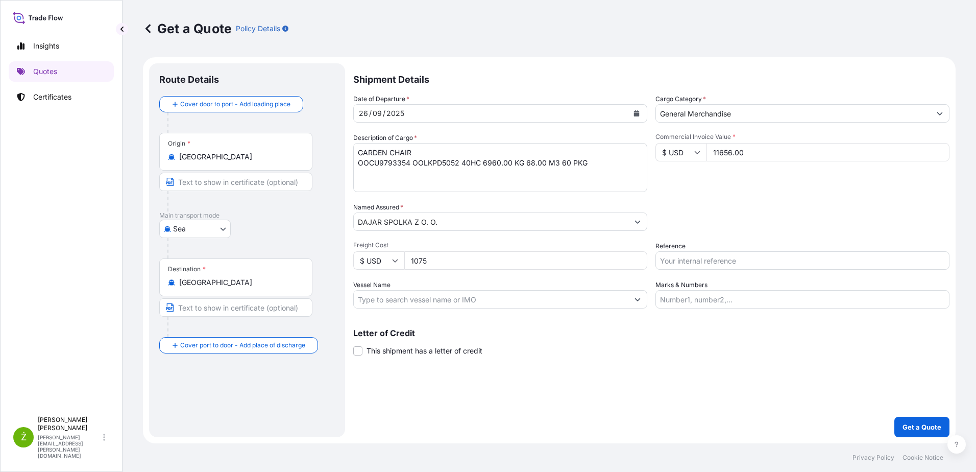
click at [636, 110] on button "Calendar" at bounding box center [636, 113] width 16 height 16
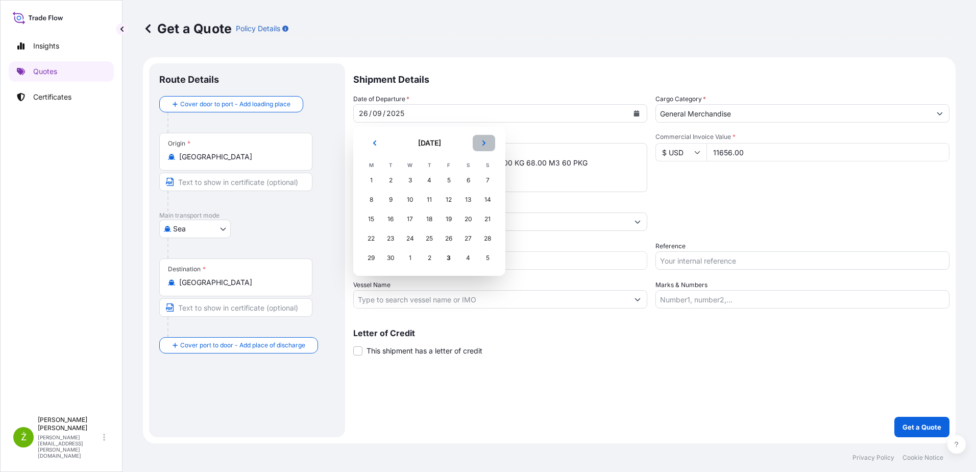
click at [486, 142] on icon "Next" at bounding box center [484, 143] width 6 height 6
click at [433, 180] on div "2" at bounding box center [429, 180] width 18 height 18
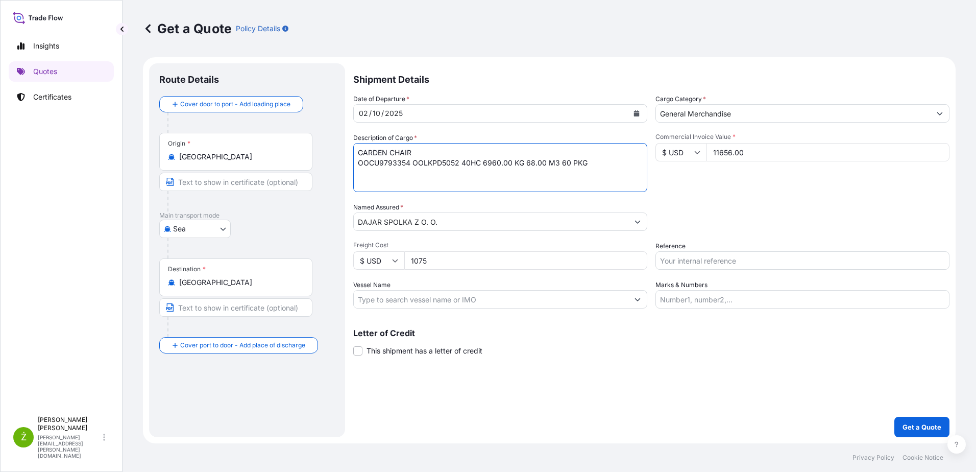
drag, startPoint x: 579, startPoint y: 166, endPoint x: 350, endPoint y: 145, distance: 230.2
click at [350, 145] on form "Route Details Cover door to port - Add loading place Place of loading Road / [G…" at bounding box center [549, 250] width 813 height 386
paste textarea "50M ROTARY AIRER 4 ARMS"
click at [383, 184] on textarea "GARDEN CHAIR OOCU9793354 OOLKPD5052 40HC 6960.00 KG 68.00 M3 60 PKG" at bounding box center [500, 167] width 294 height 49
paste textarea "MODEBMOU1060562 OOLJGH3465 20GP 2464.50 KG 29.95 M3 155 CTN"
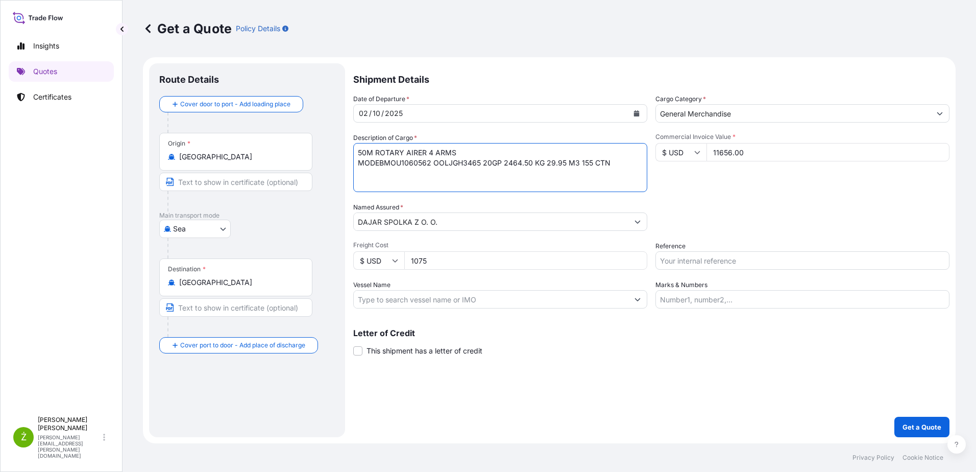
drag, startPoint x: 379, startPoint y: 162, endPoint x: 342, endPoint y: 165, distance: 37.9
click at [342, 165] on form "Route Details Cover door to port - Add loading place Place of loading Road / [G…" at bounding box center [549, 250] width 813 height 386
type textarea "50M ROTARY AIRER 4 ARMS BMOU1060562 OOLJGH3465 20GP 2464.50 KG 29.95 M3 155 CTN"
click at [731, 206] on div "Packing Category Type to search a container mode Please select a primary mode o…" at bounding box center [803, 216] width 294 height 29
click at [734, 258] on input "Reference" at bounding box center [803, 260] width 294 height 18
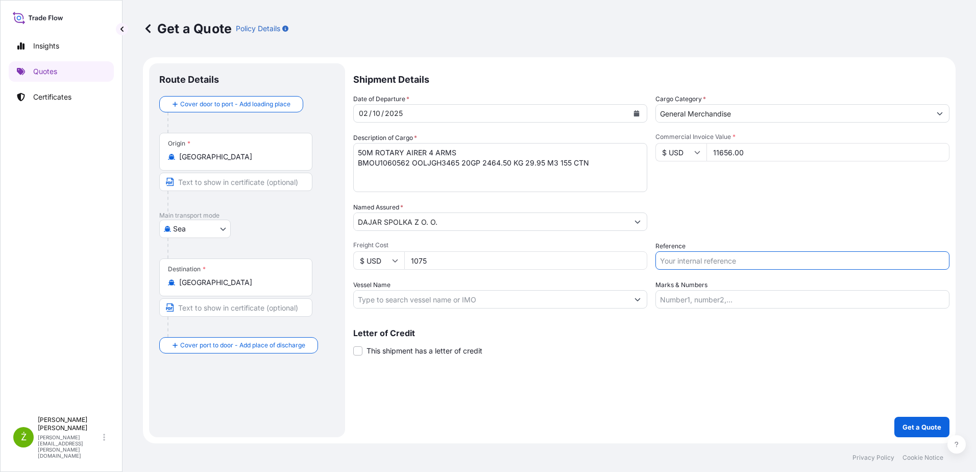
paste input "S02060087"
type input "S02060087"
click at [912, 428] on p "Get a Quote" at bounding box center [922, 427] width 39 height 10
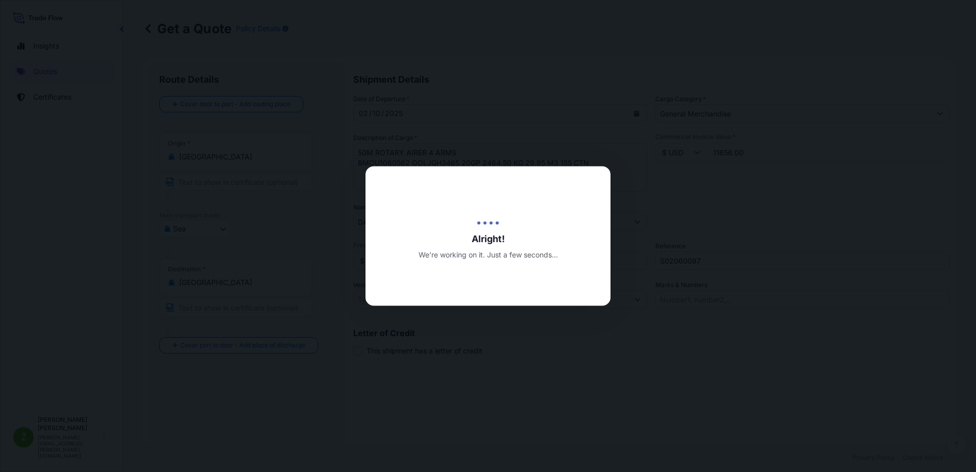
type input "[DATE]"
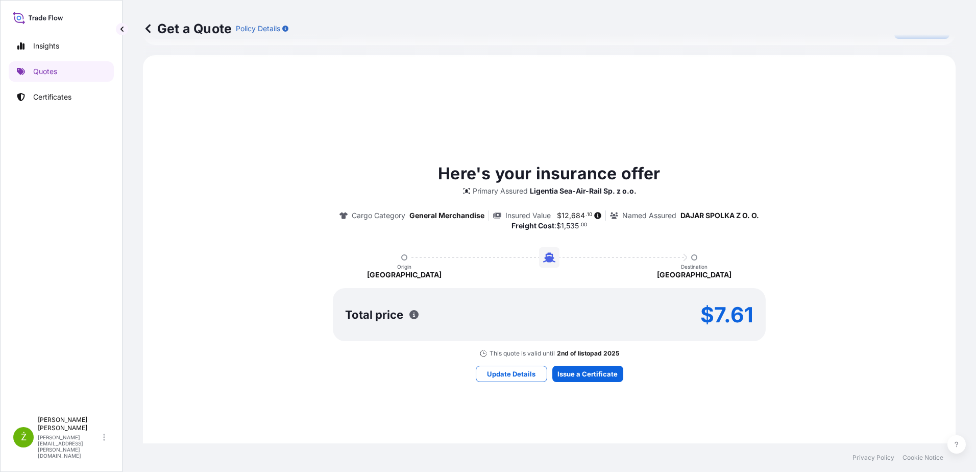
scroll to position [459, 0]
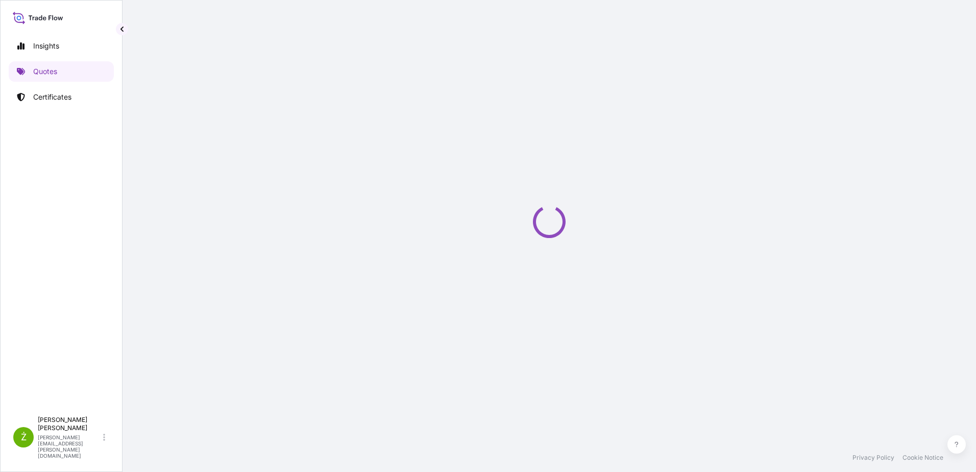
select select "Sea"
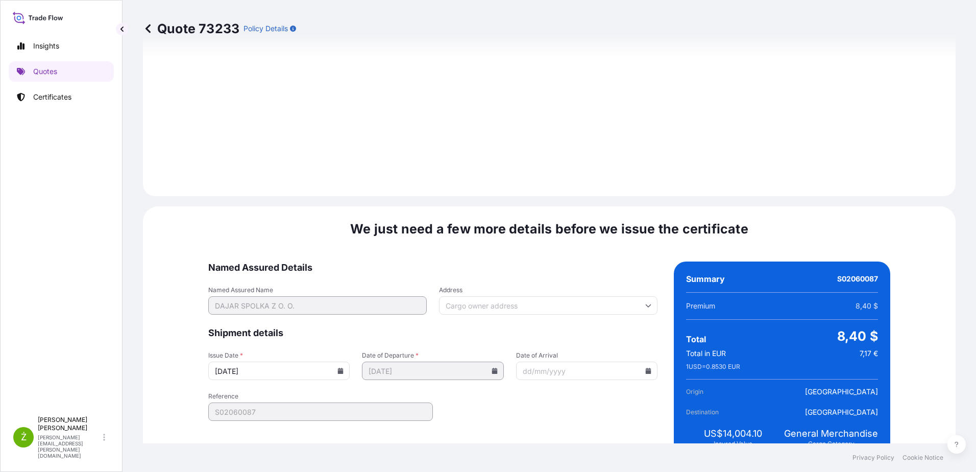
scroll to position [1097, 0]
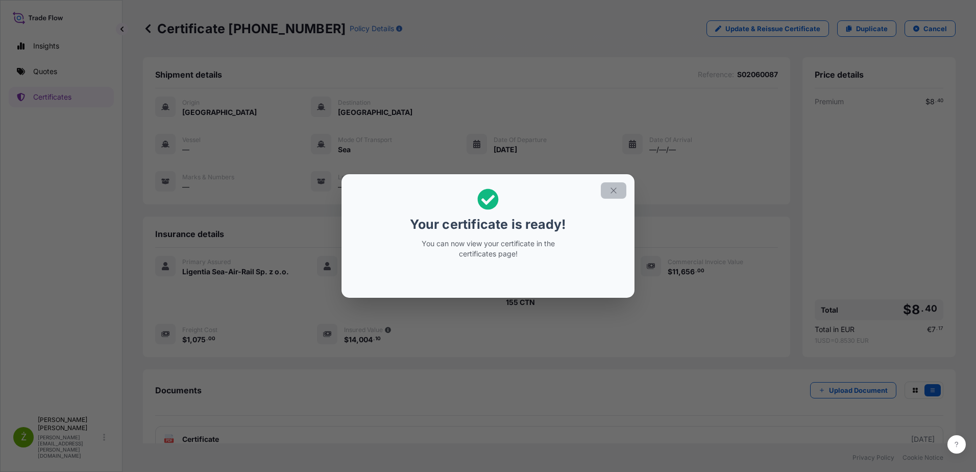
click at [617, 193] on icon "button" at bounding box center [613, 190] width 9 height 9
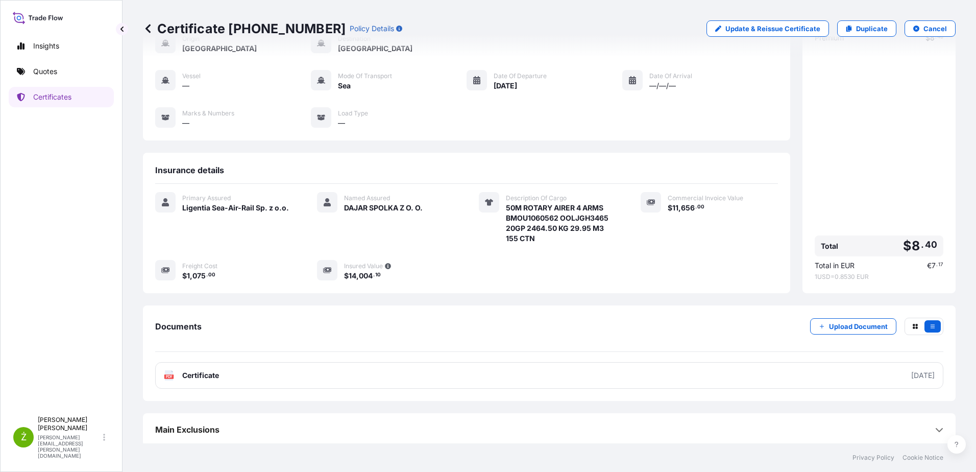
scroll to position [66, 0]
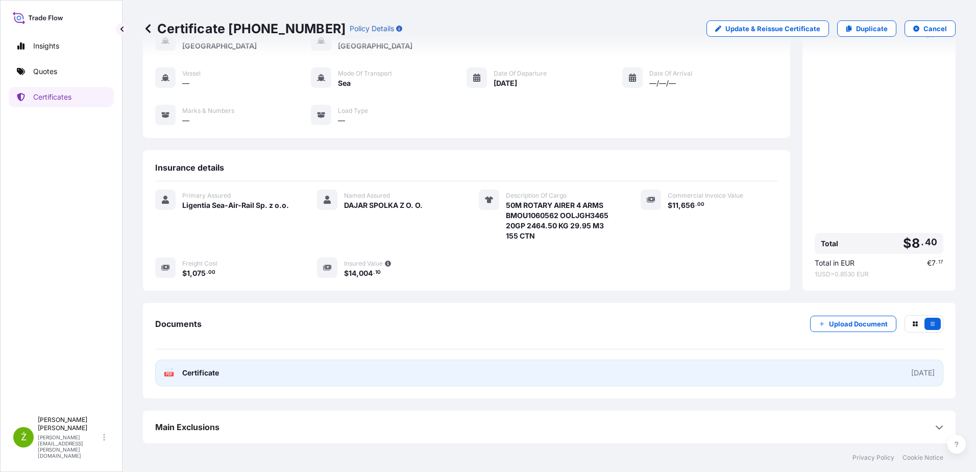
click at [466, 377] on link "PDF Certificate [DATE]" at bounding box center [549, 372] width 788 height 27
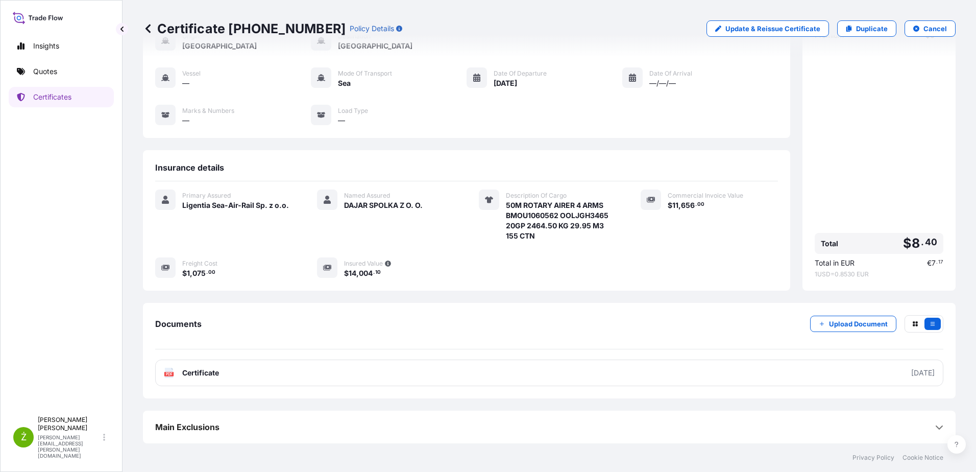
click at [241, 30] on p "Certificate [PHONE_NUMBER]" at bounding box center [244, 28] width 203 height 16
copy p "Certificate [PHONE_NUMBER]"
click at [856, 23] on p "Duplicate" at bounding box center [872, 28] width 32 height 10
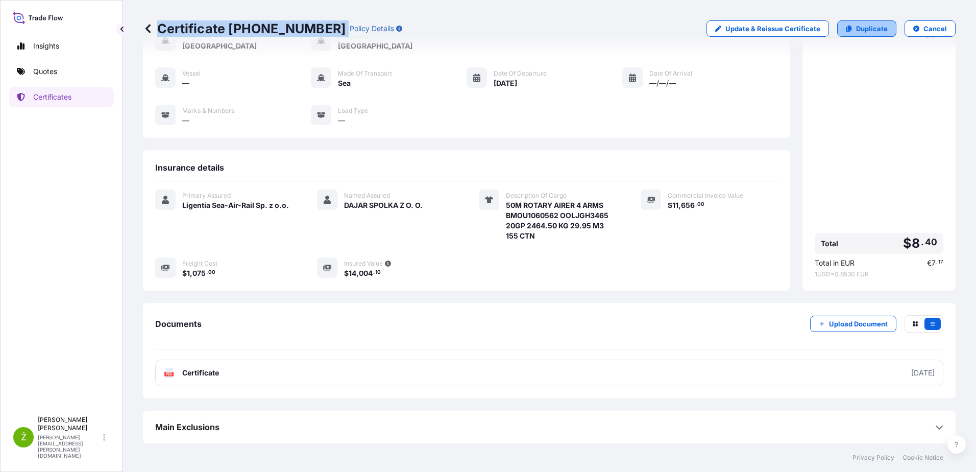
select select "Sea"
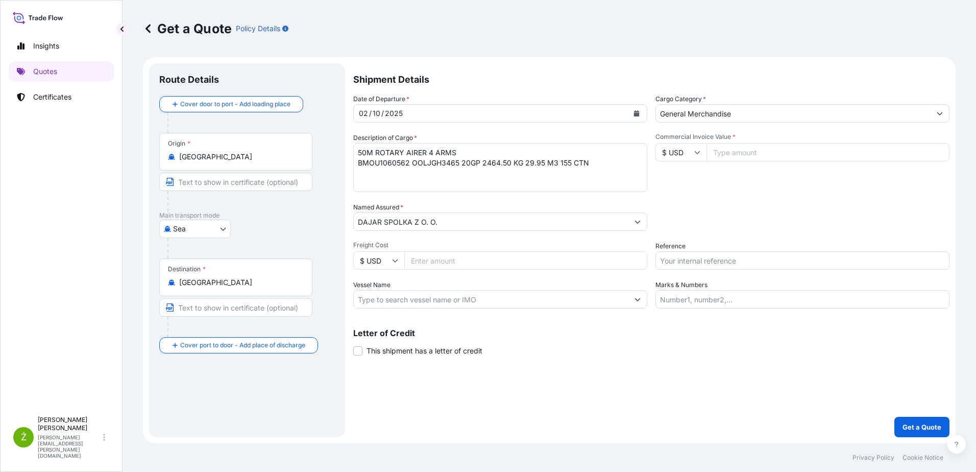
click at [641, 111] on button "Calendar" at bounding box center [636, 113] width 16 height 16
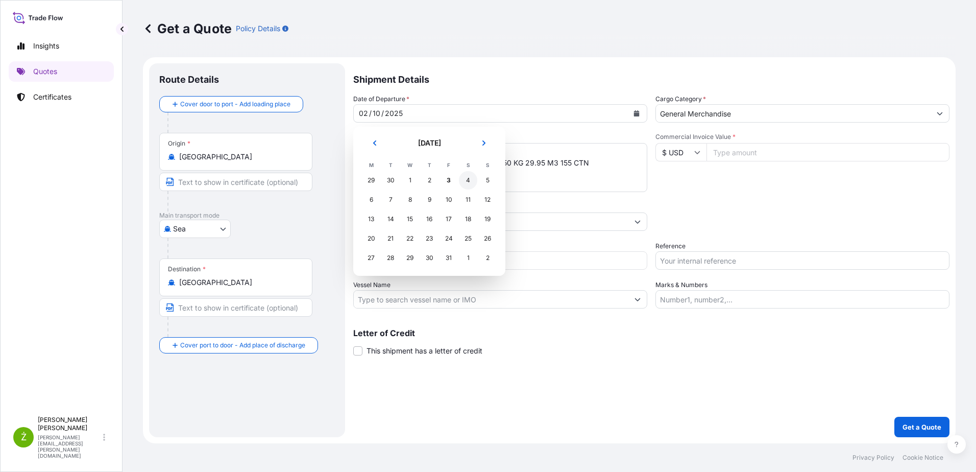
click at [473, 182] on div "4" at bounding box center [468, 180] width 18 height 18
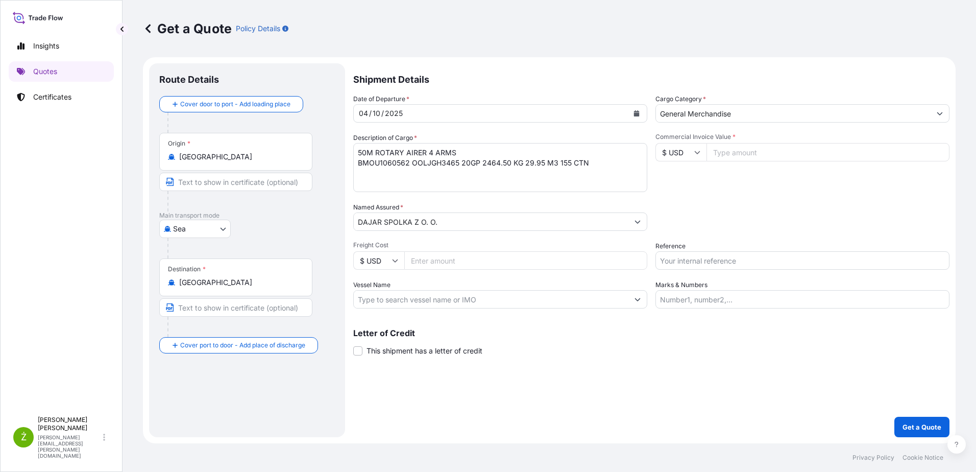
click at [699, 254] on input "Reference" at bounding box center [803, 260] width 294 height 18
paste input "S02061193"
type input "S02061193"
drag, startPoint x: 576, startPoint y: 166, endPoint x: 245, endPoint y: 141, distance: 332.3
click at [245, 141] on form "Route Details Cover door to port - Add loading place Place of loading Road / [G…" at bounding box center [549, 250] width 813 height 386
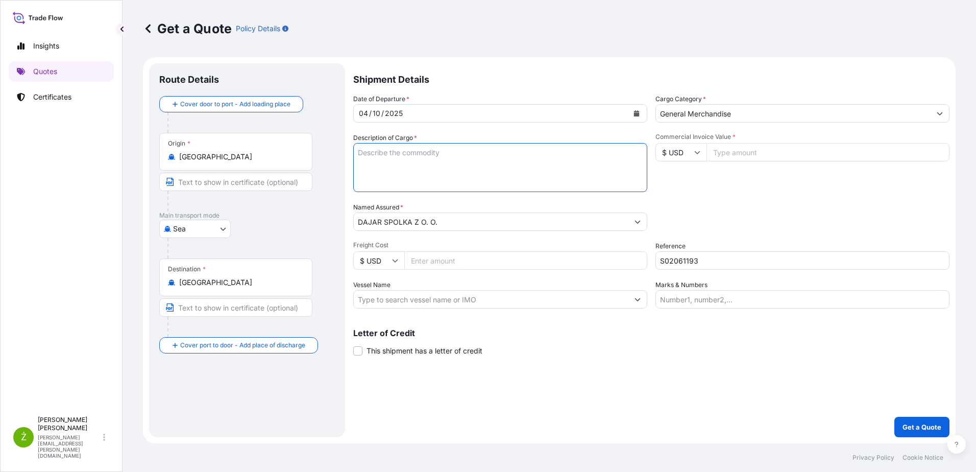
click at [499, 175] on textarea "50M ROTARY AIRER 4 ARMS BMOU1060562 OOLJGH3465 20GP 2464.50 KG 29.95 M3 155 CTN" at bounding box center [500, 167] width 294 height 49
paste textarea "CHAIR"
click at [362, 171] on textarea "50M ROTARY AIRER 4 ARMS BMOU1060562 OOLJGH3465 20GP 2464.50 KG 29.95 M3 155 CTN" at bounding box center [500, 167] width 294 height 49
paste textarea "MODECSNU6561694 OOLKQK9528 40HC 8024.00 KG 71.604 M3 340 CTN CY/CY* 340 CTN 802…"
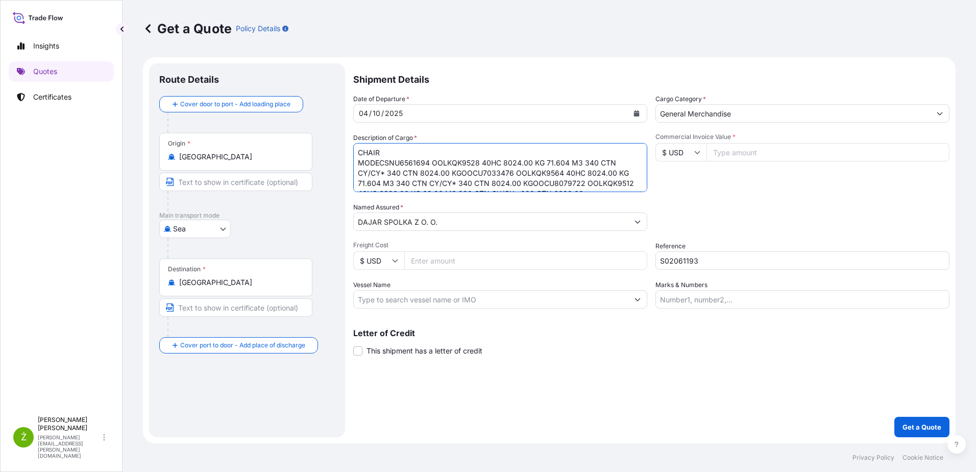
scroll to position [37, 0]
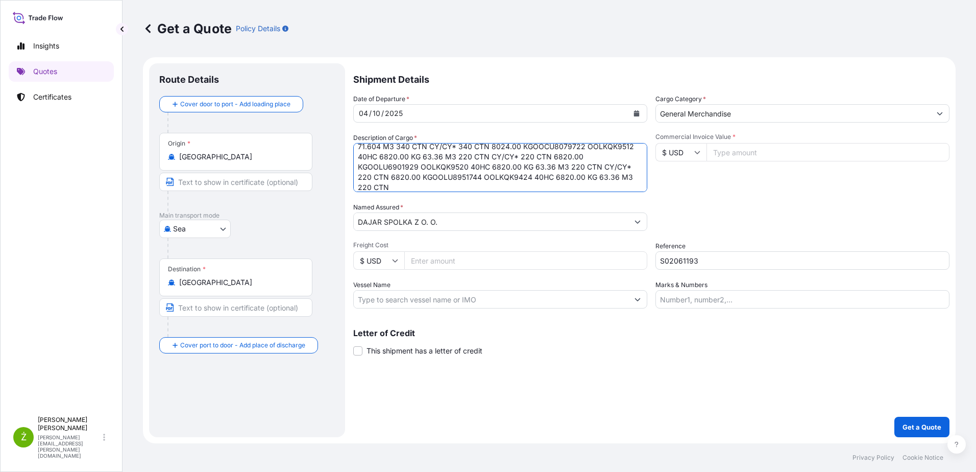
click at [429, 177] on textarea "50M ROTARY AIRER 4 ARMS BMOU1060562 OOLJGH3465 20GP 2464.50 KG 29.95 M3 155 CTN" at bounding box center [500, 167] width 294 height 49
drag, startPoint x: 601, startPoint y: 161, endPoint x: 623, endPoint y: 168, distance: 23.4
click at [623, 168] on textarea "50M ROTARY AIRER 4 ARMS BMOU1060562 OOLJGH3465 20GP 2464.50 KG 29.95 M3 155 CTN" at bounding box center [500, 167] width 294 height 49
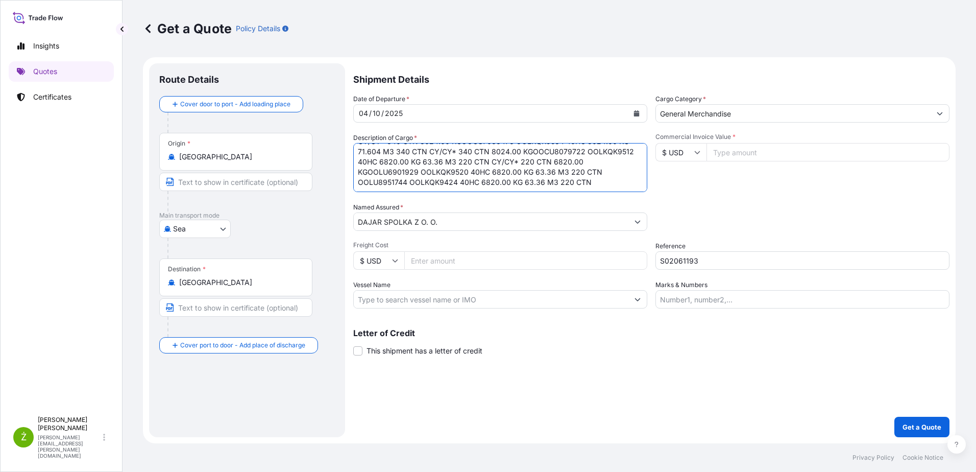
click at [368, 170] on textarea "50M ROTARY AIRER 4 ARMS BMOU1060562 OOLJGH3465 20GP 2464.50 KG 29.95 M3 155 CTN" at bounding box center [500, 167] width 294 height 49
click at [529, 153] on textarea "50M ROTARY AIRER 4 ARMS BMOU1060562 OOLJGH3465 20GP 2464.50 KG 29.95 M3 155 CTN" at bounding box center [500, 167] width 294 height 49
drag, startPoint x: 424, startPoint y: 165, endPoint x: 590, endPoint y: 169, distance: 166.0
click at [593, 175] on textarea "50M ROTARY AIRER 4 ARMS BMOU1060562 OOLJGH3465 20GP 2464.50 KG 29.95 M3 155 CTN" at bounding box center [500, 167] width 294 height 49
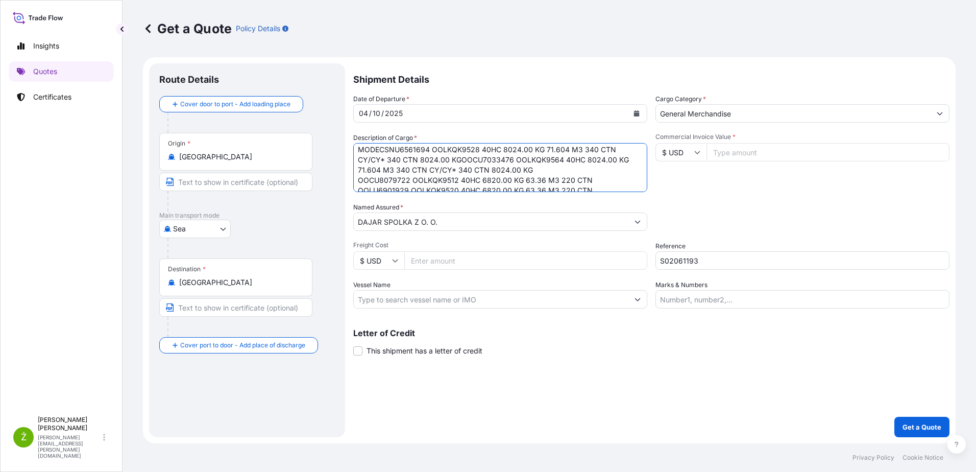
click at [461, 158] on textarea "50M ROTARY AIRER 4 ARMS BMOU1060562 OOLJGH3465 20GP 2464.50 KG 29.95 M3 155 CTN" at bounding box center [500, 167] width 294 height 49
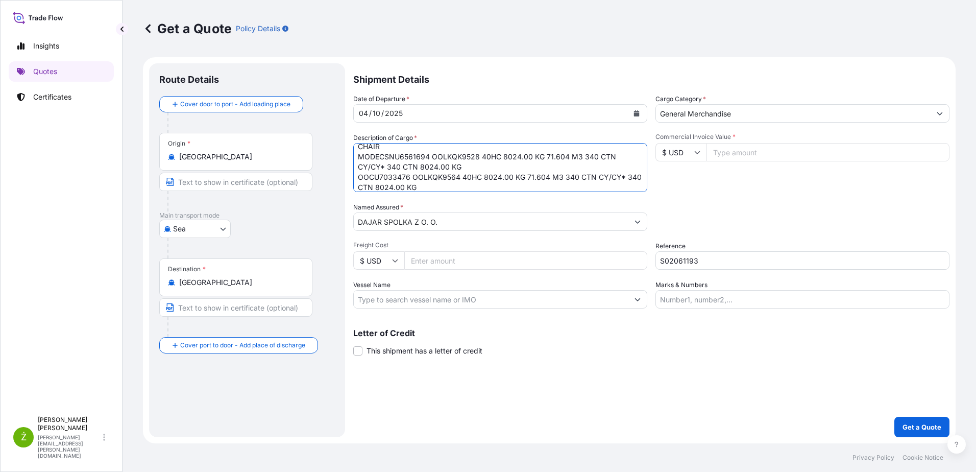
scroll to position [0, 0]
drag, startPoint x: 439, startPoint y: 162, endPoint x: 598, endPoint y: 179, distance: 160.2
click at [598, 179] on textarea "50M ROTARY AIRER 4 ARMS BMOU1060562 OOLJGH3465 20GP 2464.50 KG 29.95 M3 155 CTN" at bounding box center [500, 167] width 294 height 49
drag, startPoint x: 464, startPoint y: 170, endPoint x: 356, endPoint y: 174, distance: 107.8
click at [358, 174] on textarea "50M ROTARY AIRER 4 ARMS BMOU1060562 OOLJGH3465 20GP 2464.50 KG 29.95 M3 155 CTN" at bounding box center [500, 167] width 294 height 49
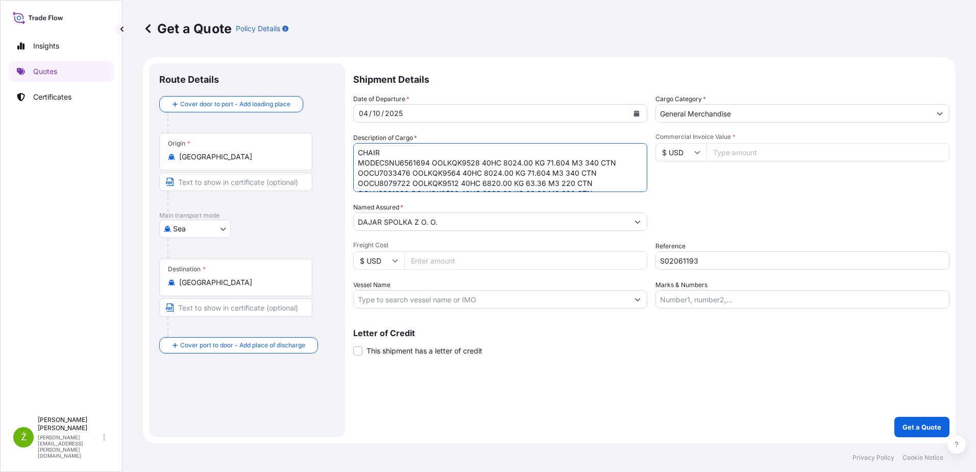
drag, startPoint x: 378, startPoint y: 162, endPoint x: 291, endPoint y: 174, distance: 88.0
click at [291, 174] on form "Route Details Cover door to port - Add loading place Place of loading Road / [G…" at bounding box center [549, 250] width 813 height 386
click at [377, 165] on textarea "50M ROTARY AIRER 4 ARMS BMOU1060562 OOLJGH3465 20GP 2464.50 KG 29.95 M3 155 CTN" at bounding box center [500, 167] width 294 height 49
type textarea "CHAIR CSNU6561694 OOLKQK9528 40HC 8024.00 KG 71.604 M3 340 CTN OOCU7033476 OOLK…"
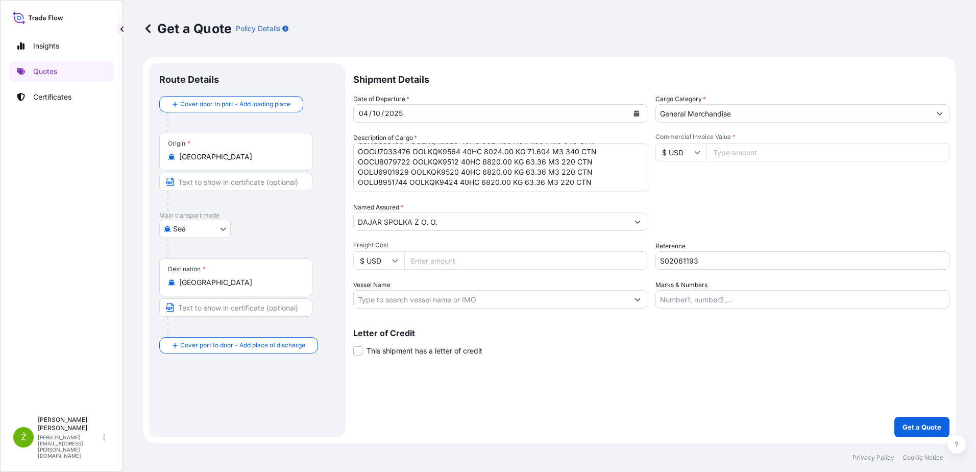
click at [763, 156] on input "Commercial Invoice Value *" at bounding box center [828, 152] width 243 height 18
paste input "92100.00"
type input "92100.00"
click at [471, 264] on input "Freight Cost" at bounding box center [525, 260] width 243 height 18
click at [429, 269] on input "Freight Cost" at bounding box center [525, 260] width 243 height 18
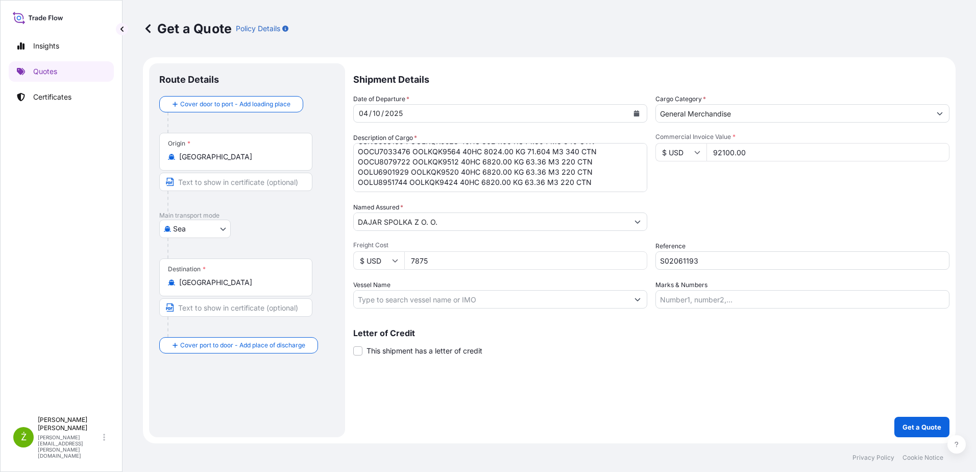
type input "7875"
click at [661, 353] on div "Letter of Credit This shipment has a letter of credit Letter of credit * Letter…" at bounding box center [651, 342] width 596 height 27
click at [911, 429] on p "Get a Quote" at bounding box center [922, 427] width 39 height 10
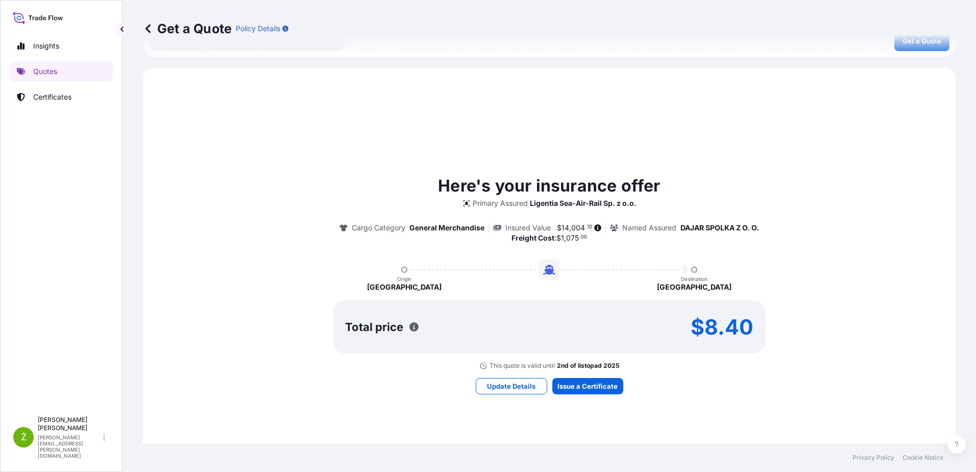
scroll to position [459, 0]
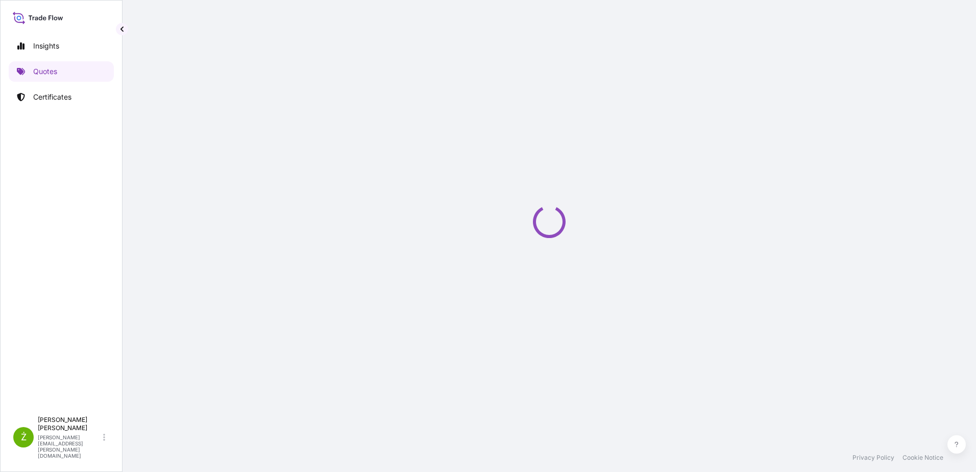
select select "Sea"
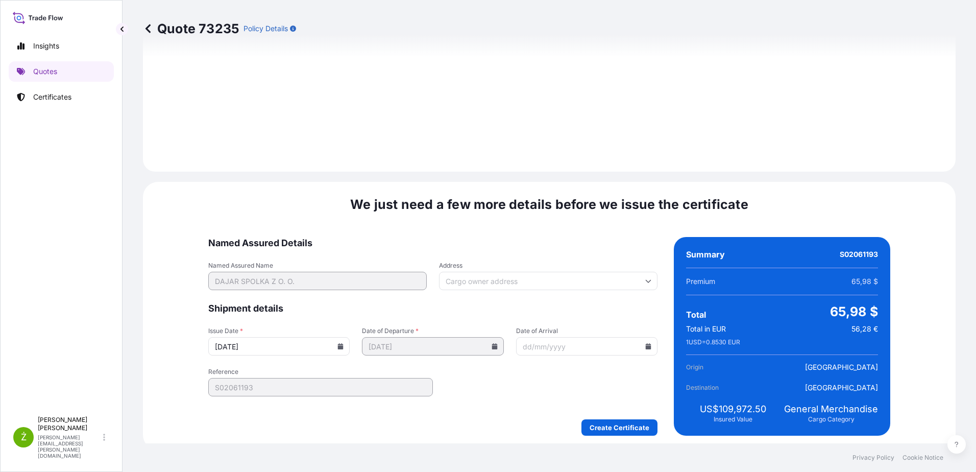
scroll to position [1097, 0]
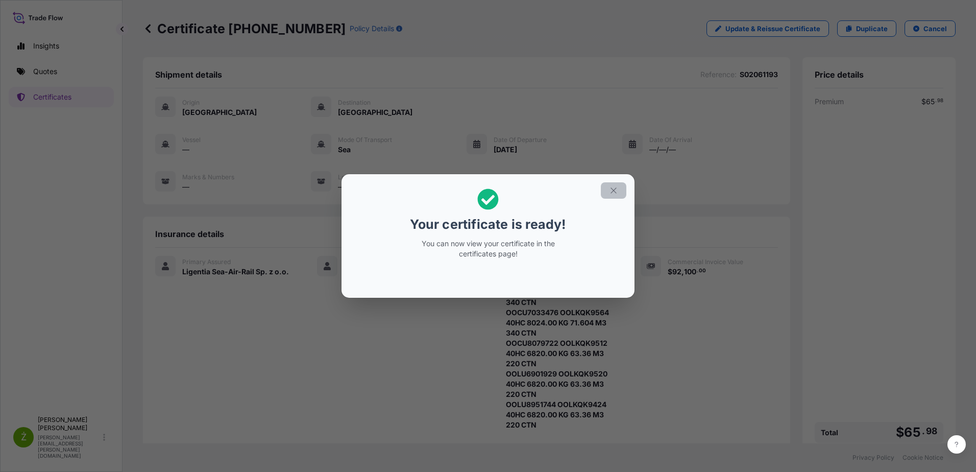
click at [611, 187] on icon "button" at bounding box center [613, 190] width 9 height 9
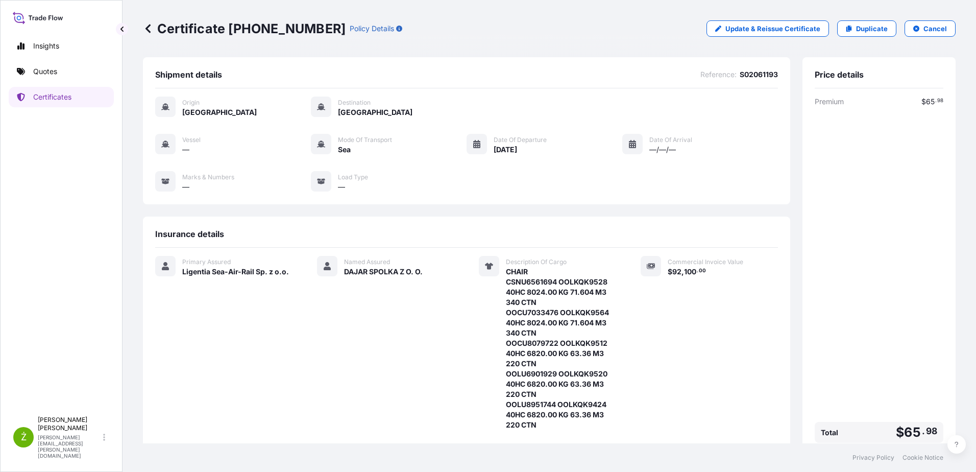
scroll to position [189, 0]
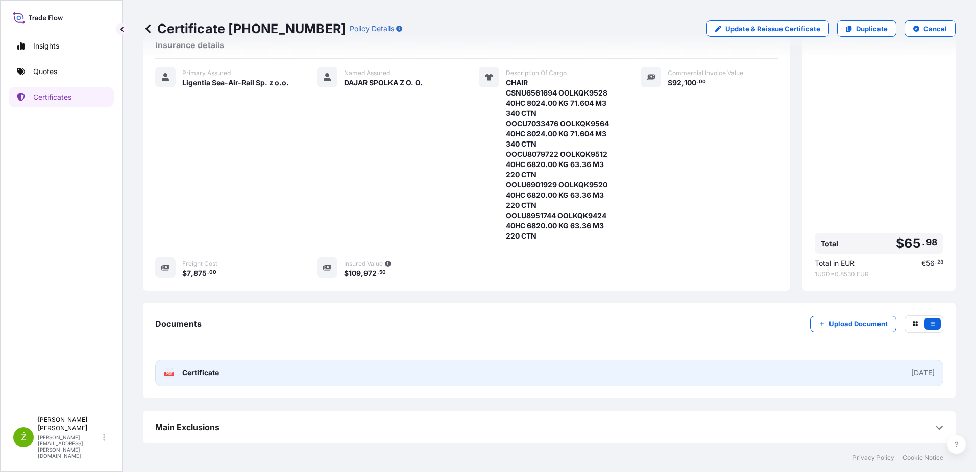
click at [390, 368] on link "PDF Certificate [DATE]" at bounding box center [549, 372] width 788 height 27
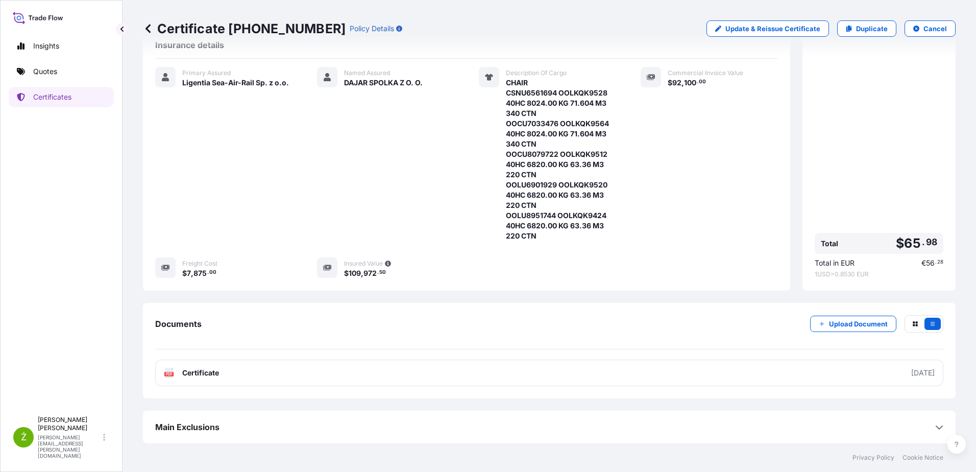
click at [286, 22] on p "Certificate [PHONE_NUMBER]" at bounding box center [244, 28] width 203 height 16
copy p "Certificate [PHONE_NUMBER]"
click at [865, 26] on p "Duplicate" at bounding box center [872, 28] width 32 height 10
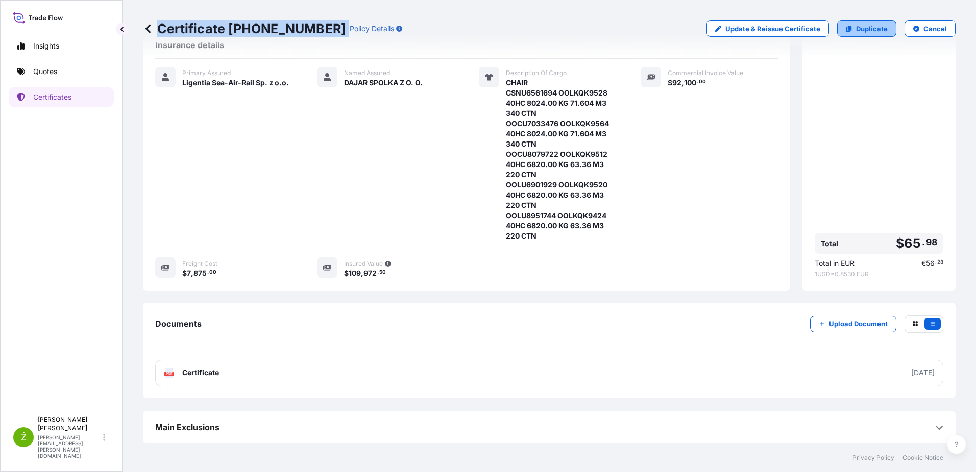
select select "Sea"
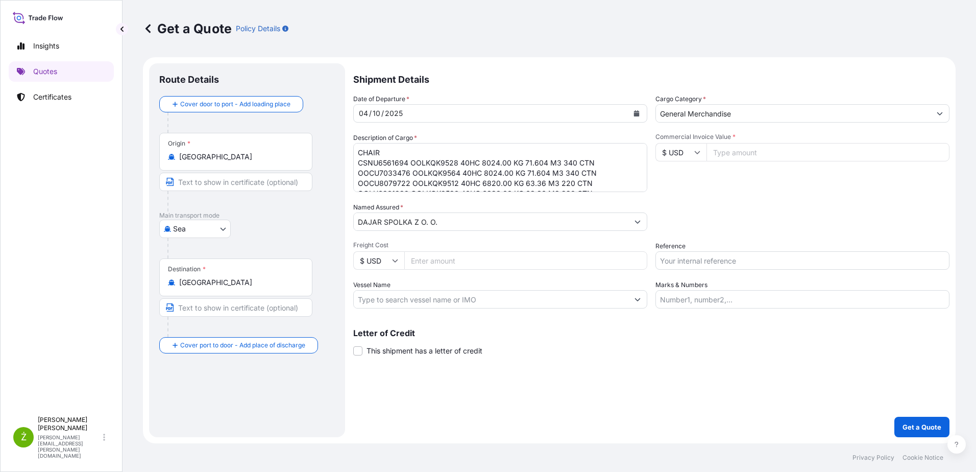
drag, startPoint x: 224, startPoint y: 164, endPoint x: 159, endPoint y: 160, distance: 65.5
click at [159, 159] on div "Origin * [GEOGRAPHIC_DATA]" at bounding box center [235, 152] width 153 height 38
click at [179, 159] on input "[GEOGRAPHIC_DATA]" at bounding box center [239, 157] width 120 height 10
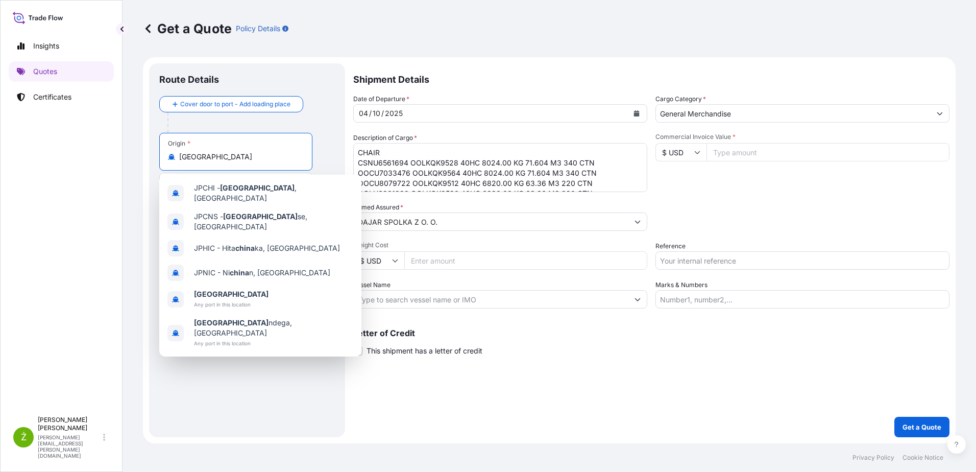
drag, startPoint x: 220, startPoint y: 161, endPoint x: 125, endPoint y: 150, distance: 95.1
click at [125, 150] on div "Get a Quote Policy Details Route Details Cover door to port - Add loading place…" at bounding box center [550, 221] width 854 height 443
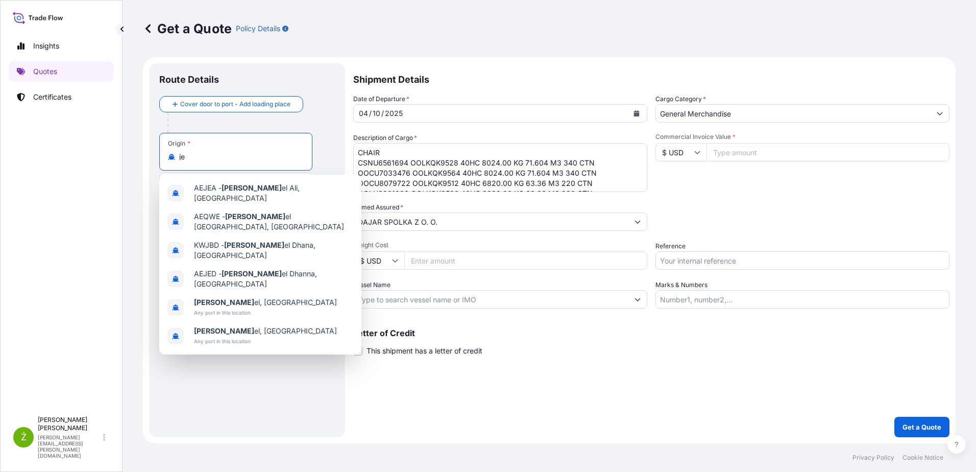
type input "j"
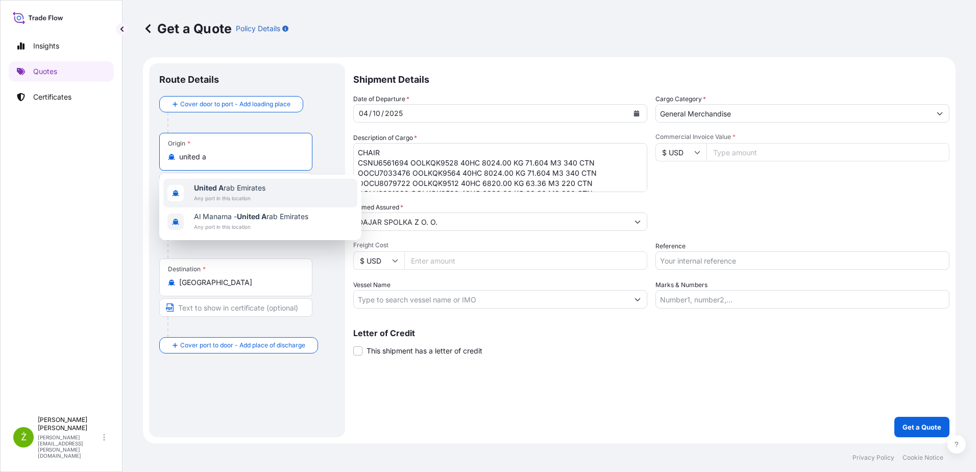
click at [274, 197] on div "United A rab Emirates Any port in this location" at bounding box center [260, 193] width 194 height 29
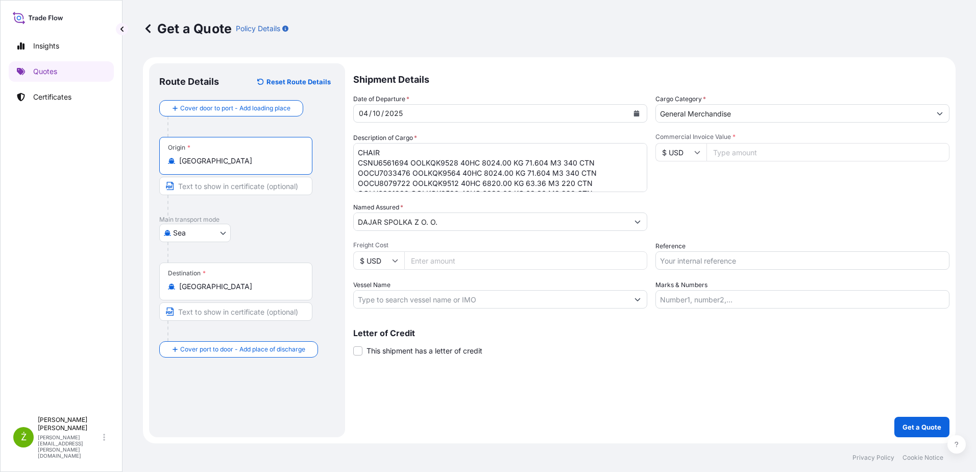
type input "[GEOGRAPHIC_DATA]"
click at [638, 109] on button "Calendar" at bounding box center [636, 113] width 16 height 16
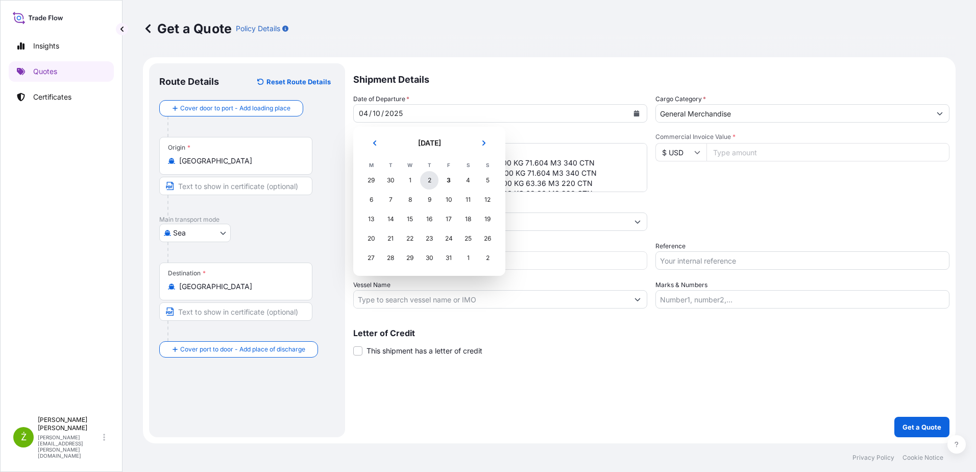
click at [433, 178] on div "2" at bounding box center [429, 180] width 18 height 18
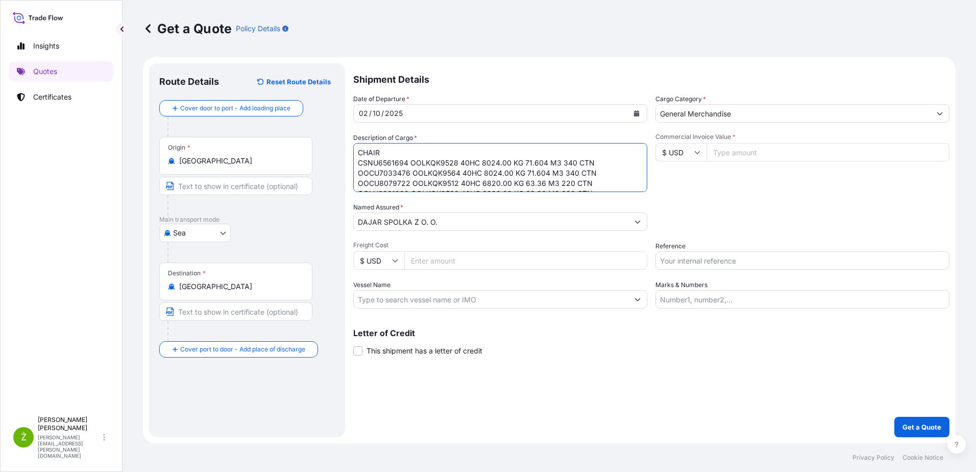
scroll to position [21, 0]
drag, startPoint x: 357, startPoint y: 150, endPoint x: 612, endPoint y: 201, distance: 259.9
click at [611, 201] on div "Date of Departure * [DATE] Cargo Category * General Merchandise Description of …" at bounding box center [651, 201] width 596 height 214
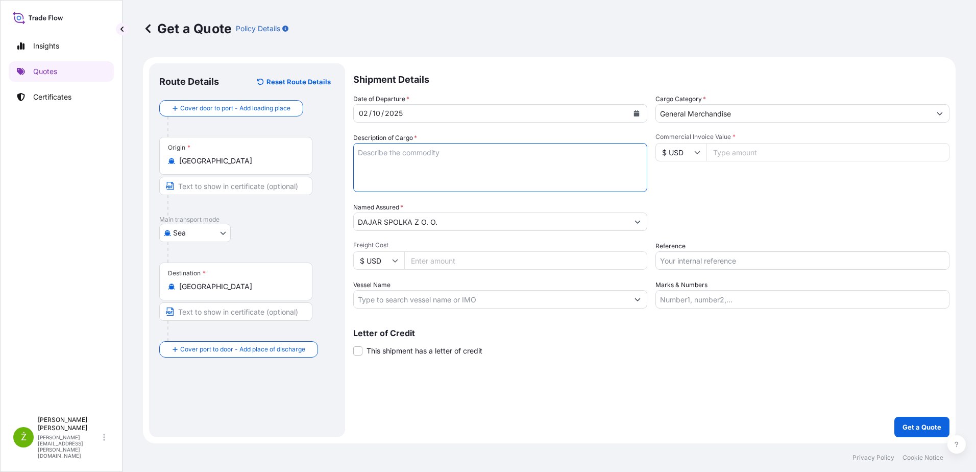
scroll to position [0, 0]
click at [446, 161] on textarea "CHAIR CSNU6561694 OOLKQK9528 40HC 8024.00 KG 71.604 M3 340 CTN OOCU7033476 OOLK…" at bounding box center [500, 167] width 294 height 49
click at [744, 120] on input "General Merchandise" at bounding box center [793, 113] width 275 height 18
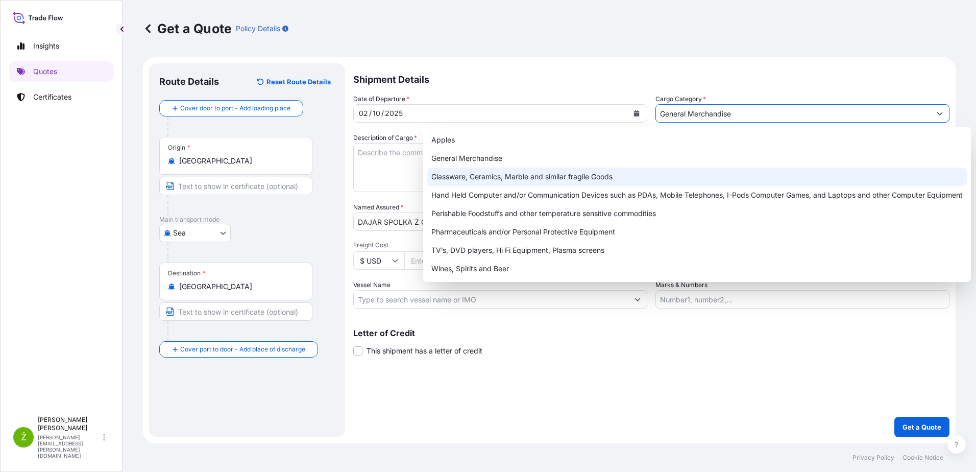
click at [632, 178] on div "Glassware, Ceramics, Marble and similar fragile Goods" at bounding box center [697, 176] width 540 height 18
type input "Glassware, Ceramics, Marble and similar fragile Goods"
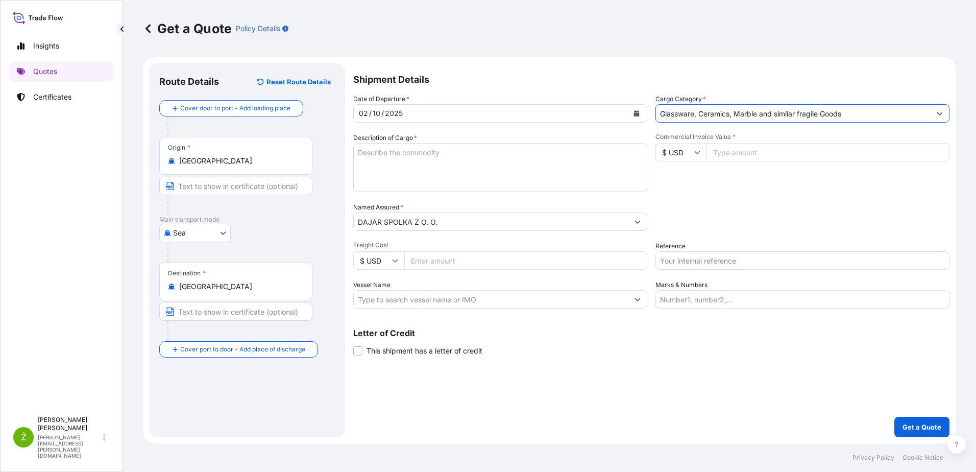
click at [526, 174] on textarea "CHAIR CSNU6561694 OOLKQK9528 40HC 8024.00 KG 71.604 M3 340 CTN OOCU7033476 OOLK…" at bounding box center [500, 167] width 294 height 49
click at [431, 161] on textarea "CHAIR CSNU6561694 OOLKQK9528 40HC 8024.00 KG 71.604 M3 340 CTN OOCU7033476 OOLK…" at bounding box center [500, 167] width 294 height 49
paste textarea "MRKU5550600, naczynia szklane"
click at [369, 155] on textarea "CHAIR CSNU6561694 OOLKQK9528 40HC 8024.00 KG 71.604 M3 340 CTN OOCU7033476 OOLK…" at bounding box center [500, 167] width 294 height 49
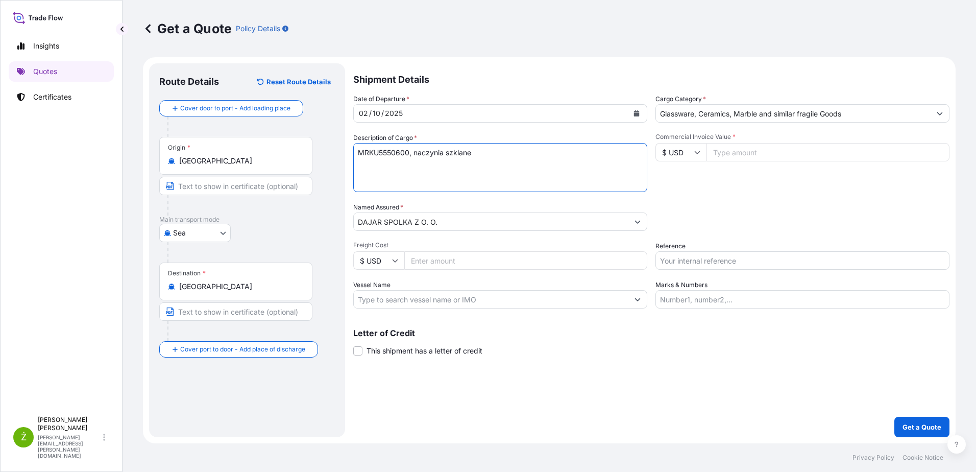
type textarea "MRKU5550600, naczynia szklane"
click at [746, 254] on input "Reference" at bounding box center [803, 260] width 294 height 18
paste input "MRKU5550600"
type input "MRKU5550600"
click at [743, 157] on input "Commercial Invoice Value *" at bounding box center [828, 152] width 243 height 18
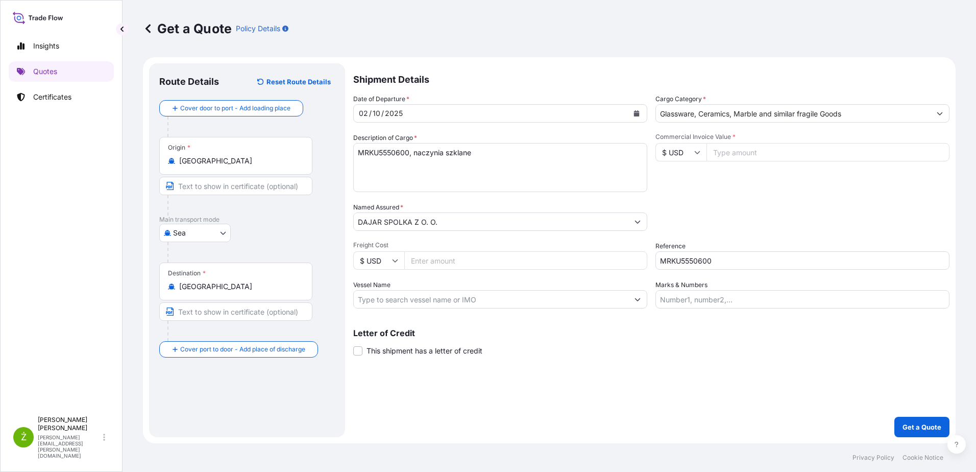
paste input "27670.00"
type input "27670.00"
click at [499, 263] on input "Freight Cost" at bounding box center [525, 260] width 243 height 18
type input "1875"
click at [557, 406] on div "Shipment Details Date of Departure * [DATE] Cargo Category * Glassware, Ceramic…" at bounding box center [651, 250] width 596 height 374
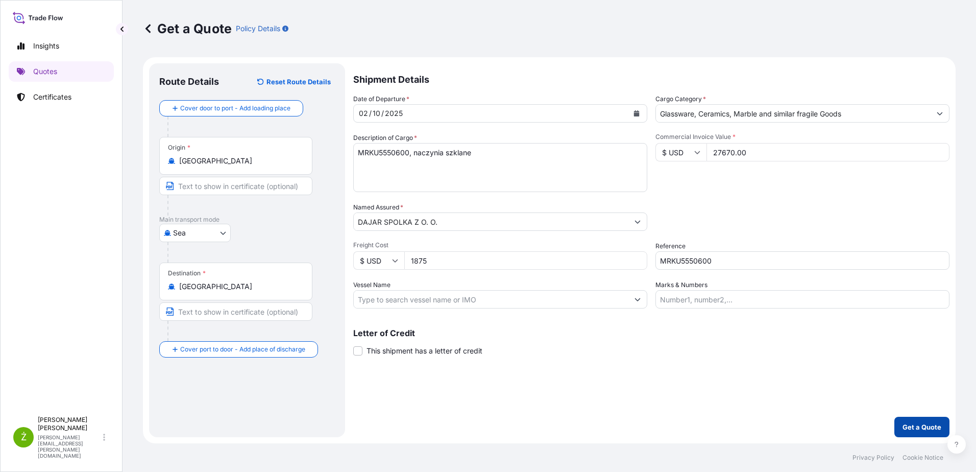
click at [921, 428] on p "Get a Quote" at bounding box center [922, 427] width 39 height 10
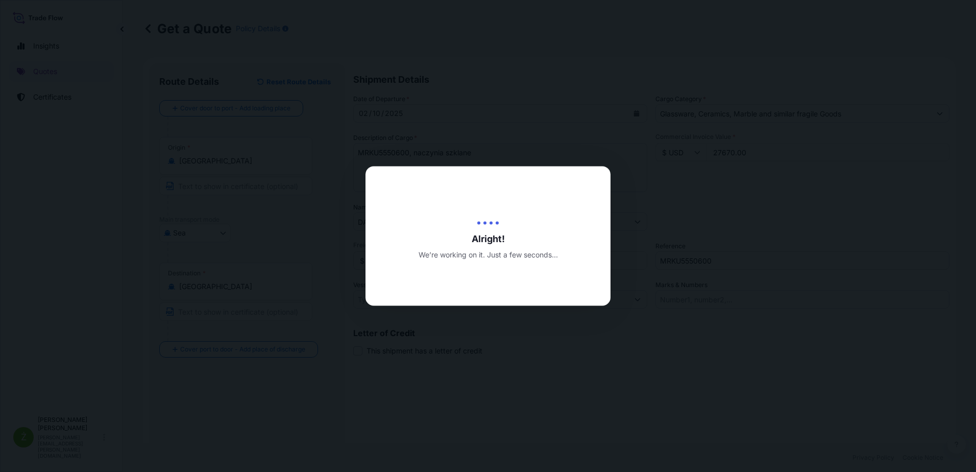
type input "[DATE]"
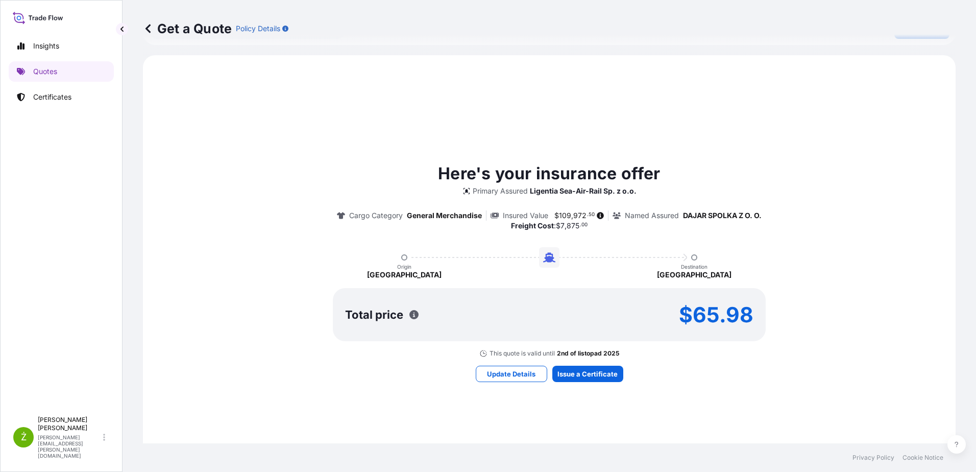
scroll to position [459, 0]
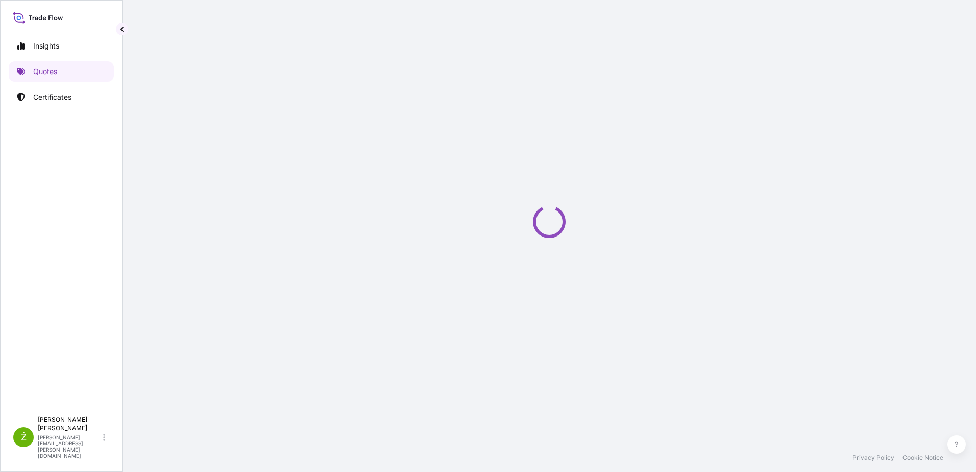
select select "Sea"
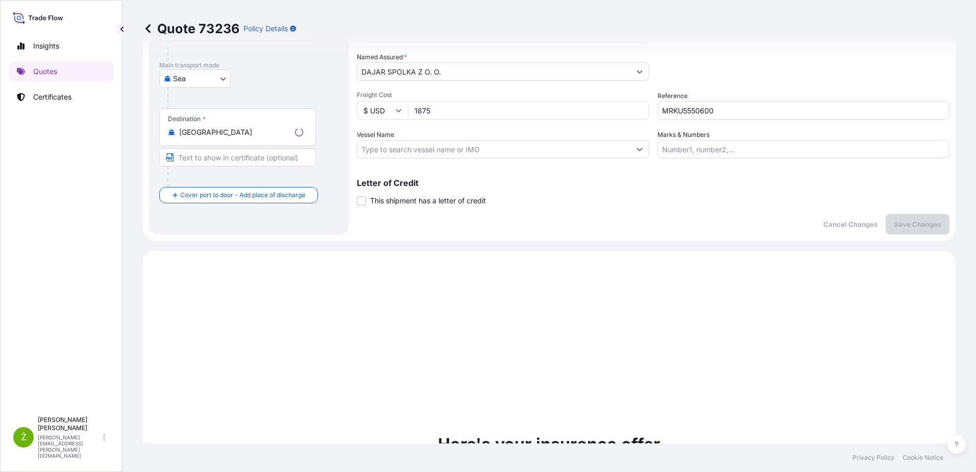
scroll to position [350, 0]
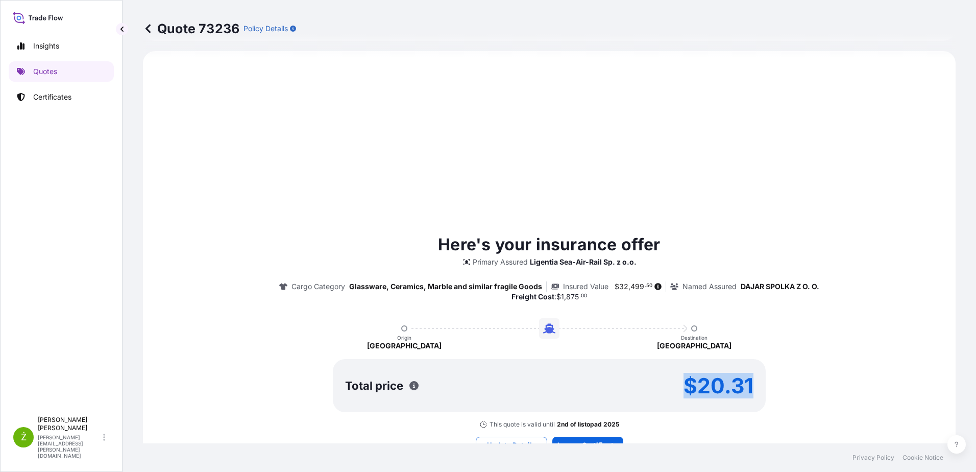
drag, startPoint x: 749, startPoint y: 393, endPoint x: 681, endPoint y: 391, distance: 68.4
click at [684, 391] on p "$20.31" at bounding box center [719, 385] width 70 height 16
copy p "$20.31"
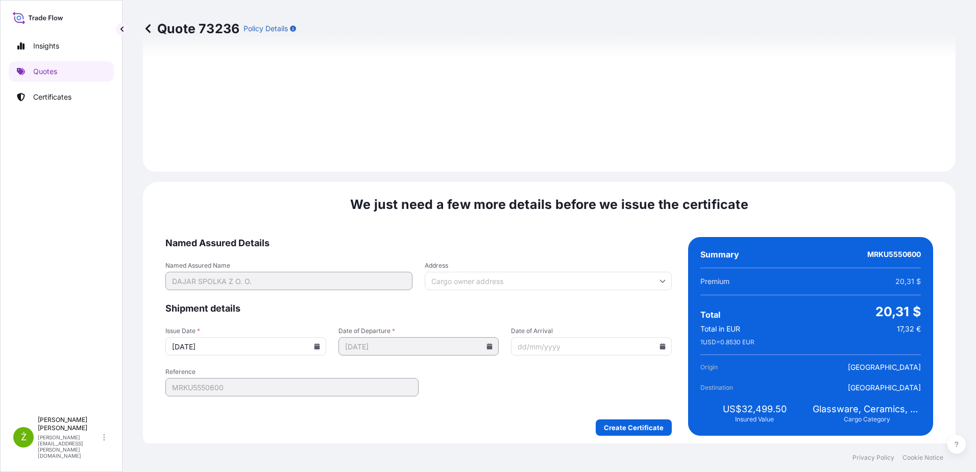
scroll to position [1097, 0]
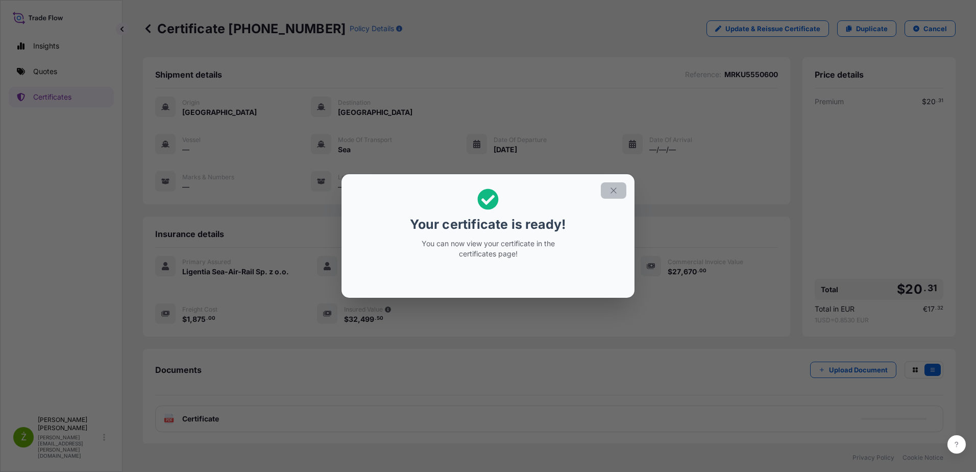
click at [613, 189] on icon "button" at bounding box center [613, 190] width 9 height 9
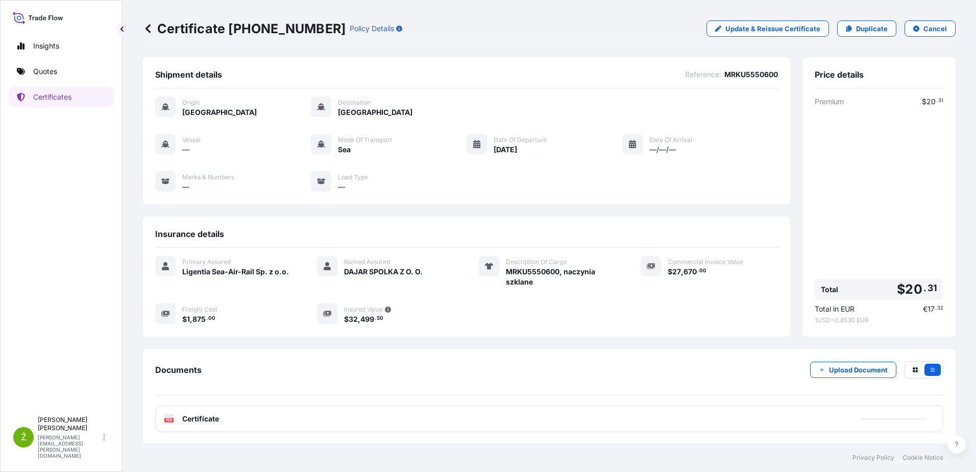
scroll to position [46, 0]
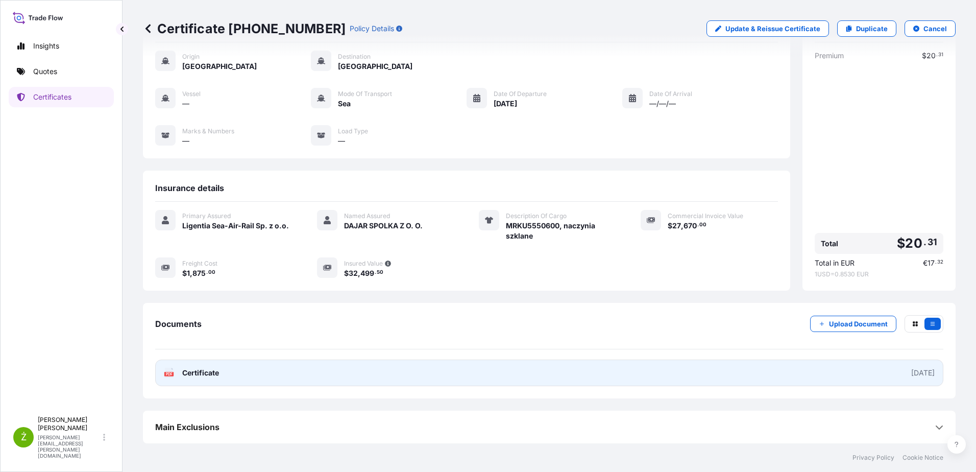
click at [499, 372] on link "PDF Certificate [DATE]" at bounding box center [549, 372] width 788 height 27
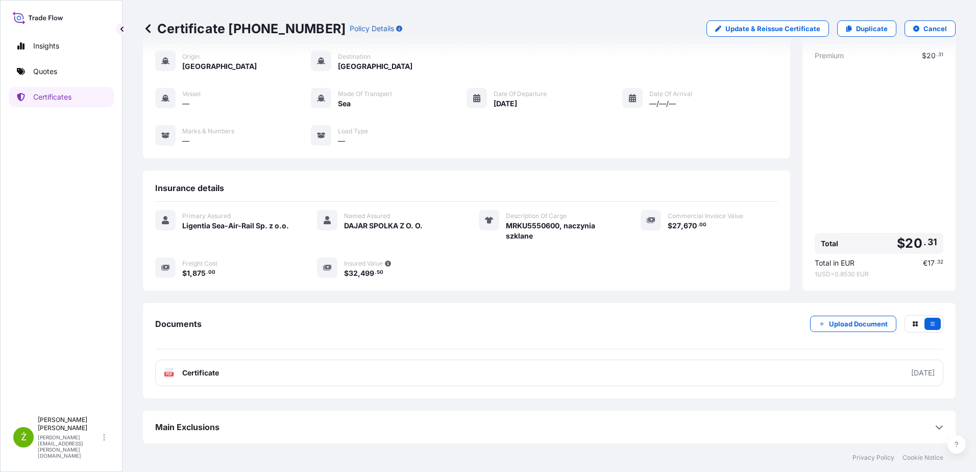
click at [215, 27] on p "Certificate [PHONE_NUMBER]" at bounding box center [244, 28] width 203 height 16
click at [863, 27] on p "Duplicate" at bounding box center [872, 28] width 32 height 10
select select "Sea"
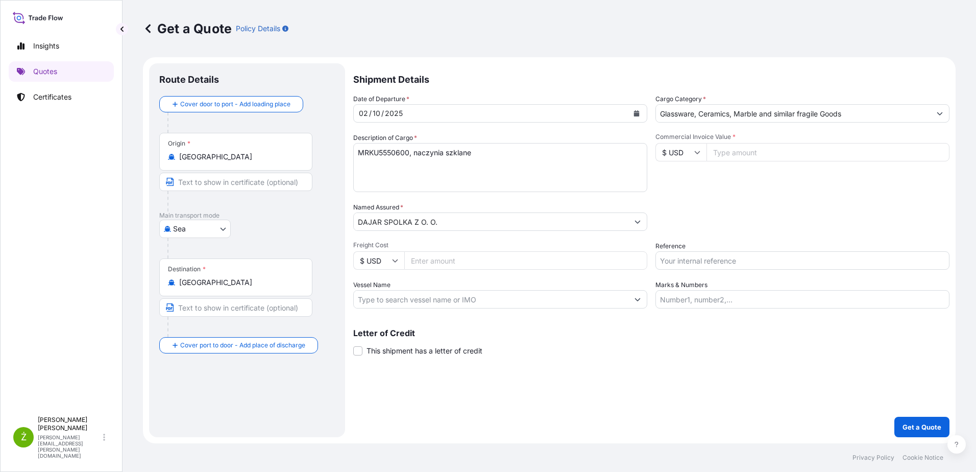
click at [694, 270] on div "Date of Departure * [DATE] Cargo Category * Glassware, Ceramics, Marble and sim…" at bounding box center [651, 201] width 596 height 214
click at [693, 264] on input "Reference" at bounding box center [803, 260] width 294 height 18
paste input "UETU6455143"
type input "UETU6455143"
drag, startPoint x: 481, startPoint y: 160, endPoint x: 297, endPoint y: 158, distance: 184.8
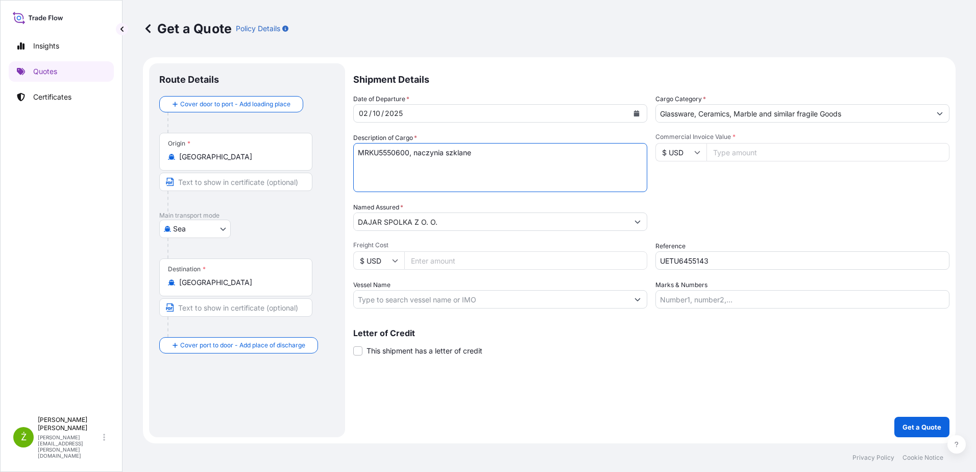
click at [297, 158] on form "Route Details Cover door to port - Add loading place Place of loading Road / [G…" at bounding box center [549, 250] width 813 height 386
paste textarea "UETU6455143"
type textarea "UETU6455143"
click at [696, 152] on icon at bounding box center [697, 152] width 6 height 6
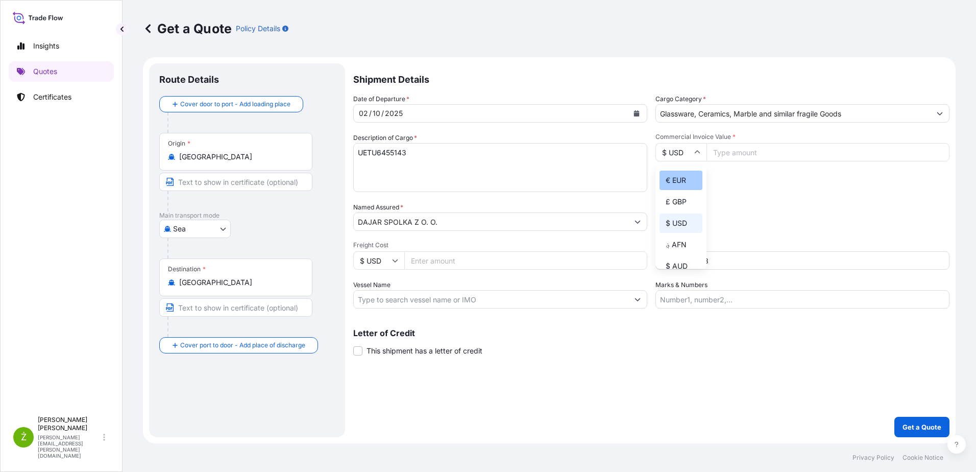
click at [676, 181] on div "€ EUR" at bounding box center [681, 180] width 43 height 19
type input "€ EUR"
click at [748, 152] on input "Commercial Invoice Value *" at bounding box center [828, 152] width 243 height 18
paste input "23380.00"
type input "23380.00"
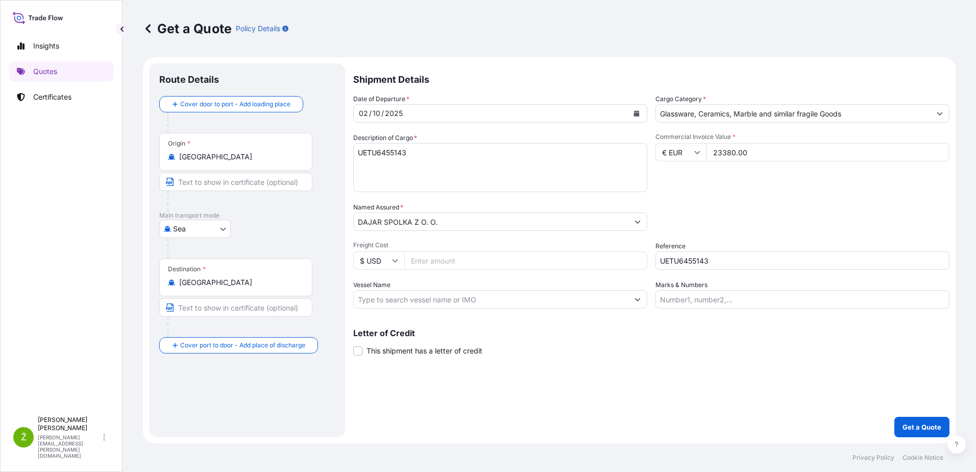
click at [388, 267] on input "$ USD" at bounding box center [378, 260] width 51 height 18
click at [379, 288] on div "€ EUR" at bounding box center [378, 288] width 43 height 19
type input "€ EUR"
click at [422, 267] on input "Freight Cost" at bounding box center [525, 260] width 243 height 18
paste input "1175"
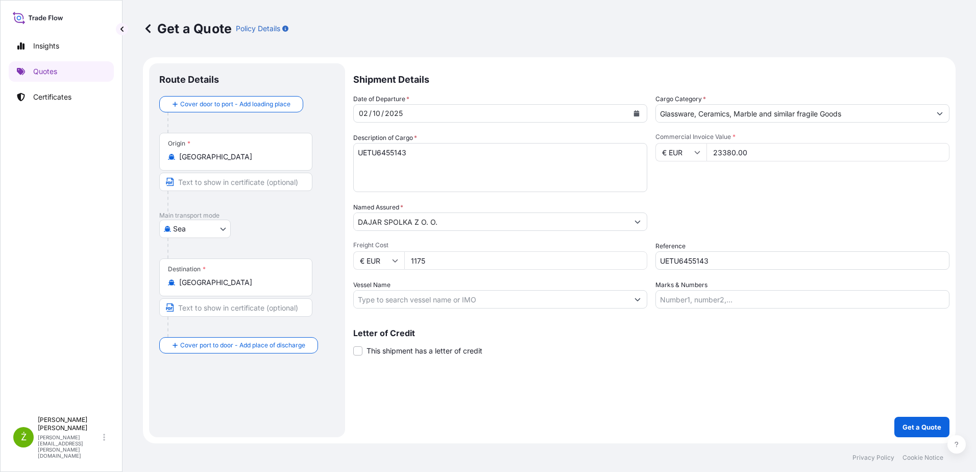
type input "1175"
click at [739, 199] on div "Date of Departure * [DATE] Cargo Category * Glassware, Ceramics, Marble and sim…" at bounding box center [651, 201] width 596 height 214
click at [442, 150] on textarea "MRKU5550600, naczynia szklane" at bounding box center [500, 167] width 294 height 49
paste textarea "talerze szklane"
type textarea "UETU6455143 talerze szklane"
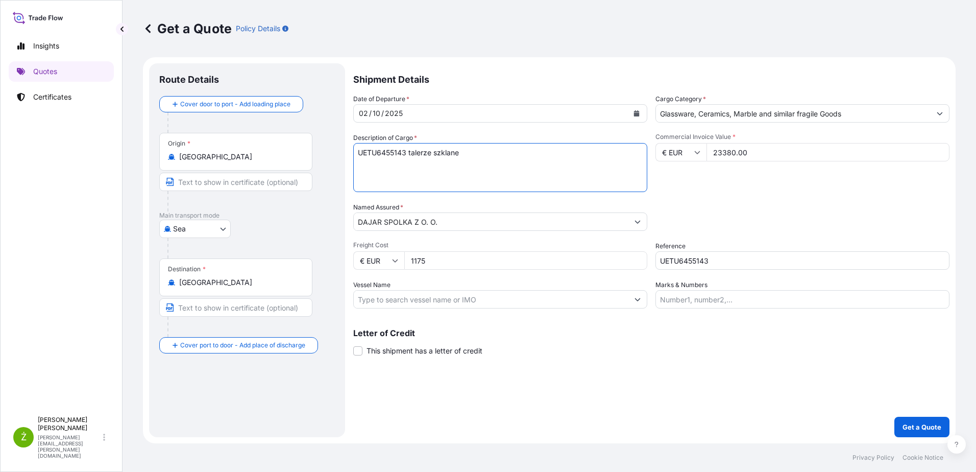
click at [637, 117] on button "Calendar" at bounding box center [636, 113] width 16 height 16
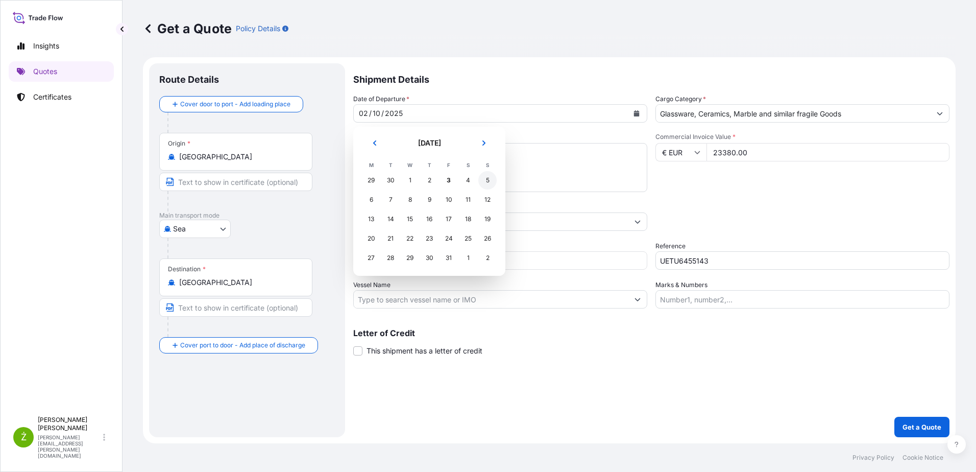
click at [490, 178] on div "5" at bounding box center [487, 180] width 18 height 18
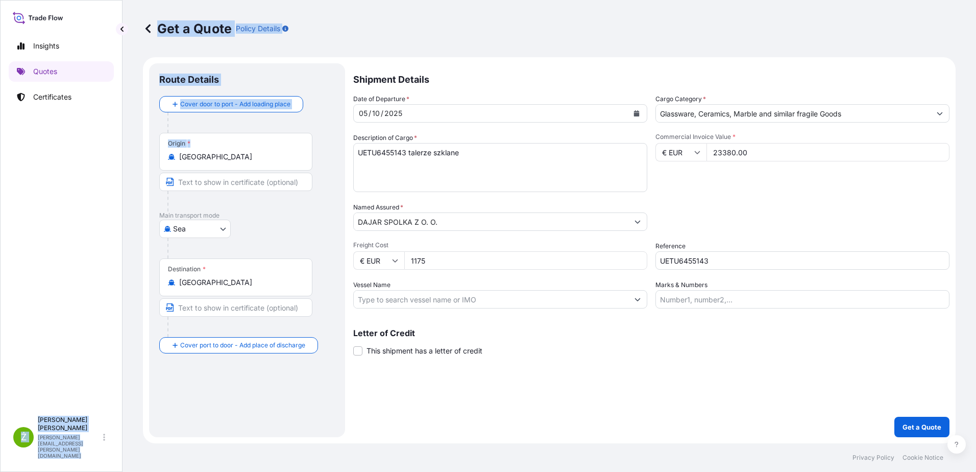
drag, startPoint x: 308, startPoint y: 166, endPoint x: 89, endPoint y: 166, distance: 218.5
click at [89, 166] on div "Insights Quotes Certificates Ż [PERSON_NAME] [PERSON_NAME][EMAIL_ADDRESS][PERSO…" at bounding box center [488, 236] width 976 height 472
click at [270, 157] on input "[GEOGRAPHIC_DATA]" at bounding box center [239, 157] width 120 height 10
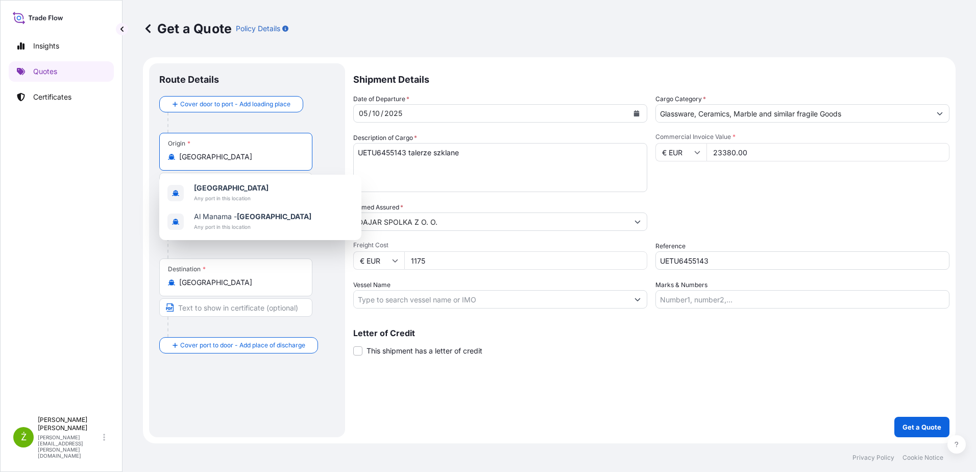
click at [270, 157] on input "[GEOGRAPHIC_DATA]" at bounding box center [239, 157] width 120 height 10
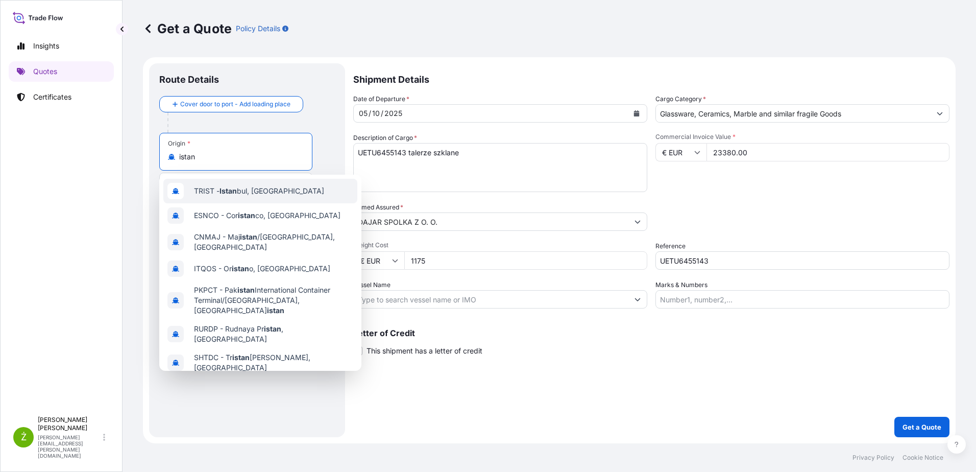
click at [256, 196] on div "TRIST - Istan bul, [GEOGRAPHIC_DATA]" at bounding box center [260, 191] width 194 height 25
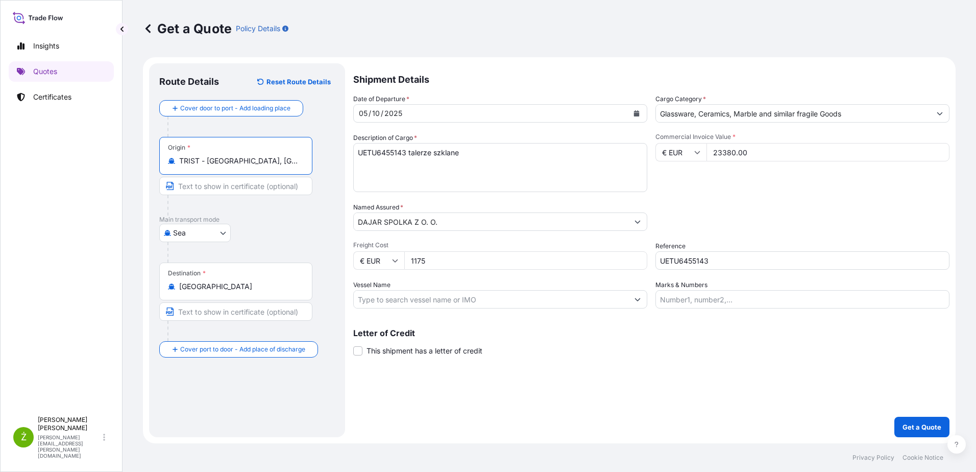
type input "TRIST - [GEOGRAPHIC_DATA], [GEOGRAPHIC_DATA]"
drag, startPoint x: 693, startPoint y: 201, endPoint x: 694, endPoint y: 210, distance: 9.3
click at [694, 202] on div "Date of Departure * [DATE] Cargo Category * Glassware, Ceramics, Marble and sim…" at bounding box center [651, 201] width 596 height 214
click at [929, 420] on button "Get a Quote" at bounding box center [921, 427] width 55 height 20
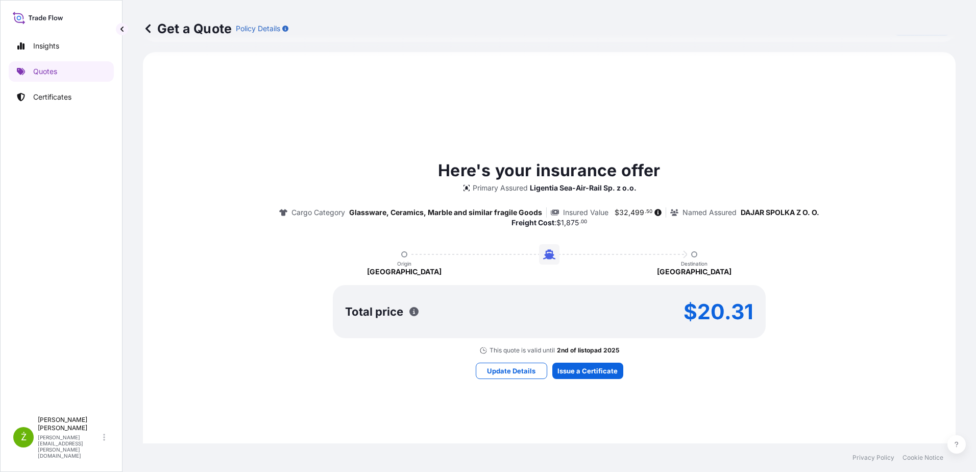
scroll to position [459, 0]
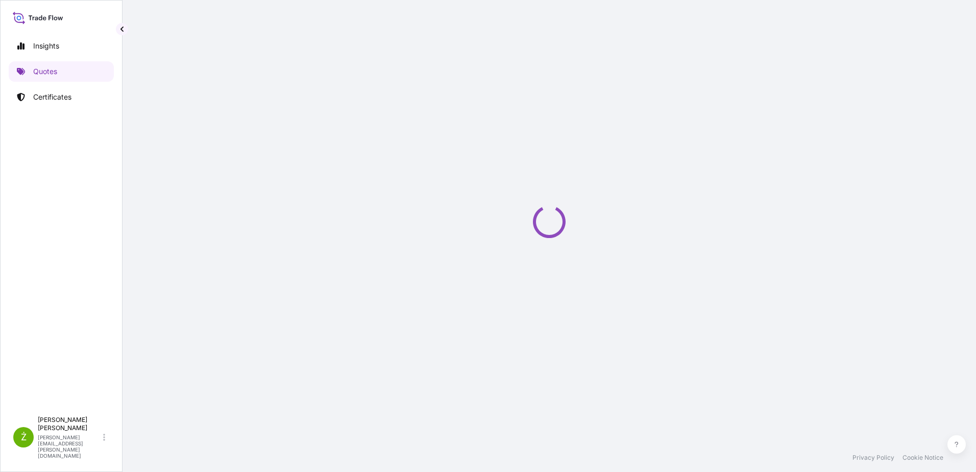
select select "Sea"
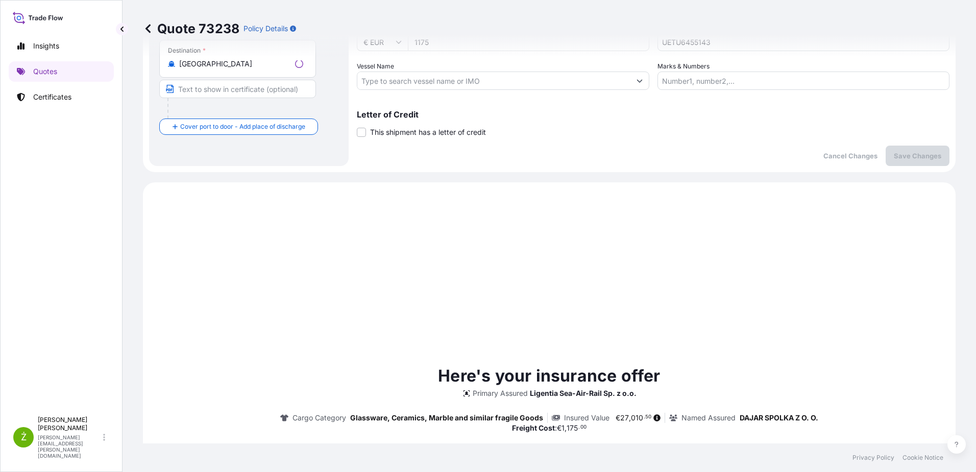
scroll to position [350, 0]
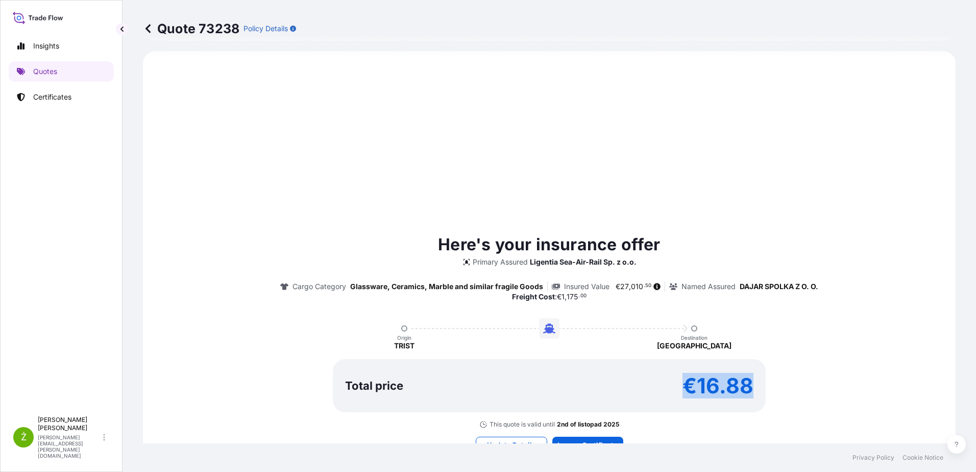
drag, startPoint x: 752, startPoint y: 393, endPoint x: 679, endPoint y: 388, distance: 72.7
click at [679, 388] on div "Total price €16.88" at bounding box center [549, 385] width 433 height 53
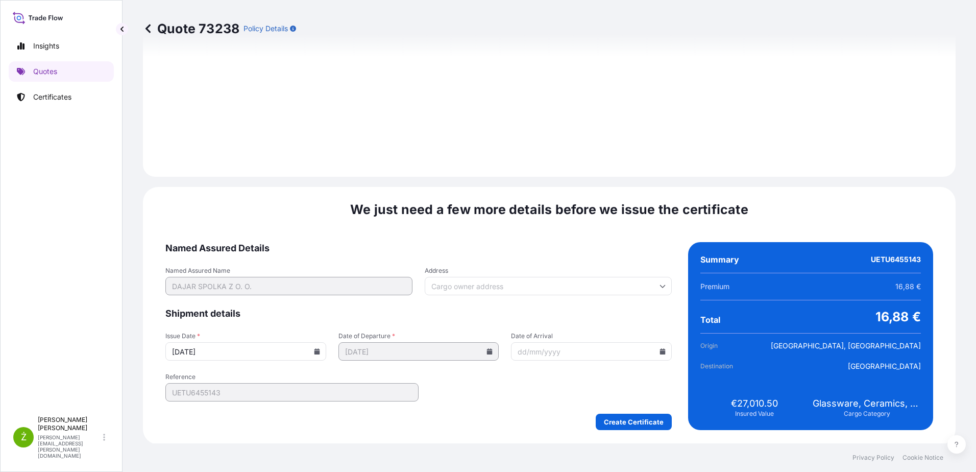
scroll to position [1075, 0]
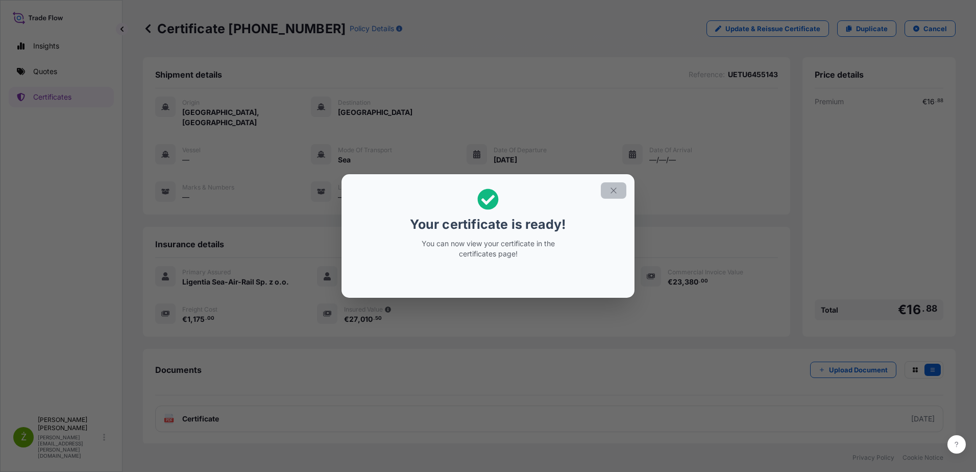
click at [619, 186] on button "button" at bounding box center [614, 190] width 26 height 16
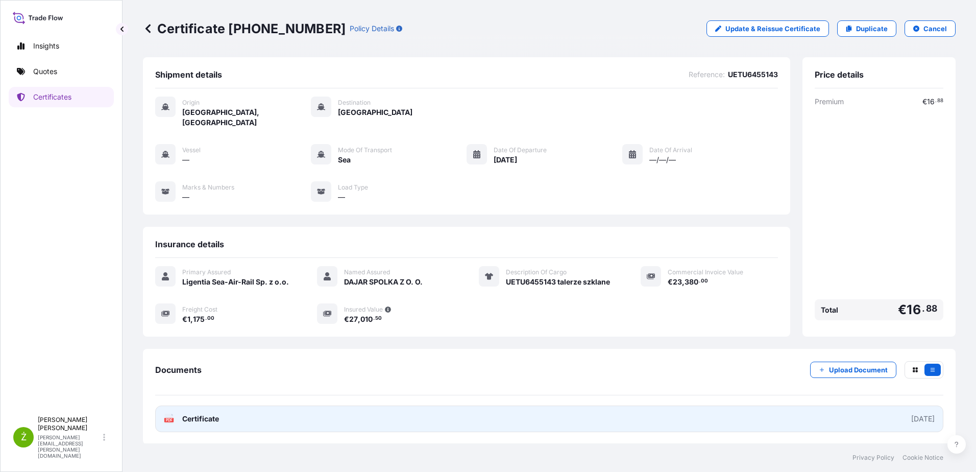
click at [228, 413] on link "PDF Certificate [DATE]" at bounding box center [549, 418] width 788 height 27
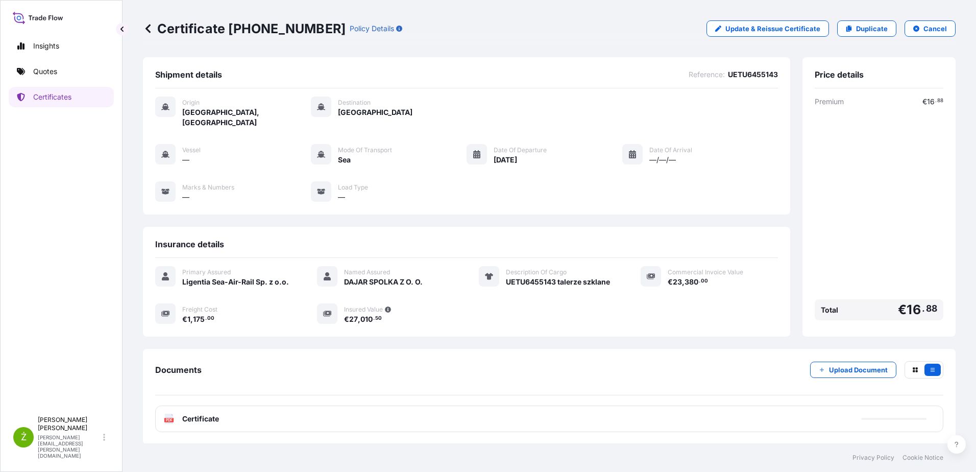
click at [194, 26] on p "Certificate [PHONE_NUMBER]" at bounding box center [244, 28] width 203 height 16
click at [856, 31] on p "Duplicate" at bounding box center [872, 28] width 32 height 10
select select "Sea"
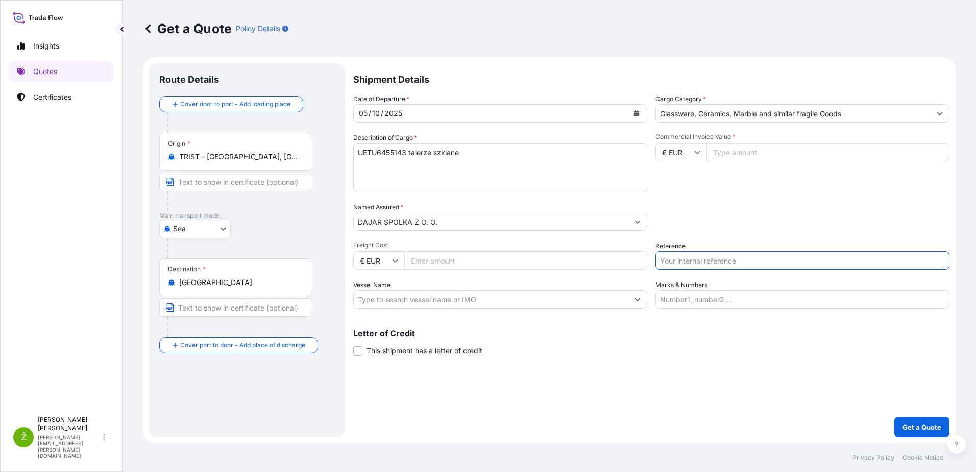
click at [707, 267] on input "Reference" at bounding box center [803, 260] width 294 height 18
paste input "CCLU7878664"
type input "CCLU7878664"
click at [782, 156] on input "Commercial Invoice Value *" at bounding box center [828, 152] width 243 height 18
paste input "23380.00"
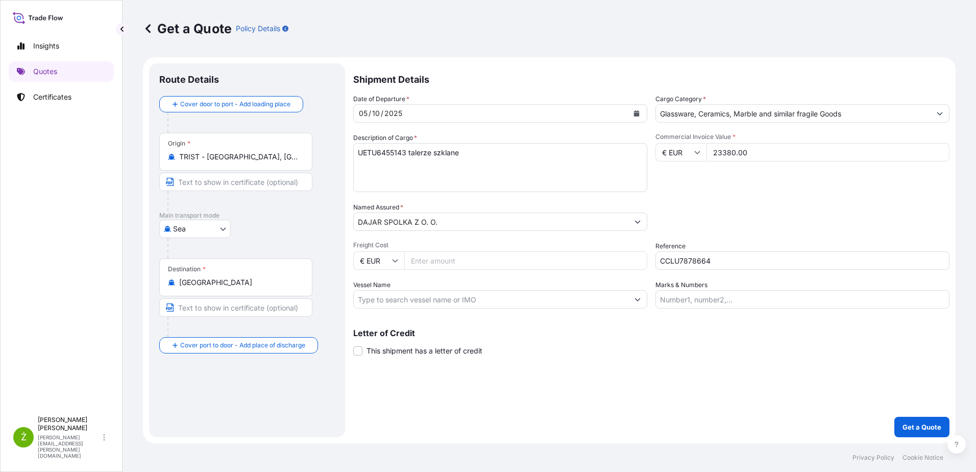
type input "23380.00"
click at [432, 261] on input "Freight Cost" at bounding box center [525, 260] width 243 height 18
paste input "1175"
type input "1175"
drag, startPoint x: 475, startPoint y: 153, endPoint x: 302, endPoint y: 143, distance: 173.8
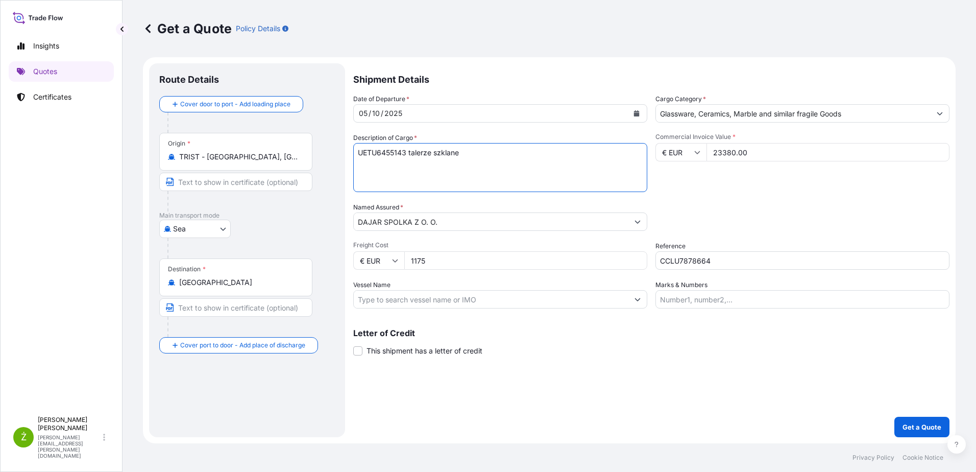
click at [302, 143] on form "Route Details Cover door to port - Add loading place Place of loading Road / [G…" at bounding box center [549, 250] width 813 height 386
paste textarea "CCLU7878664, naczynia"
type textarea "CCLU7878664, naczynia szklane"
click at [908, 423] on p "Get a Quote" at bounding box center [922, 427] width 39 height 10
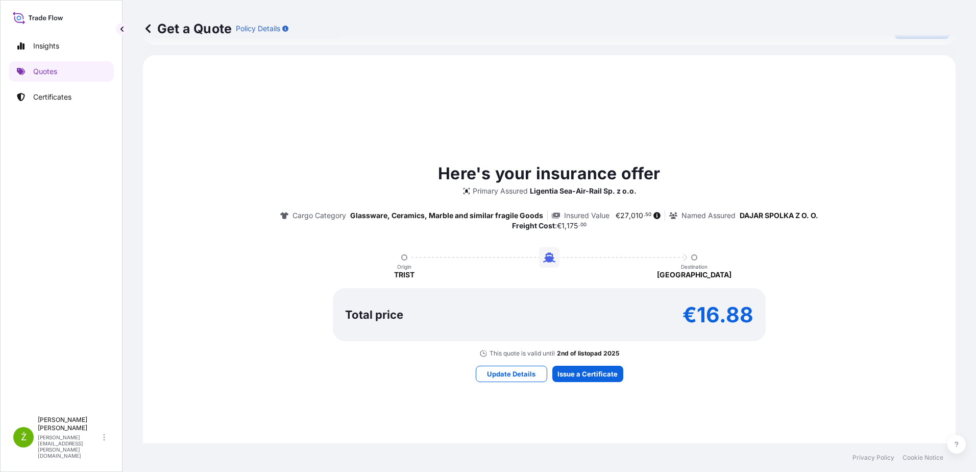
scroll to position [459, 0]
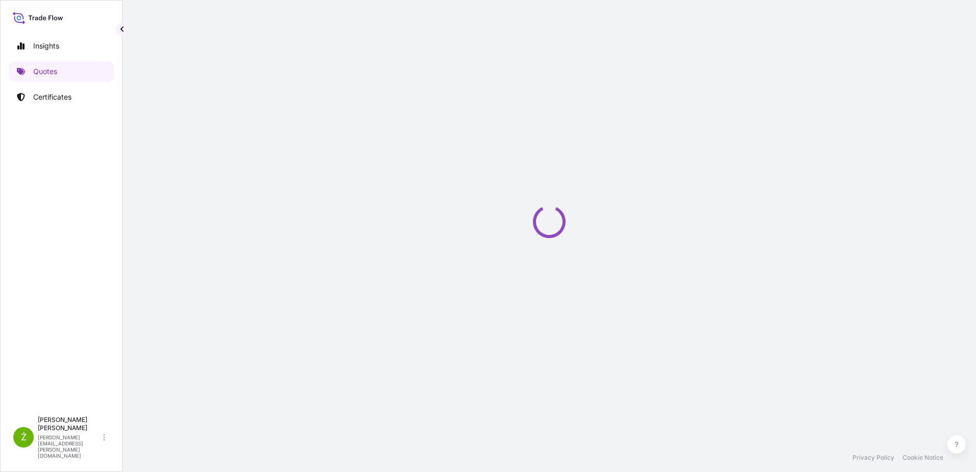
select select "Sea"
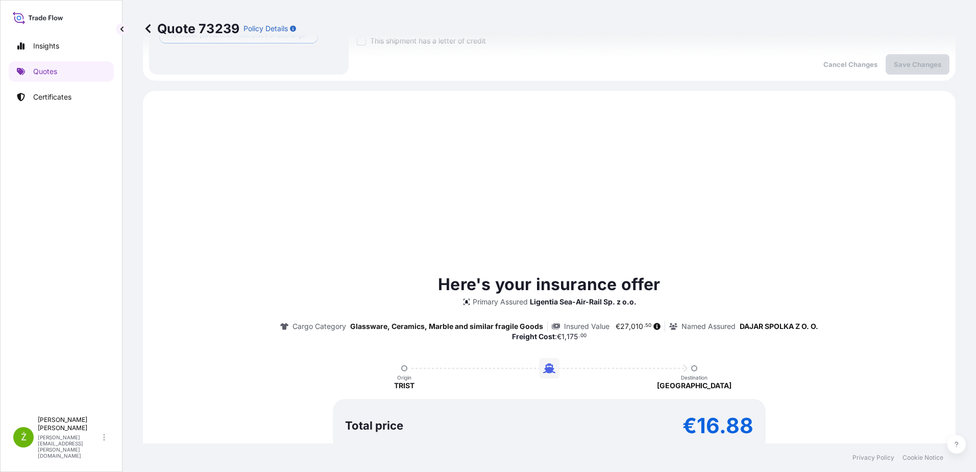
scroll to position [350, 0]
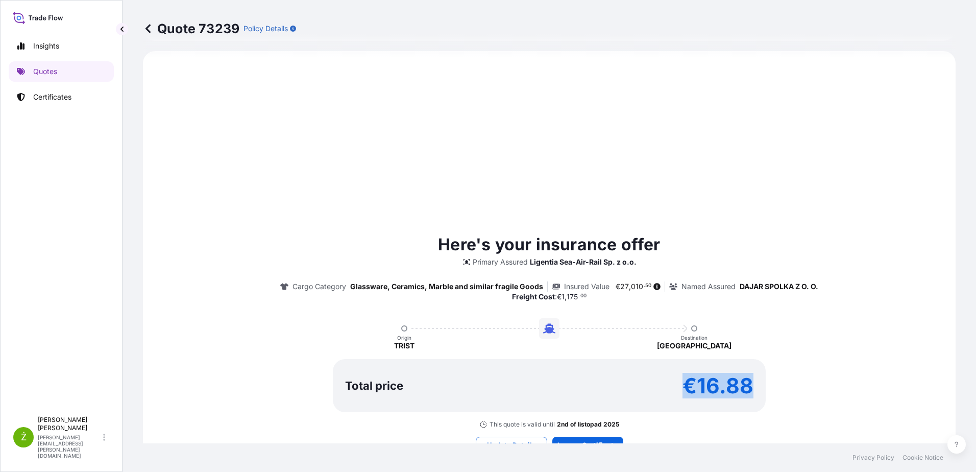
drag, startPoint x: 745, startPoint y: 385, endPoint x: 683, endPoint y: 385, distance: 62.3
click at [683, 385] on p "€16.88" at bounding box center [718, 385] width 71 height 16
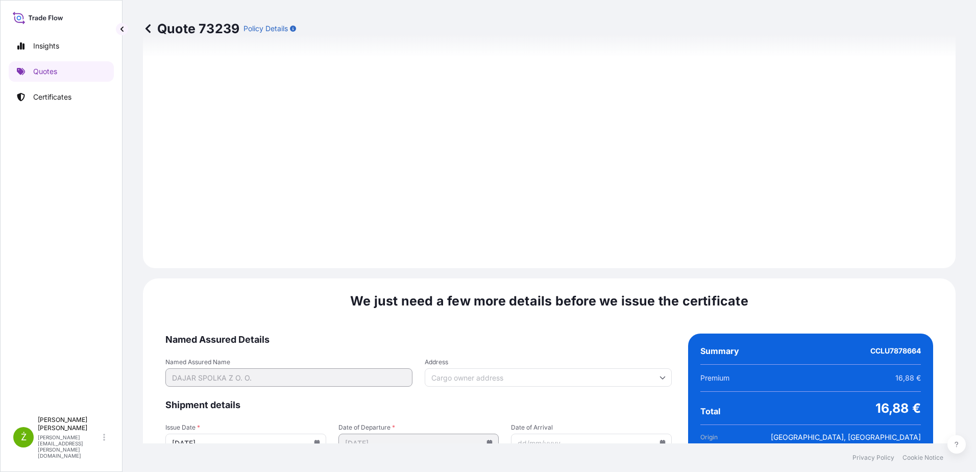
scroll to position [1075, 0]
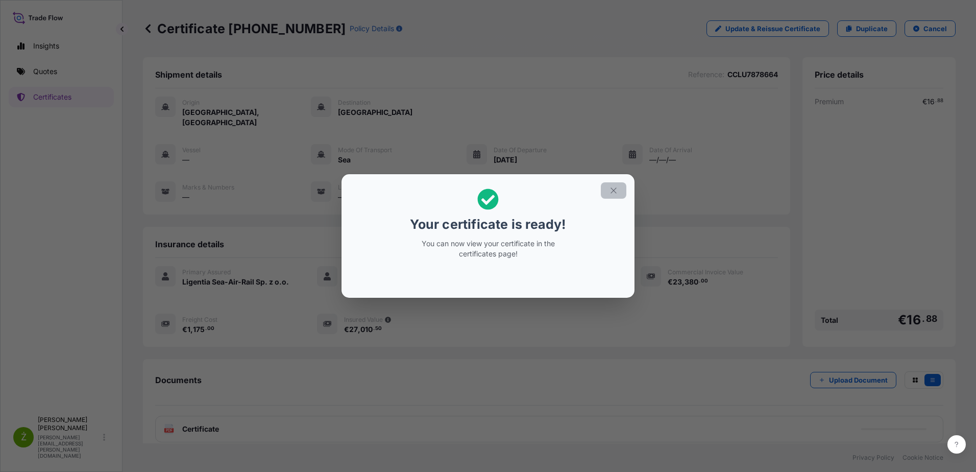
click at [610, 194] on icon "button" at bounding box center [613, 190] width 9 height 9
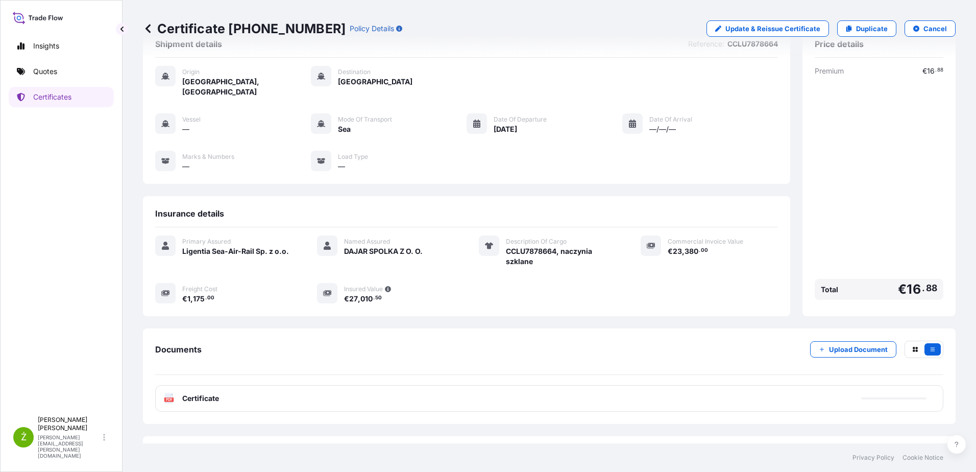
scroll to position [46, 0]
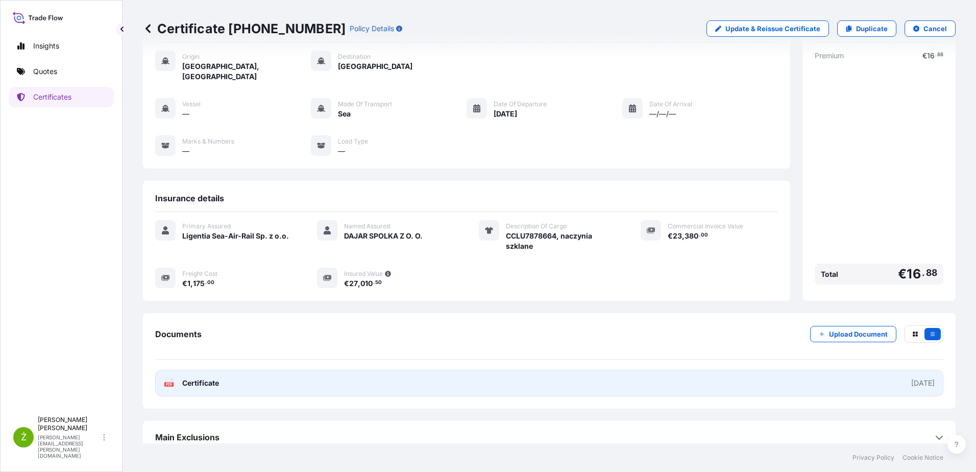
click at [297, 374] on link "PDF Certificate [DATE]" at bounding box center [549, 383] width 788 height 27
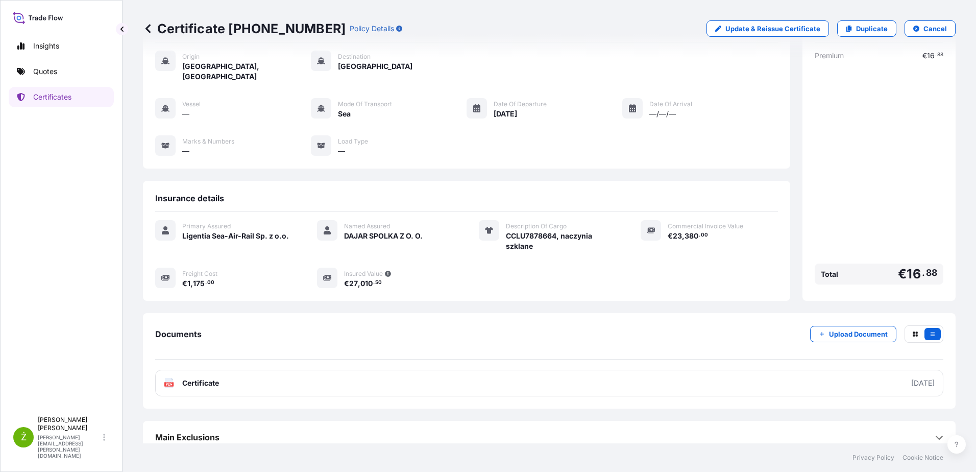
click at [250, 29] on p "Certificate [PHONE_NUMBER]" at bounding box center [244, 28] width 203 height 16
